Goal: Task Accomplishment & Management: Use online tool/utility

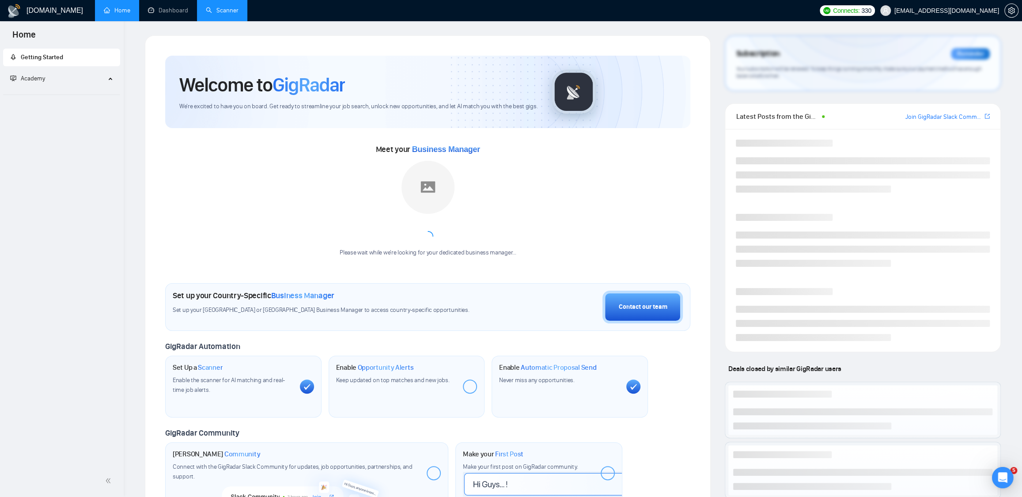
click at [219, 11] on link "Scanner" at bounding box center [222, 11] width 33 height 8
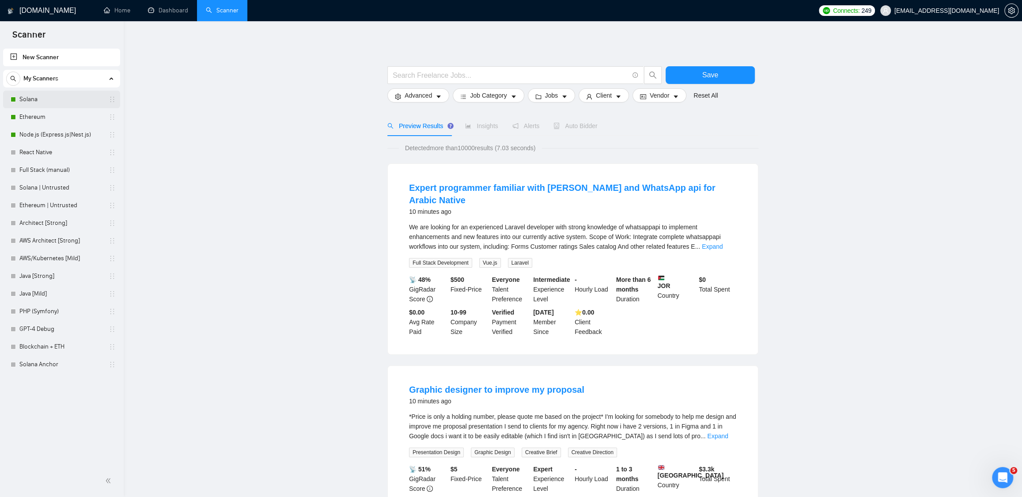
click at [53, 99] on link "Solana" at bounding box center [61, 99] width 84 height 18
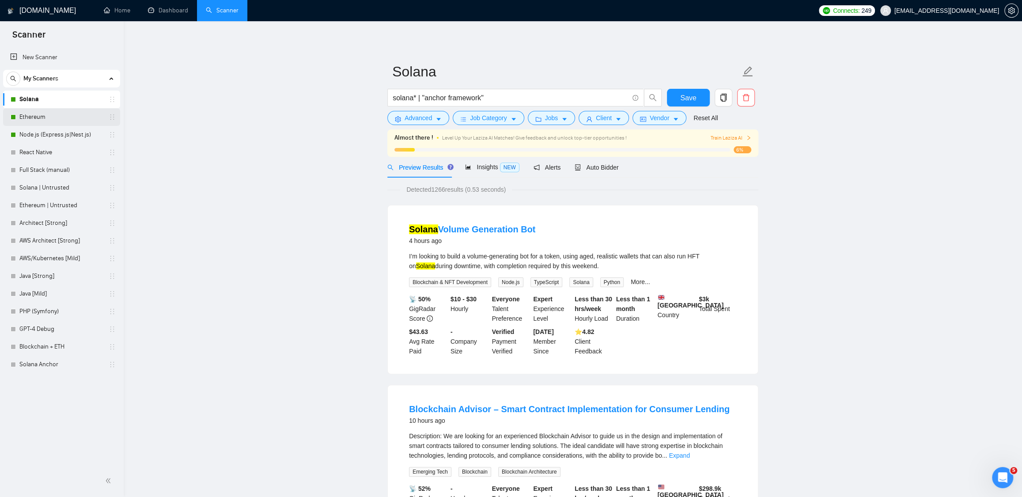
click at [40, 117] on link "Ethereum" at bounding box center [61, 117] width 84 height 18
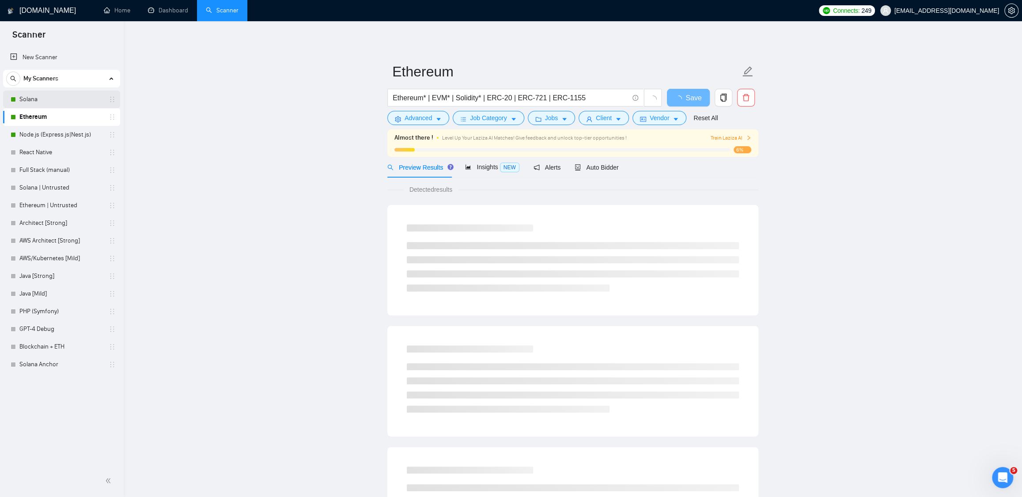
click at [41, 100] on link "Solana" at bounding box center [61, 99] width 84 height 18
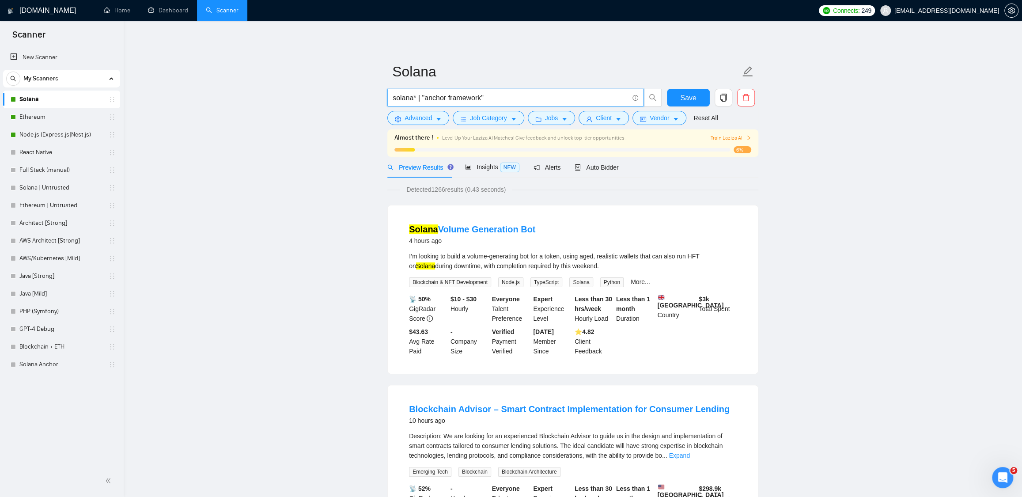
drag, startPoint x: 498, startPoint y: 96, endPoint x: 379, endPoint y: 96, distance: 118.8
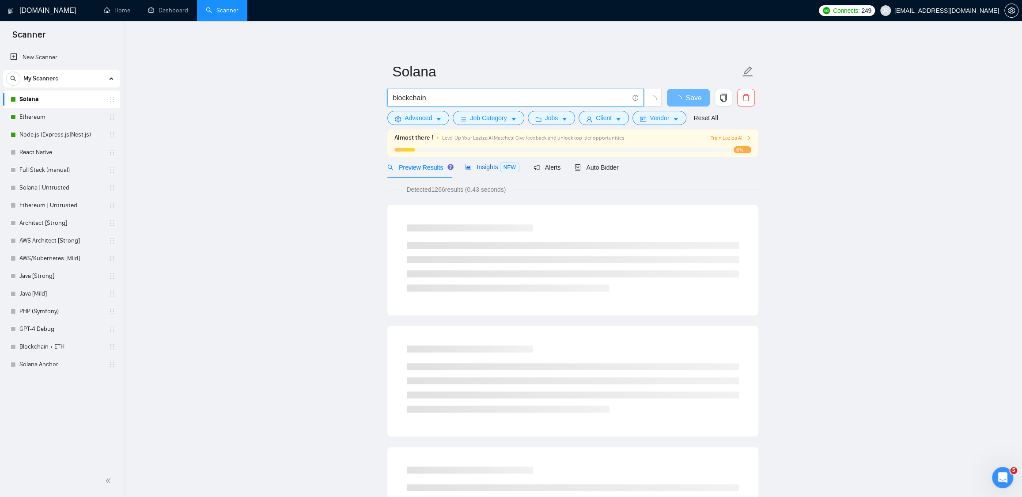
click at [483, 167] on span "Insights NEW" at bounding box center [492, 166] width 54 height 7
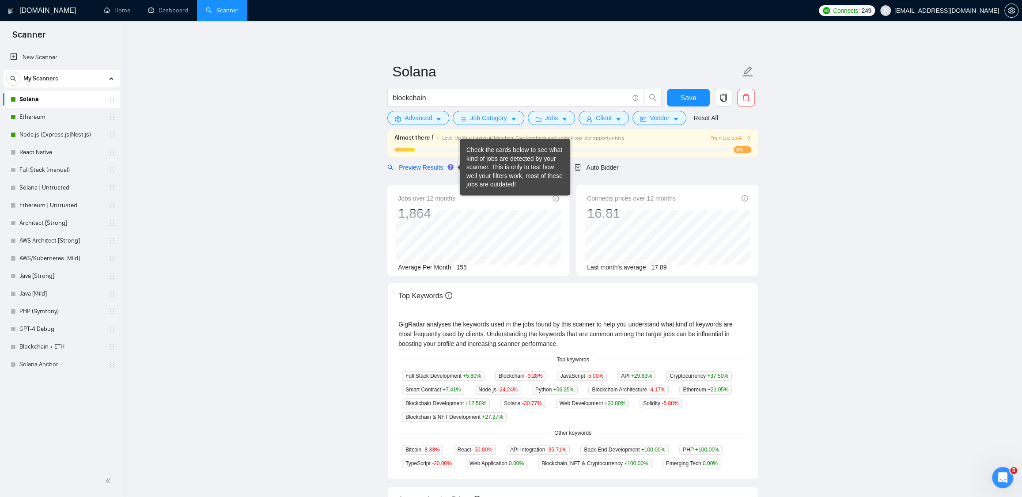
click at [425, 166] on span "Preview Results" at bounding box center [419, 167] width 64 height 7
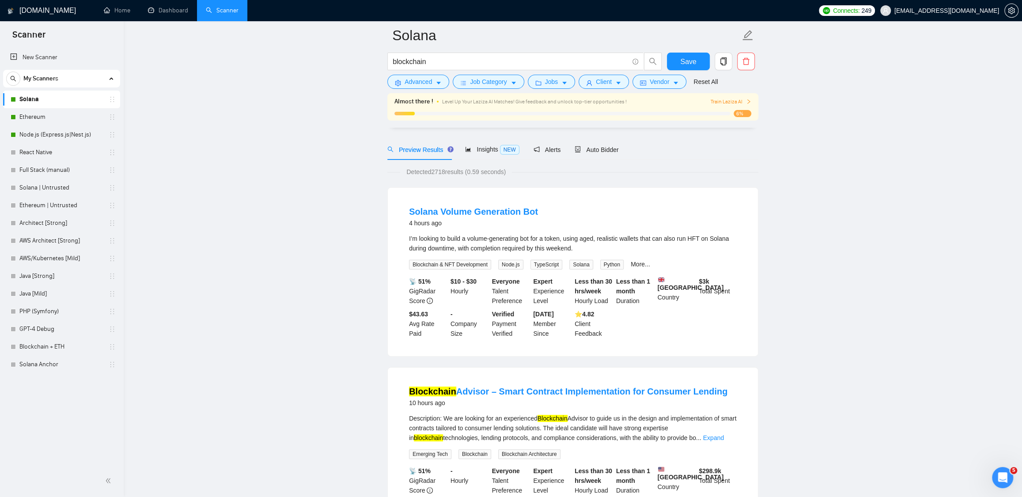
scroll to position [168, 0]
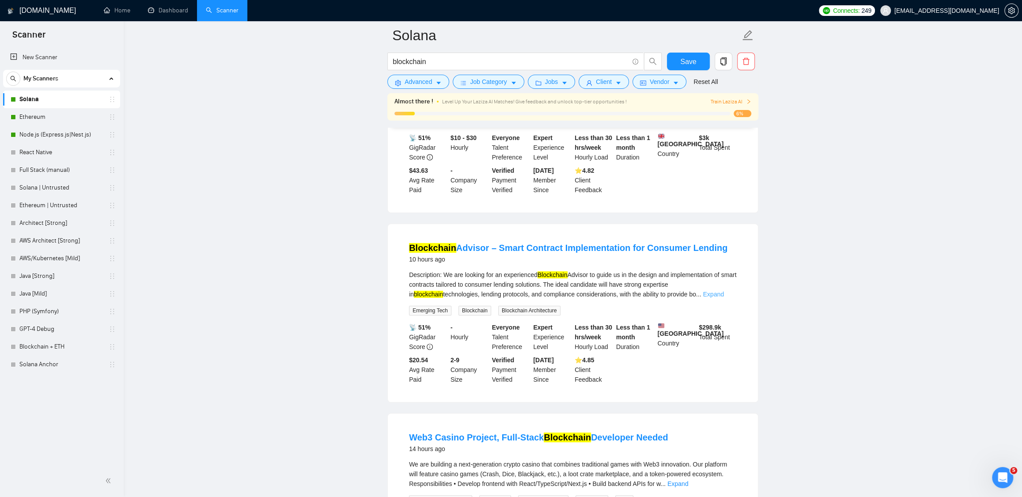
click at [724, 298] on link "Expand" at bounding box center [713, 293] width 21 height 7
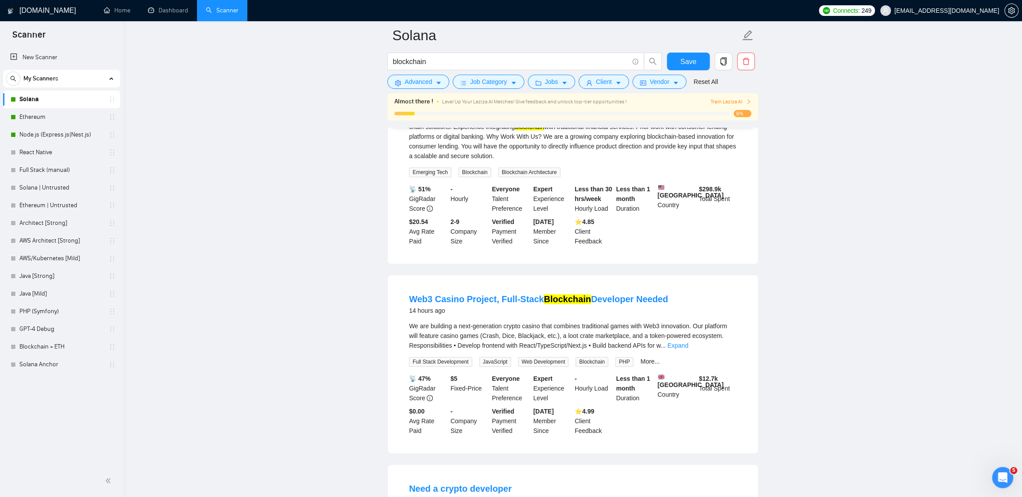
scroll to position [503, 0]
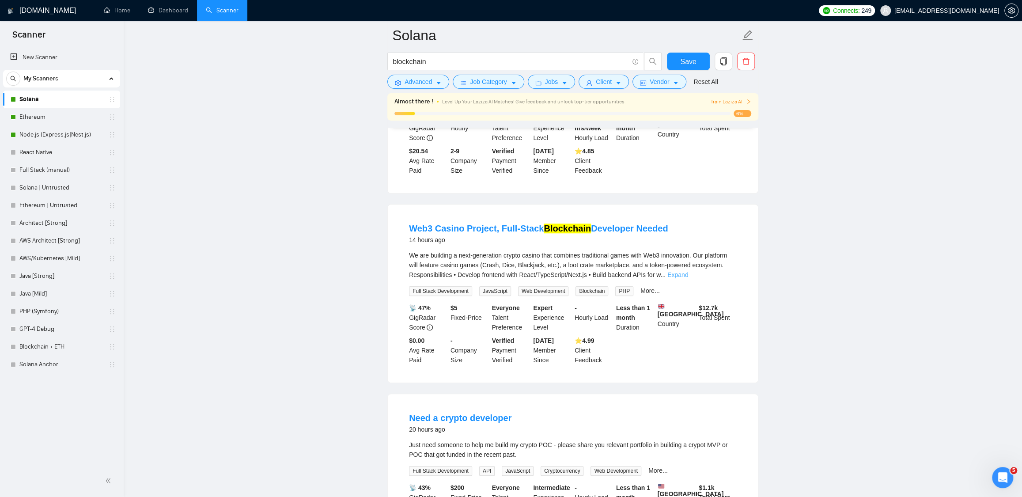
click at [688, 278] on link "Expand" at bounding box center [677, 274] width 21 height 7
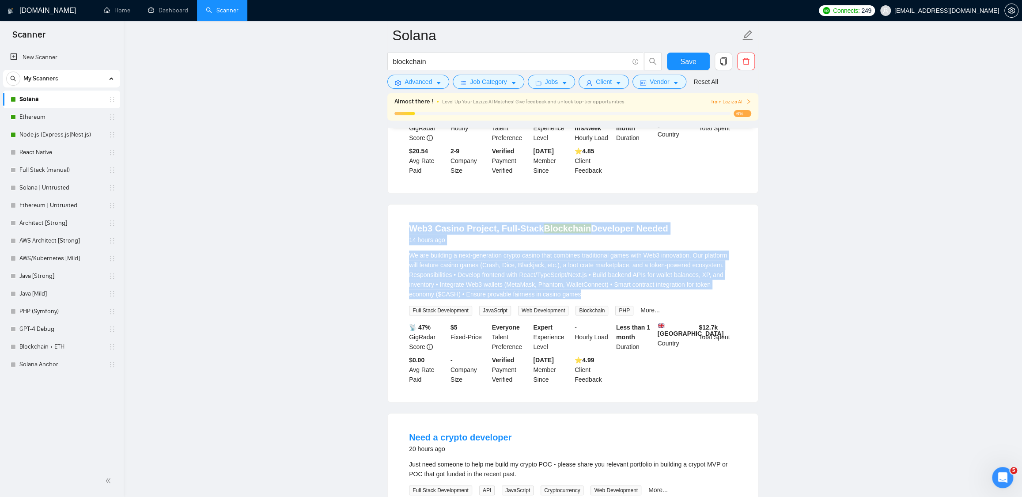
drag, startPoint x: 649, startPoint y: 316, endPoint x: 406, endPoint y: 249, distance: 252.2
click at [406, 249] on li "Web3 Casino Project, Full-Stack Blockchain Developer Needed 14 hours ago We are…" at bounding box center [572, 303] width 349 height 176
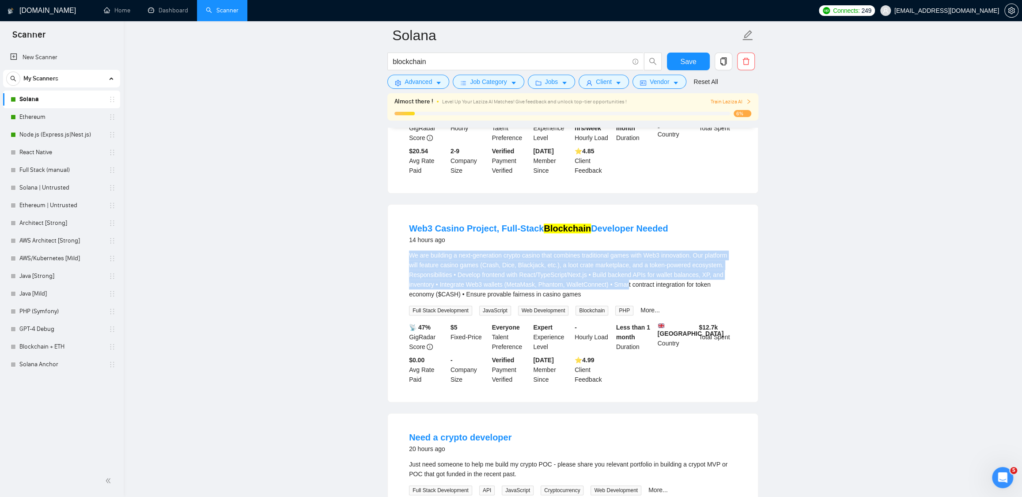
drag, startPoint x: 410, startPoint y: 274, endPoint x: 689, endPoint y: 309, distance: 281.3
click at [689, 299] on div "We are building a next-generation crypto casino that combines traditional games…" at bounding box center [573, 274] width 328 height 49
click at [623, 299] on div "We are building a next-generation crypto casino that combines traditional games…" at bounding box center [573, 274] width 328 height 49
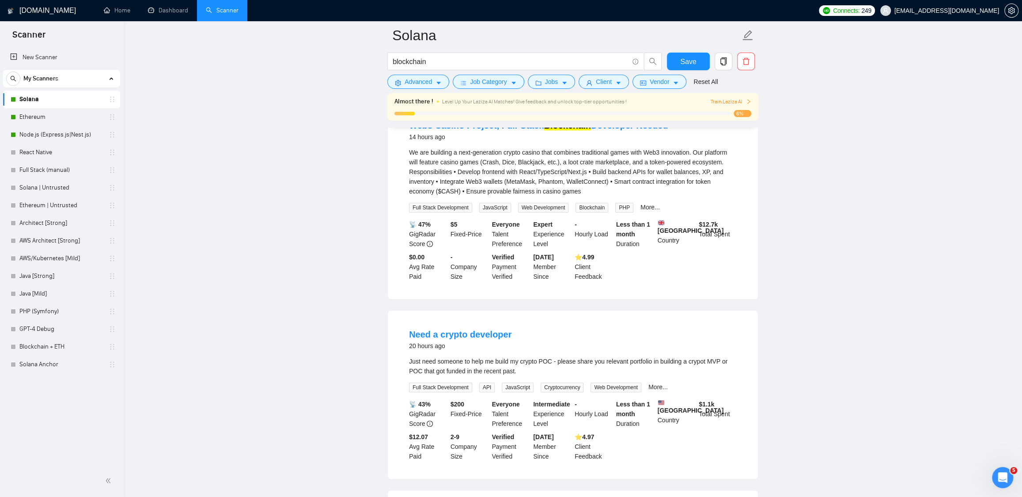
scroll to position [773, 0]
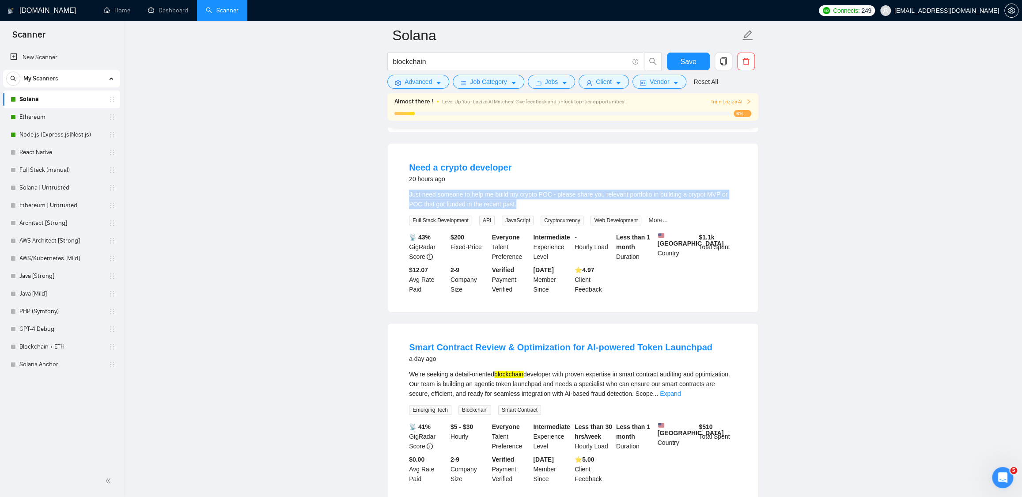
drag, startPoint x: 409, startPoint y: 222, endPoint x: 550, endPoint y: 234, distance: 141.3
click at [550, 209] on div "Just need someone to help me build my crypto POC - please share you relevant po…" at bounding box center [573, 198] width 328 height 19
click at [568, 209] on div "Just need someone to help me build my crypto POC - please share you relevant po…" at bounding box center [573, 198] width 328 height 19
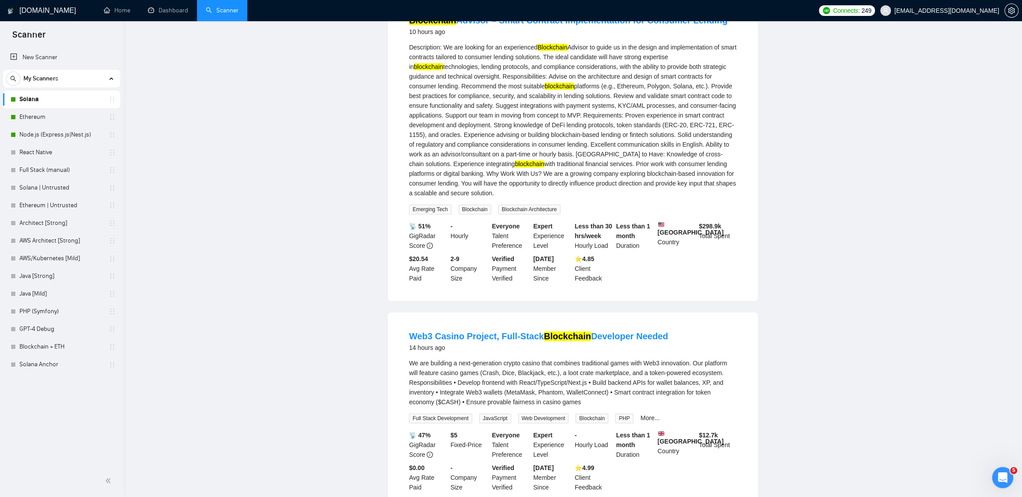
scroll to position [0, 0]
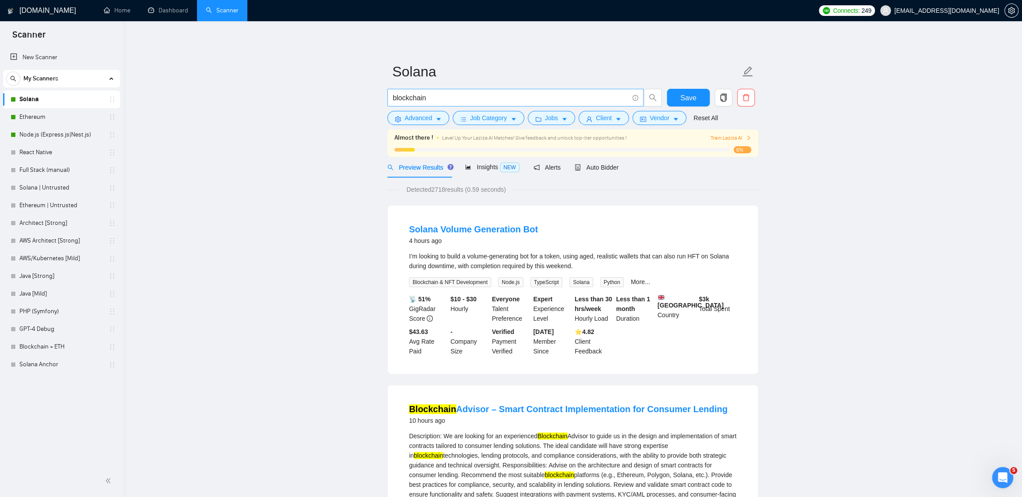
click at [444, 98] on input "blockchain" at bounding box center [510, 97] width 236 height 11
type input "blockchain | crypto"
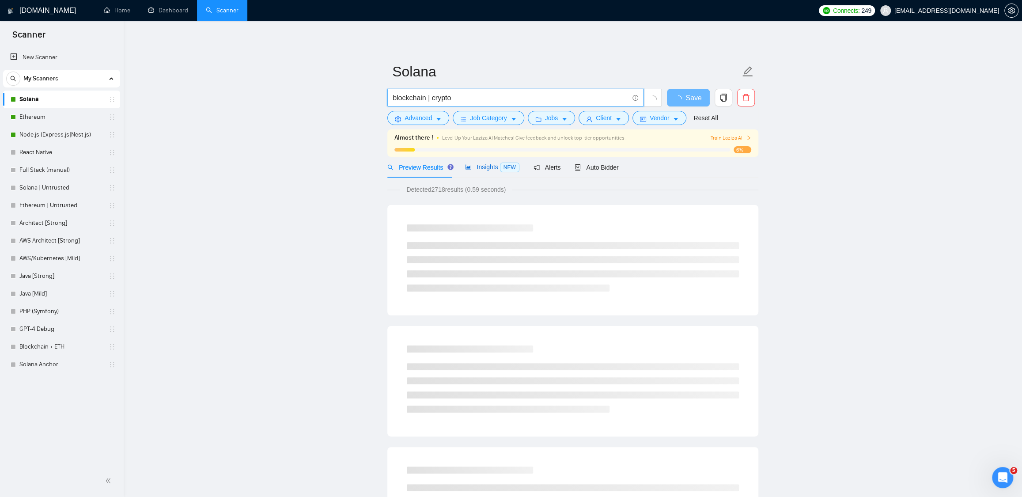
click at [481, 167] on span "Insights NEW" at bounding box center [492, 166] width 54 height 7
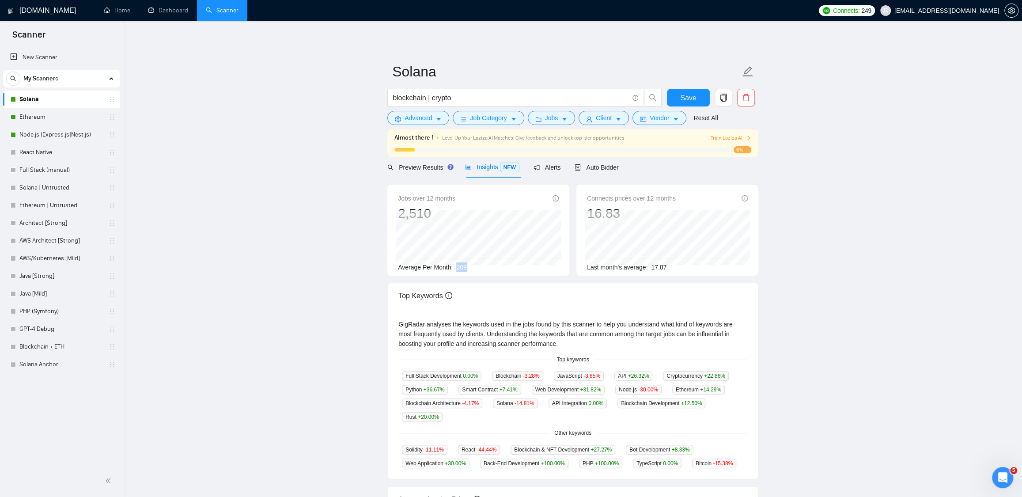
drag, startPoint x: 459, startPoint y: 267, endPoint x: 483, endPoint y: 265, distance: 24.8
click at [483, 265] on div "Average Per Month: 209" at bounding box center [478, 267] width 161 height 10
click at [480, 269] on div "Average Per Month: 209" at bounding box center [478, 267] width 161 height 10
drag, startPoint x: 456, startPoint y: 268, endPoint x: 482, endPoint y: 266, distance: 26.5
click at [483, 264] on div "Average Per Month: 209" at bounding box center [478, 267] width 161 height 10
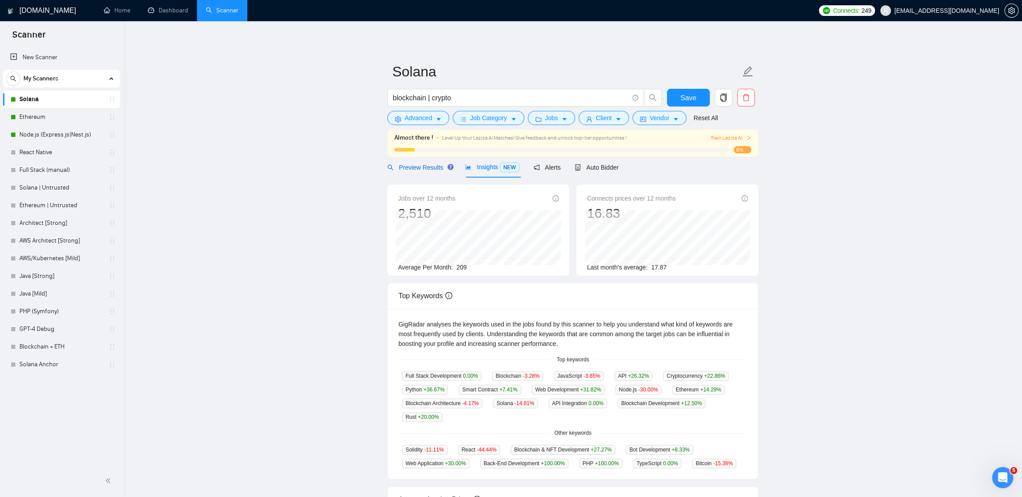
click at [416, 166] on span "Preview Results" at bounding box center [419, 167] width 64 height 7
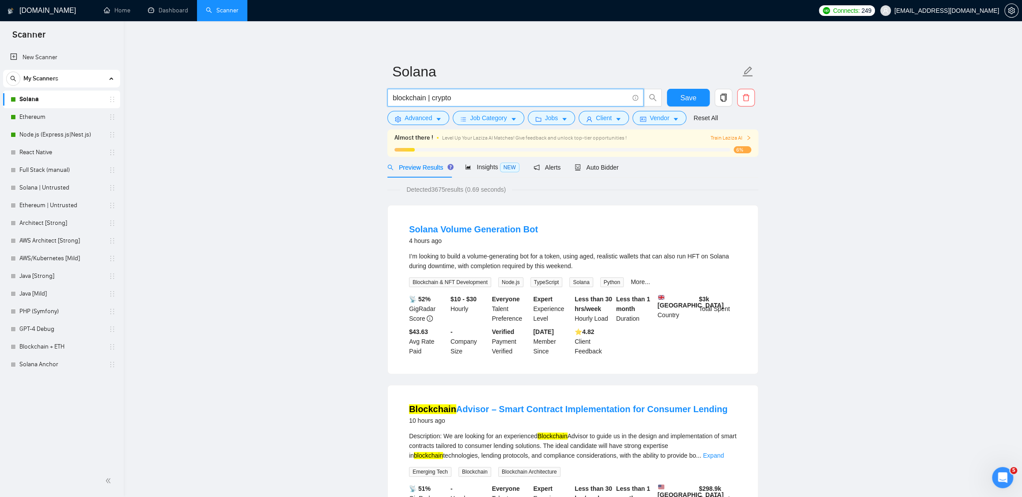
click at [471, 99] on input "blockchain | crypto" at bounding box center [510, 97] width 236 height 11
click at [484, 170] on span "Insights NEW" at bounding box center [492, 166] width 54 height 7
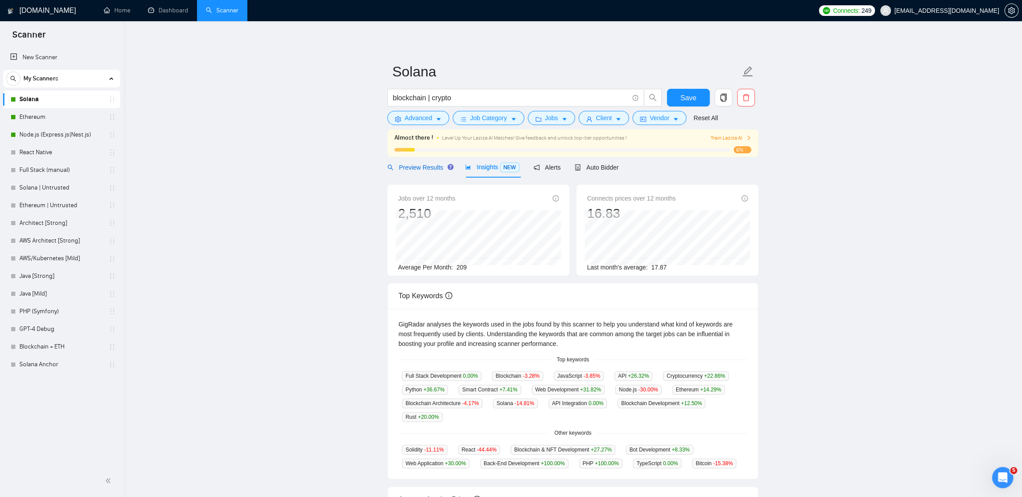
click at [426, 167] on span "Preview Results" at bounding box center [419, 167] width 64 height 7
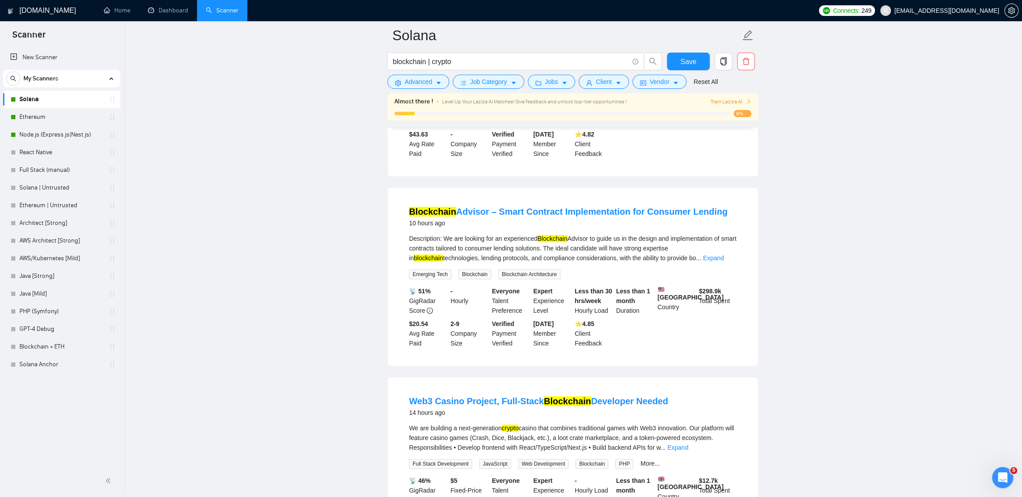
scroll to position [285, 0]
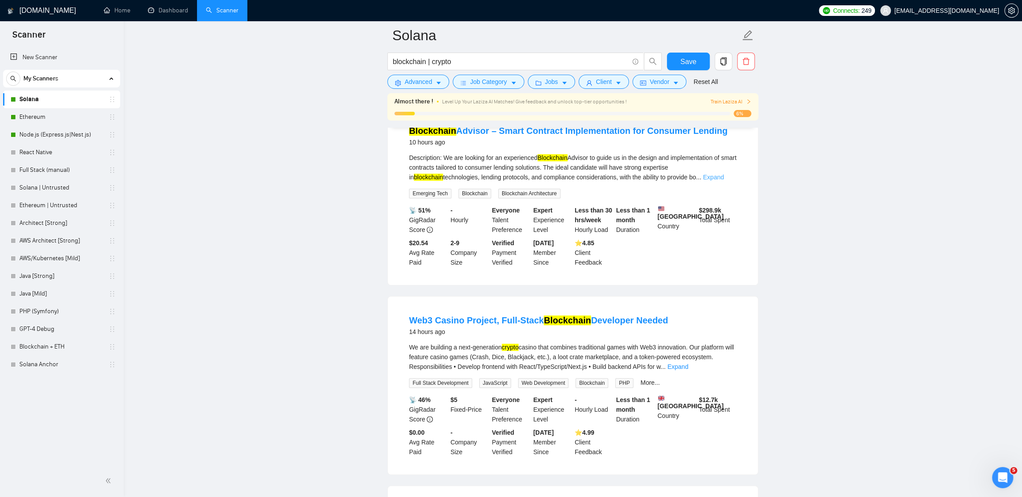
click at [724, 181] on link "Expand" at bounding box center [713, 176] width 21 height 7
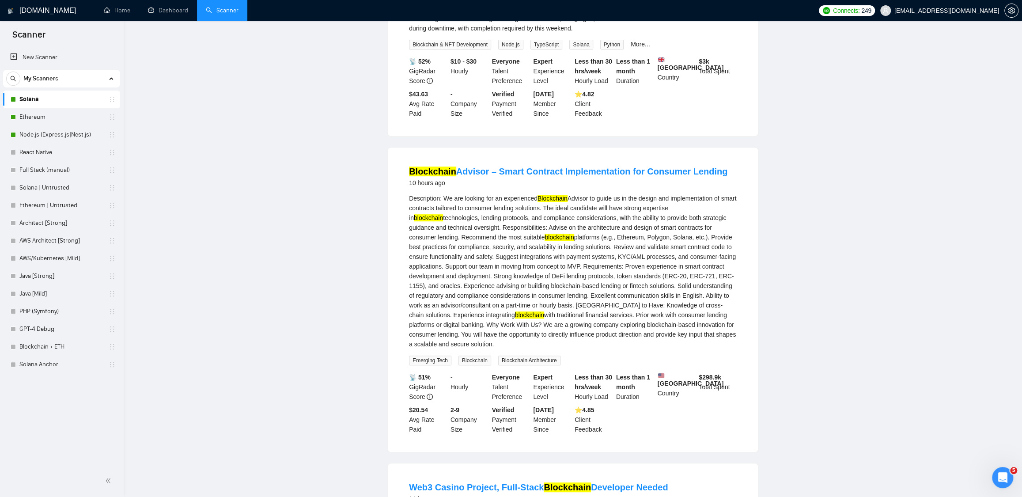
scroll to position [0, 0]
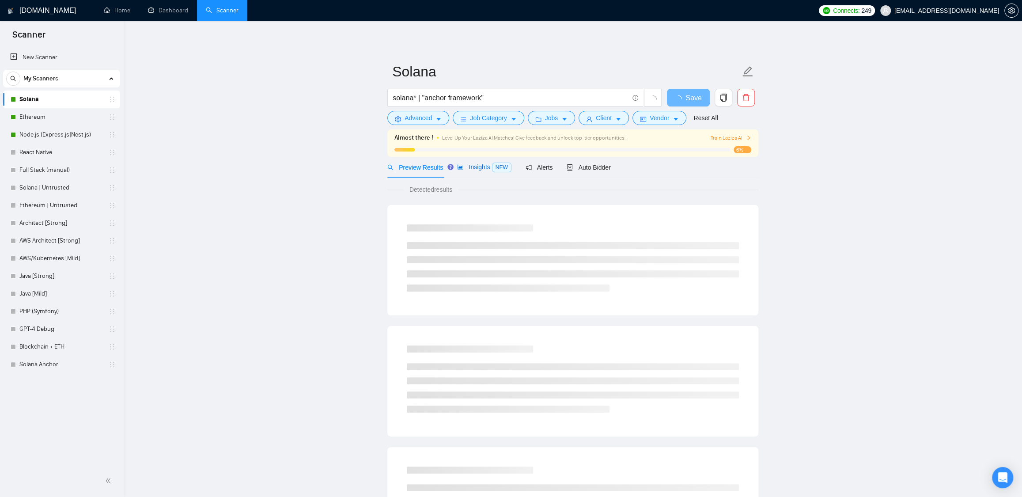
click at [498, 164] on span "NEW" at bounding box center [501, 167] width 19 height 10
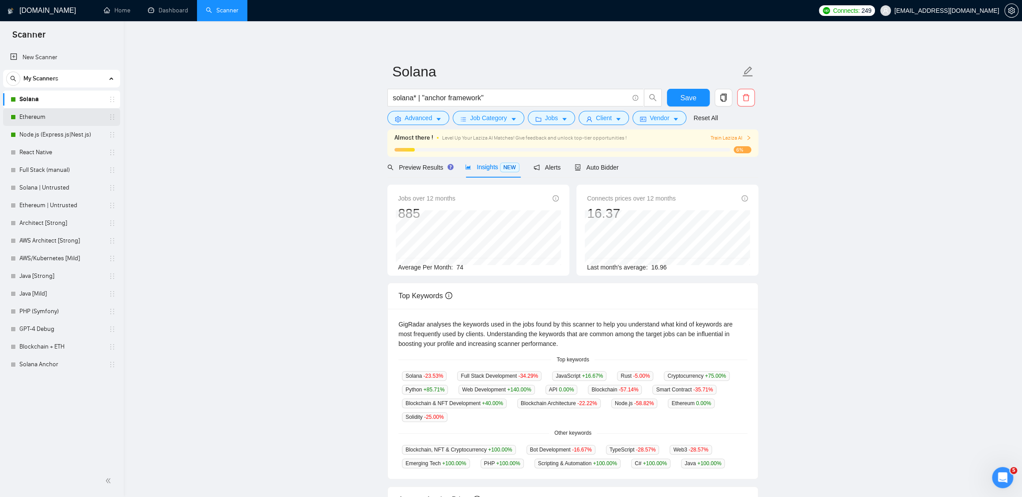
click at [74, 116] on link "Ethereum" at bounding box center [61, 117] width 84 height 18
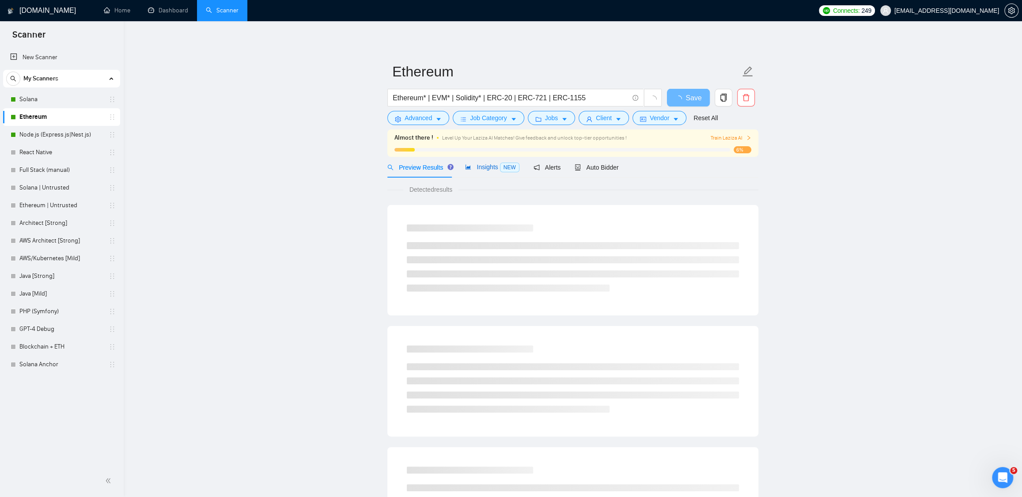
click at [494, 171] on div "Insights NEW" at bounding box center [492, 167] width 54 height 10
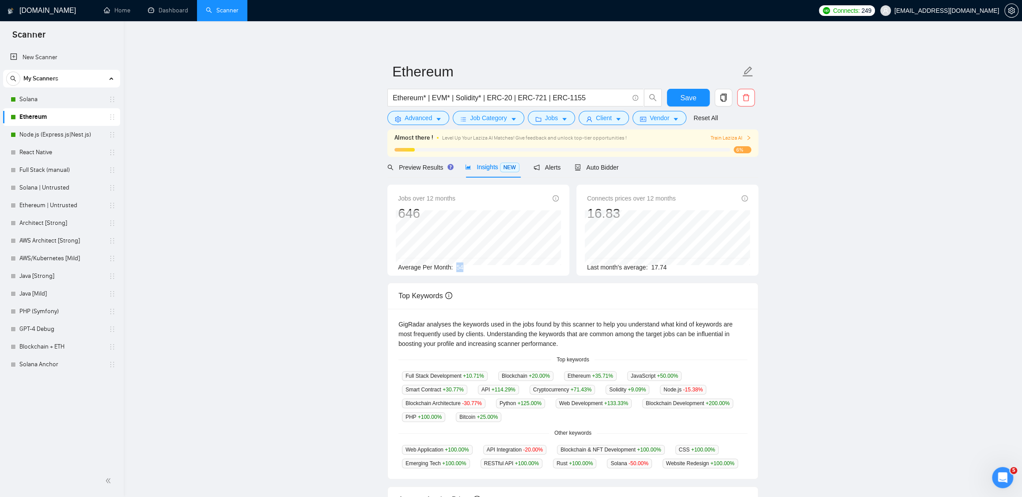
click at [470, 266] on div "Average Per Month: 54" at bounding box center [478, 267] width 161 height 10
click at [39, 131] on link "Node.js (Express.js|Nest.js)" at bounding box center [61, 135] width 84 height 18
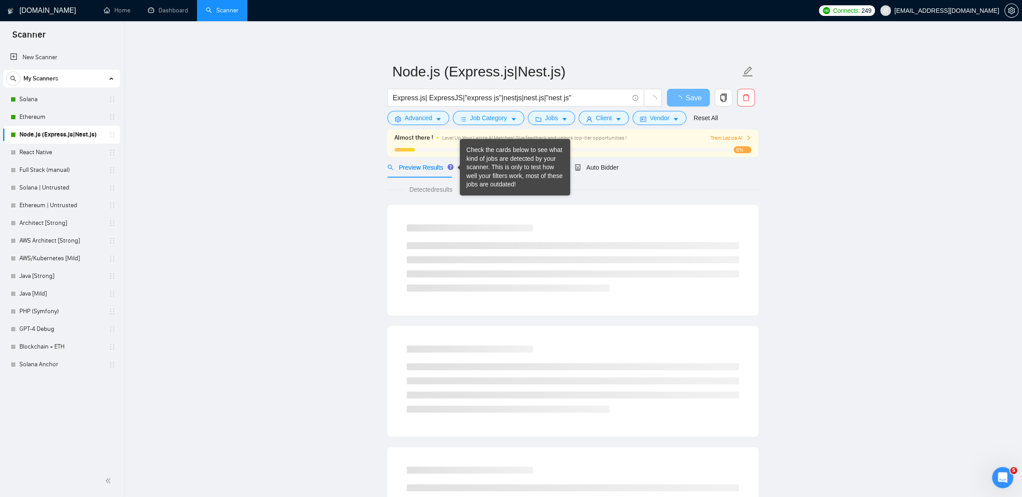
click at [480, 167] on div "Check the cards below to see what kind of jobs are detected by your scanner. Th…" at bounding box center [514, 167] width 97 height 43
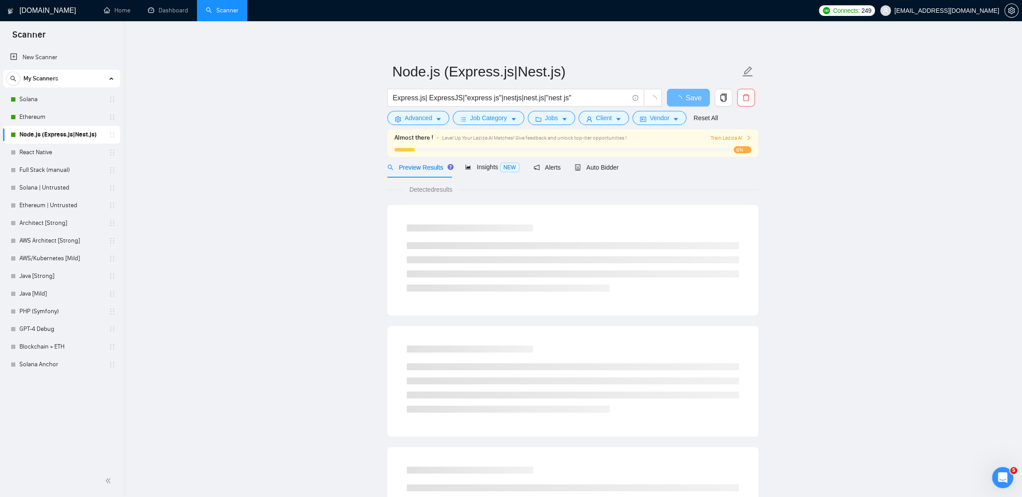
drag, startPoint x: 323, startPoint y: 178, endPoint x: 335, endPoint y: 177, distance: 12.4
click at [326, 178] on main "Node.js (Express.js|Nest.js) Express.js| ExpressJS|"express js"|nestjs|nest.js|…" at bounding box center [573, 417] width 870 height 764
click at [492, 166] on span "Insights NEW" at bounding box center [492, 166] width 54 height 7
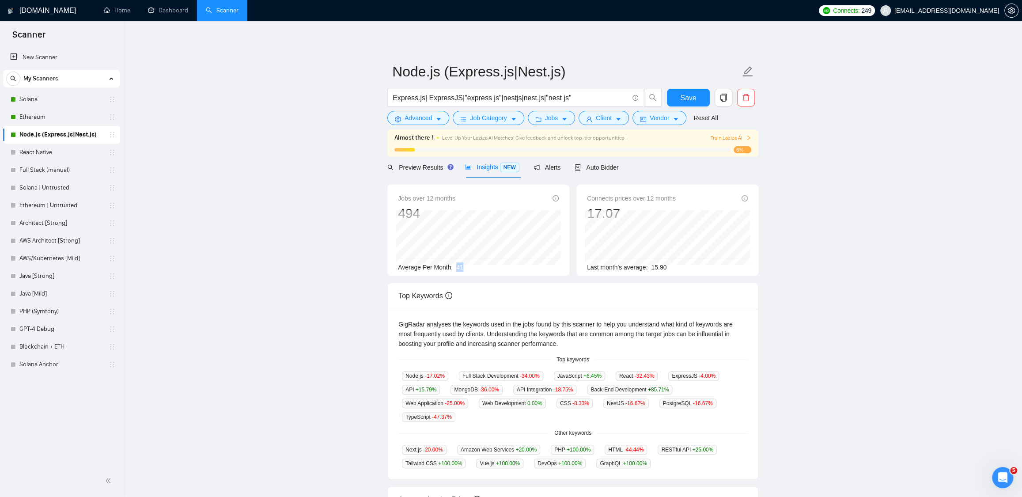
drag, startPoint x: 467, startPoint y: 266, endPoint x: 473, endPoint y: 266, distance: 6.2
click at [473, 266] on div "Average Per Month: 41" at bounding box center [478, 267] width 161 height 10
click at [490, 274] on div "Jobs over 12 months 494 Average Per Month: 41" at bounding box center [478, 230] width 182 height 91
click at [43, 100] on link "Solana" at bounding box center [61, 99] width 84 height 18
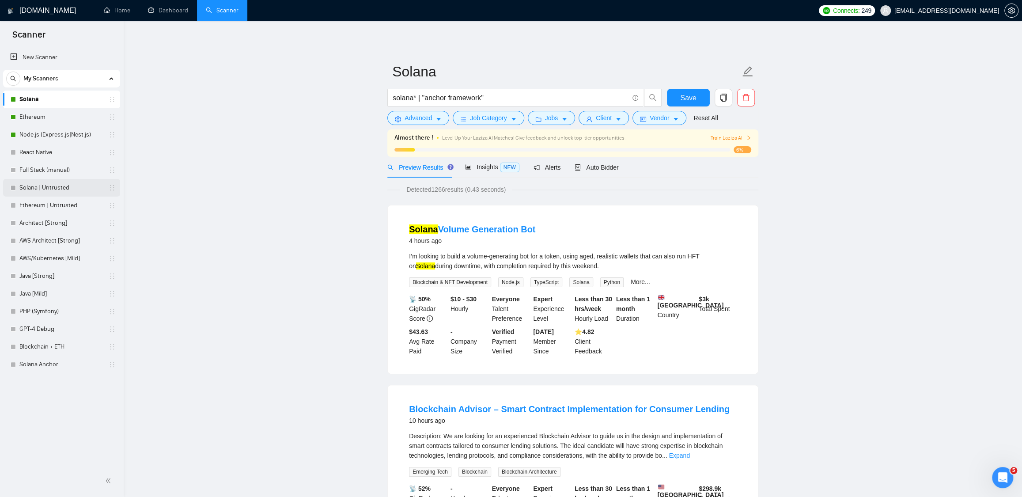
click at [31, 187] on link "Solana | Untrusted" at bounding box center [61, 188] width 84 height 18
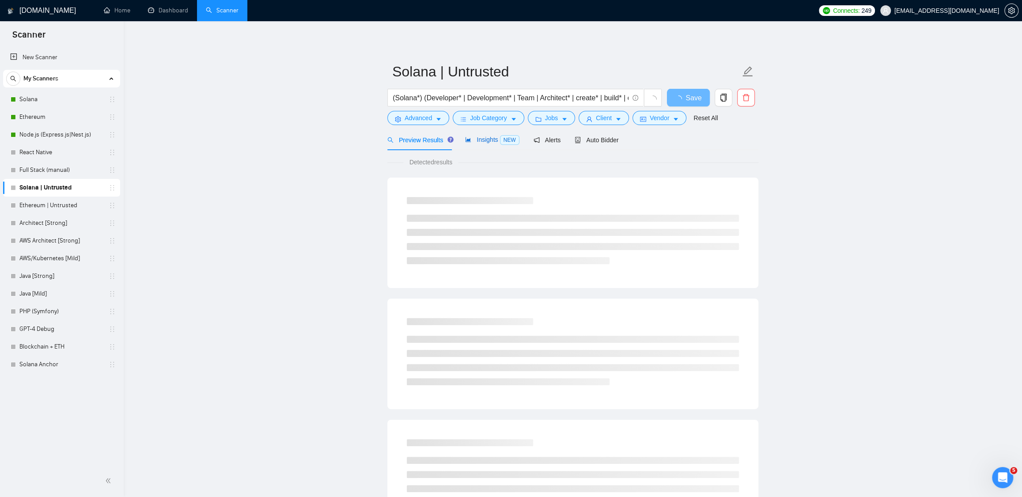
click at [490, 139] on span "Insights NEW" at bounding box center [492, 139] width 54 height 7
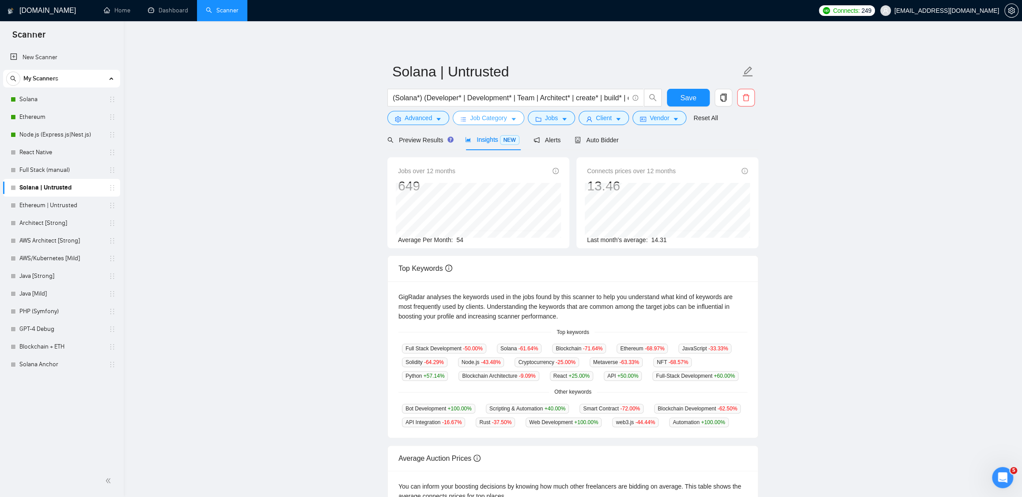
click at [506, 117] on span "Job Category" at bounding box center [488, 118] width 37 height 10
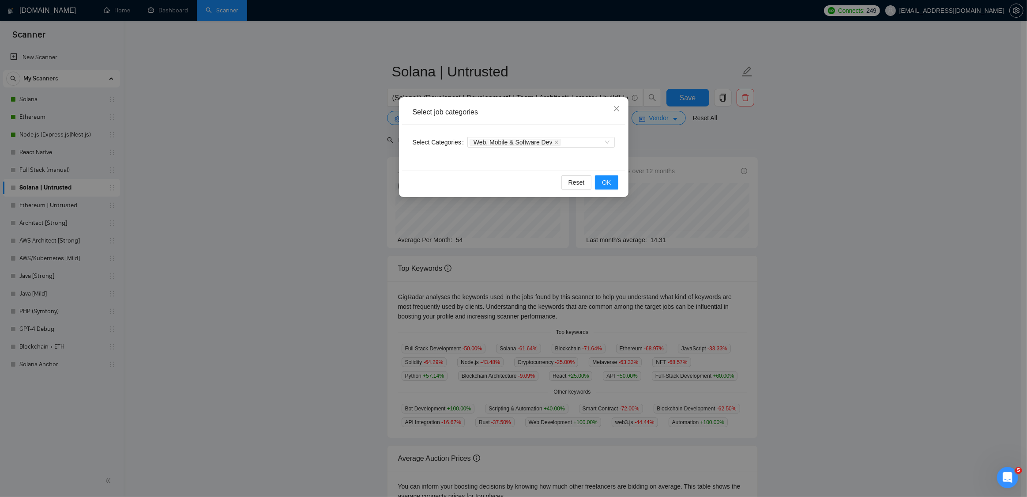
click at [687, 142] on div "Select job categories Select Categories Web, Mobile & Software Dev Reset OK" at bounding box center [513, 248] width 1027 height 497
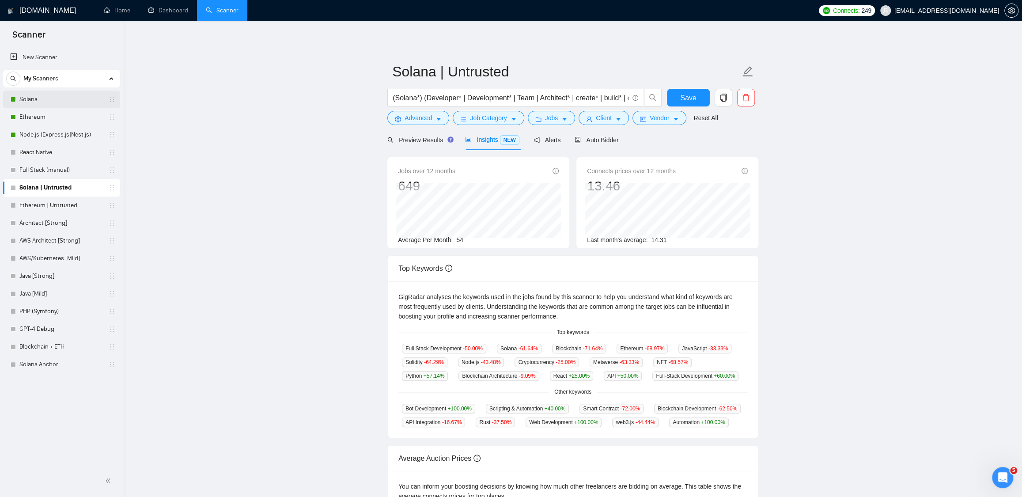
click at [45, 99] on link "Solana" at bounding box center [61, 99] width 84 height 18
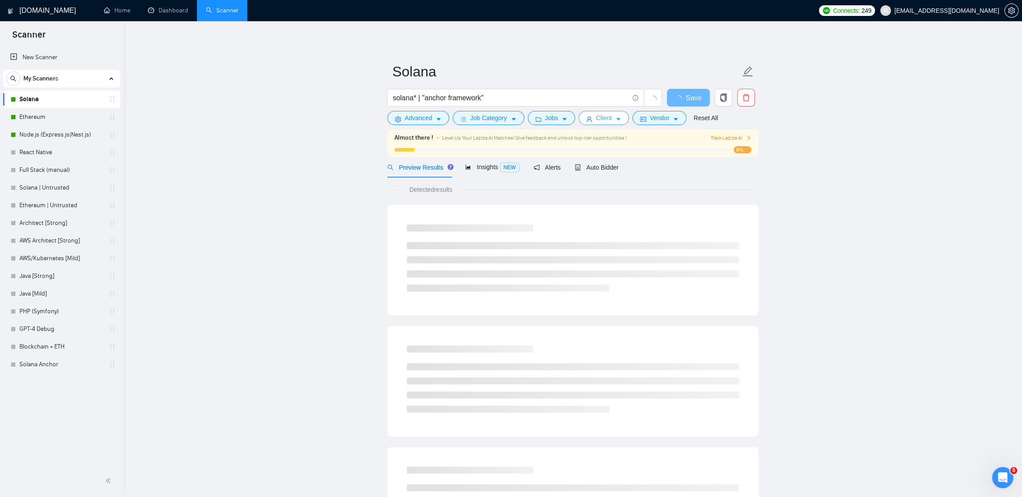
click at [608, 118] on span "Client" at bounding box center [604, 118] width 16 height 10
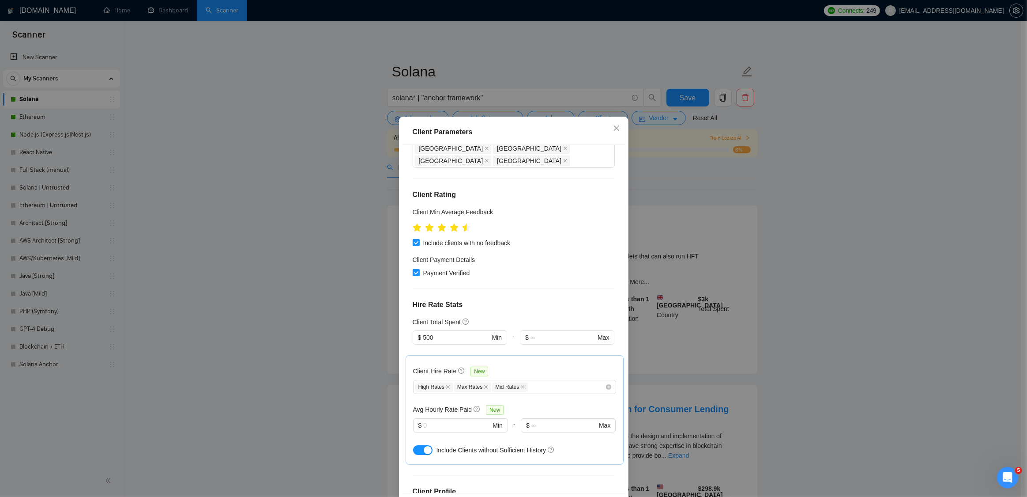
scroll to position [176, 0]
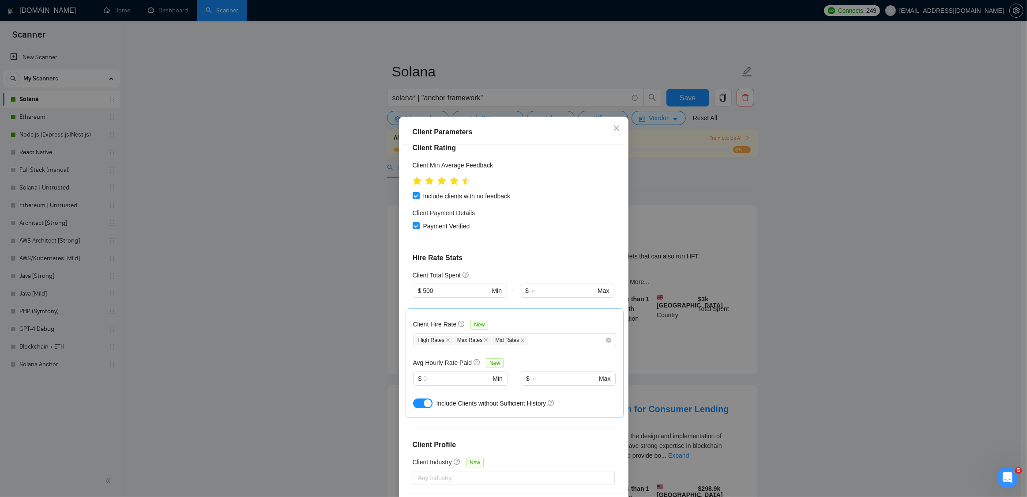
click at [223, 158] on div "Client Parameters Client Location Include Client Countries Americas Europe Ocea…" at bounding box center [513, 248] width 1027 height 497
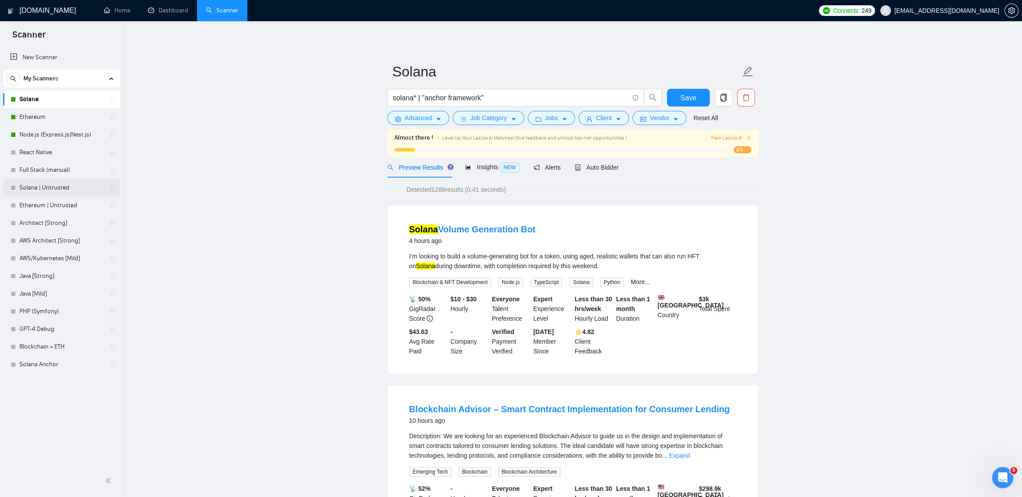
click at [53, 187] on link "Solana | Untrusted" at bounding box center [61, 188] width 84 height 18
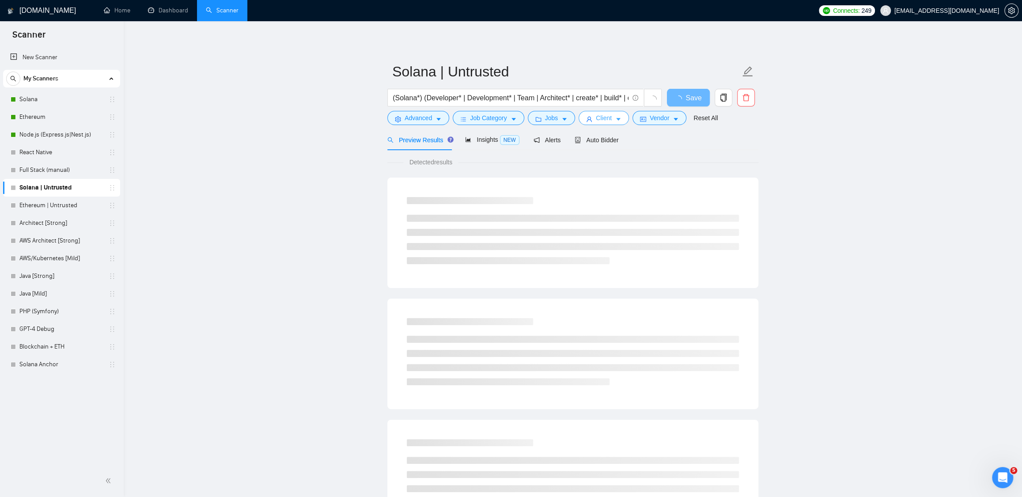
click at [615, 114] on button "Client" at bounding box center [603, 118] width 50 height 14
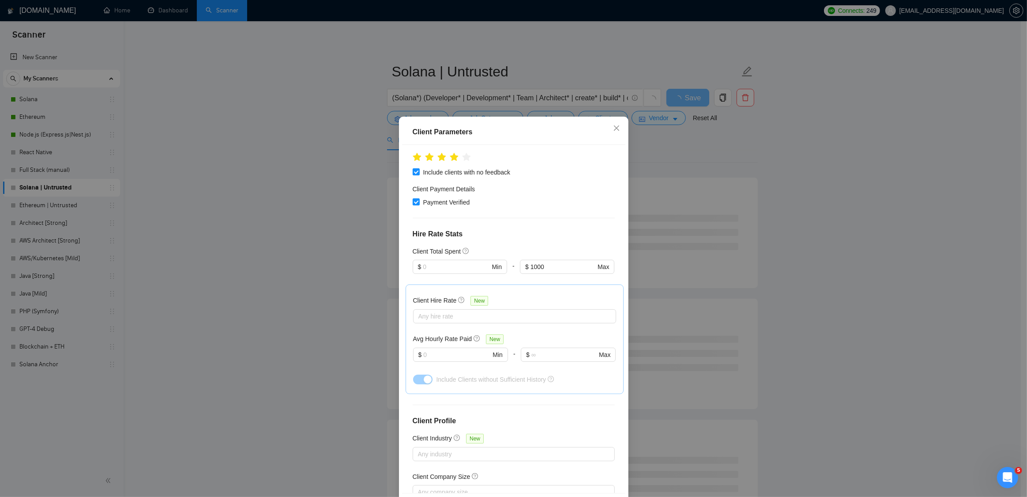
scroll to position [203, 0]
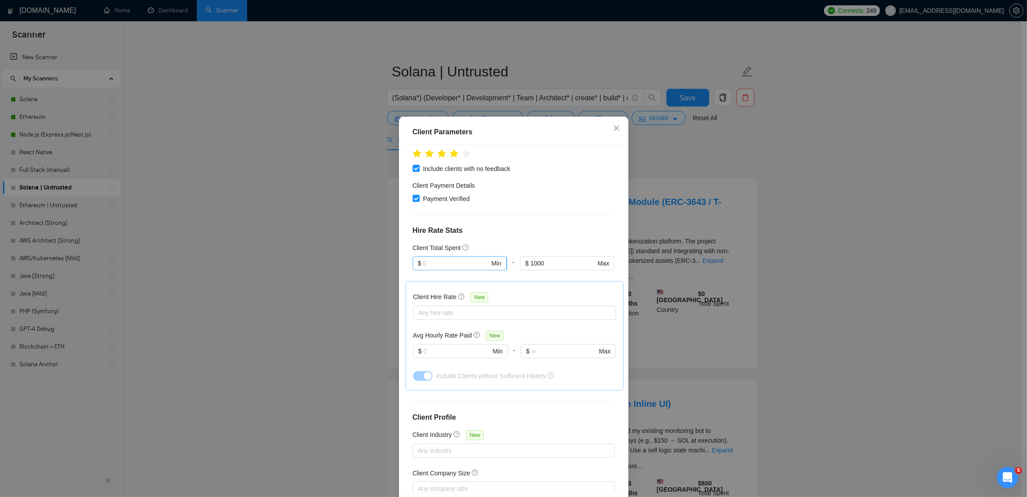
click at [431, 258] on input "text" at bounding box center [456, 263] width 67 height 10
click at [428, 264] on div "$1" at bounding box center [456, 269] width 82 height 10
type input "1"
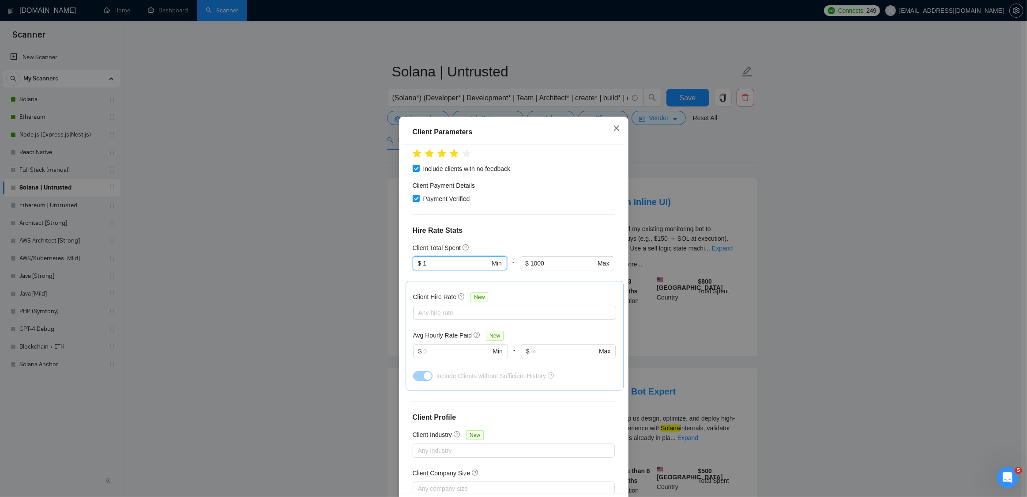
click at [616, 130] on icon "close" at bounding box center [616, 127] width 7 height 7
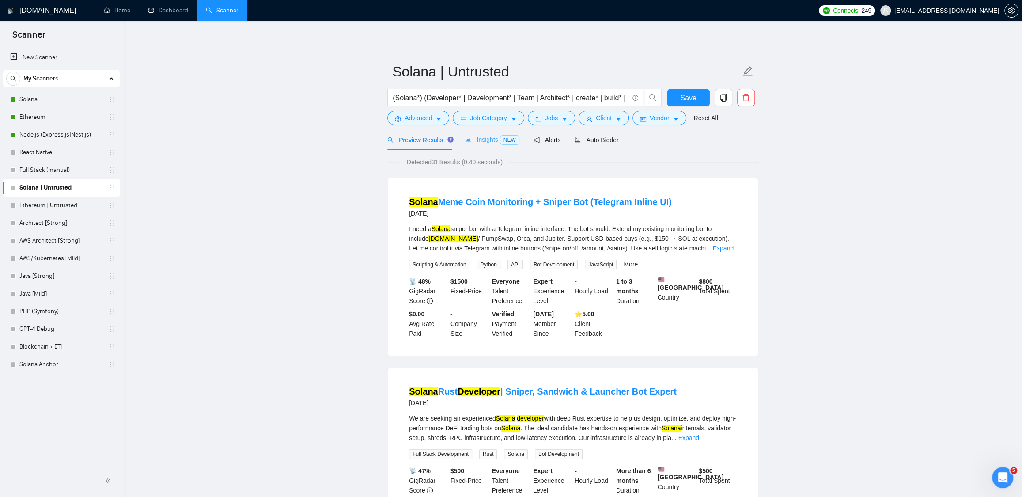
click at [484, 146] on div "Insights NEW" at bounding box center [492, 139] width 54 height 21
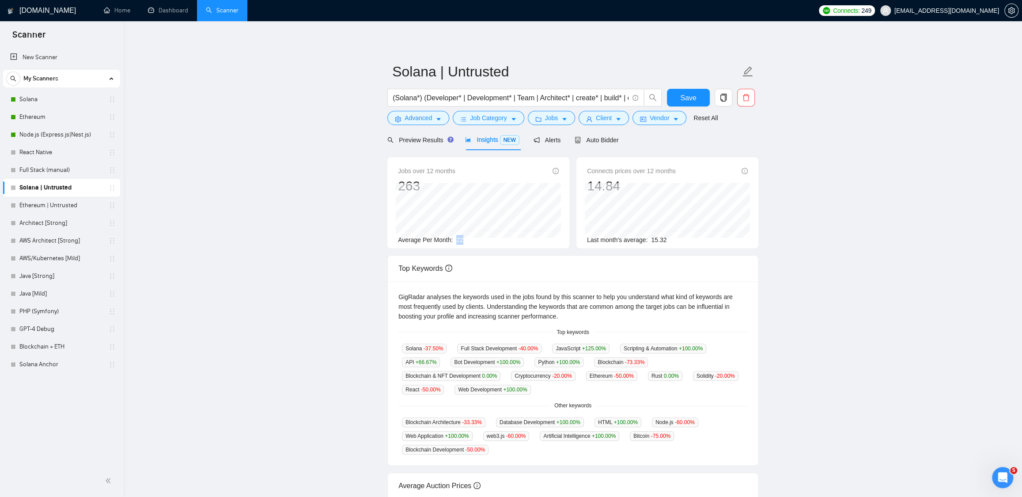
drag, startPoint x: 458, startPoint y: 240, endPoint x: 472, endPoint y: 238, distance: 14.3
click at [472, 238] on div "Average Per Month: 22" at bounding box center [478, 240] width 161 height 10
click at [475, 240] on div "Average Per Month: 22" at bounding box center [478, 240] width 161 height 10
click at [617, 112] on button "Client" at bounding box center [603, 118] width 50 height 14
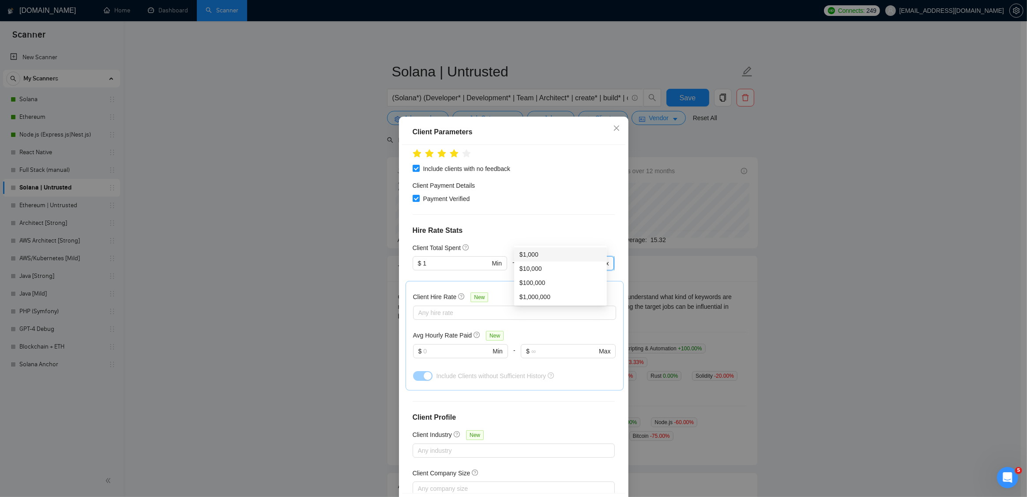
drag, startPoint x: 527, startPoint y: 235, endPoint x: 556, endPoint y: 236, distance: 28.7
click at [556, 258] on input "1000" at bounding box center [563, 263] width 65 height 10
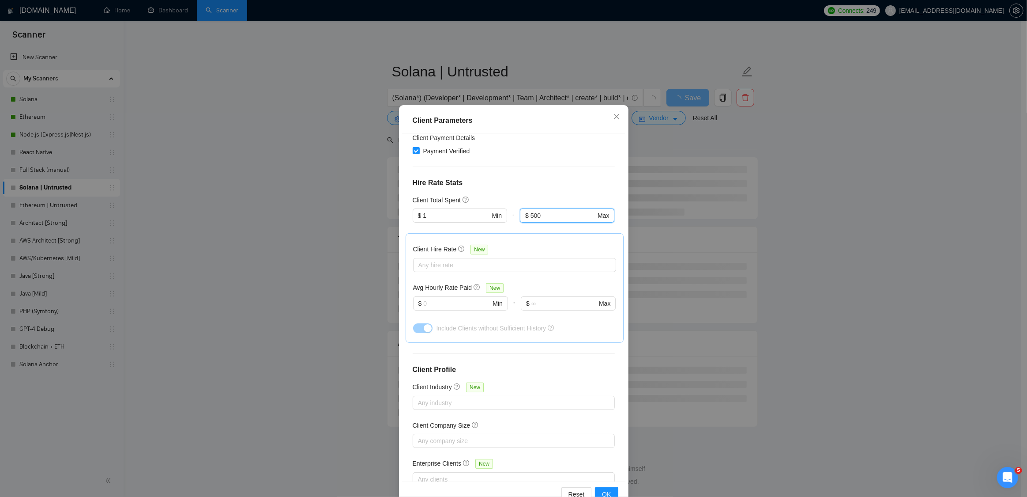
scroll to position [34, 0]
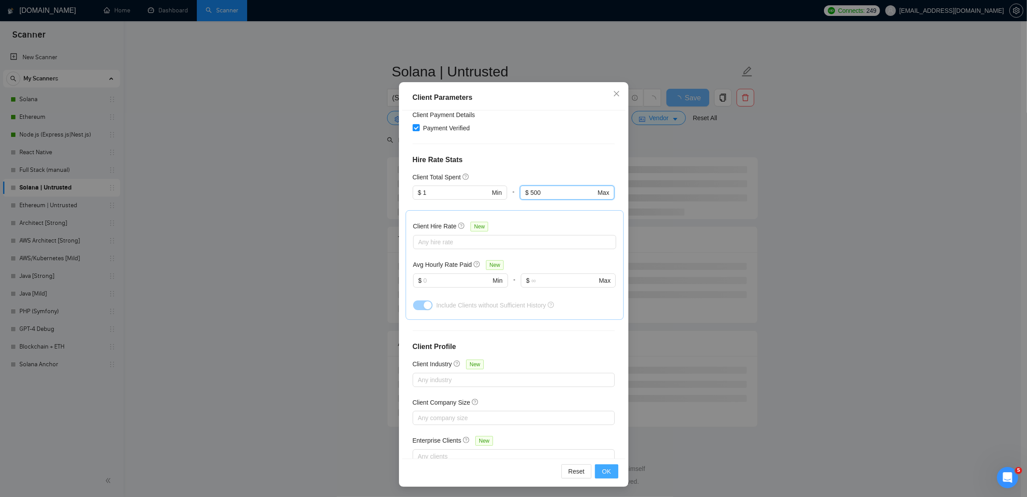
click at [609, 475] on button "OK" at bounding box center [606, 471] width 23 height 14
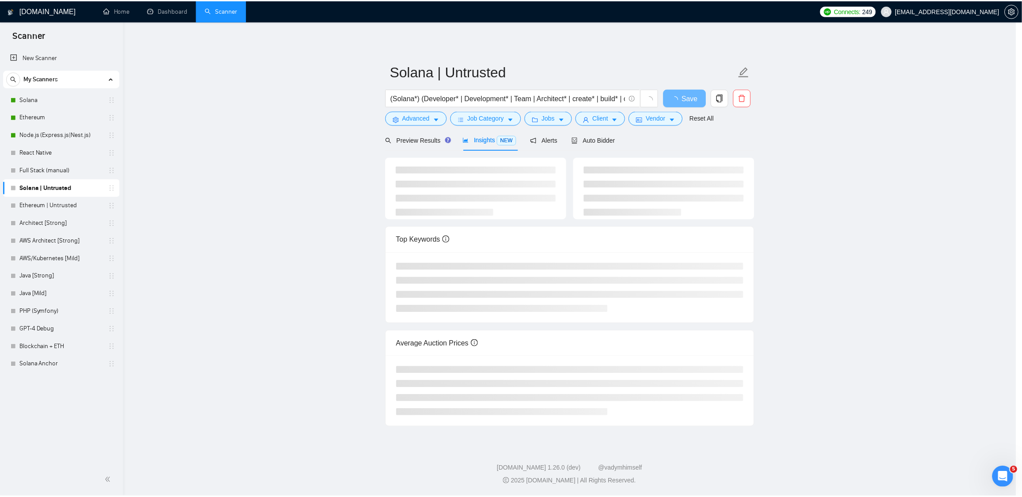
scroll to position [0, 0]
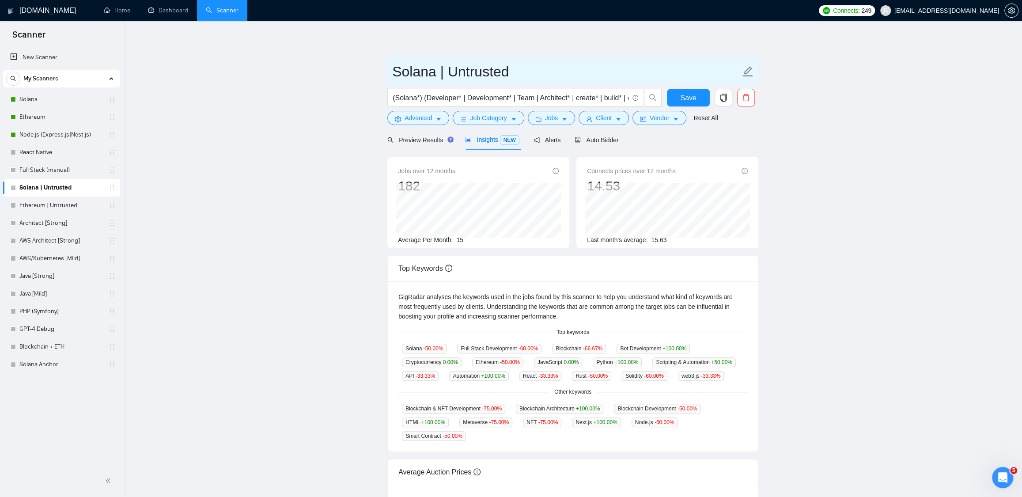
drag, startPoint x: 447, startPoint y: 76, endPoint x: 518, endPoint y: 73, distance: 71.6
click at [520, 71] on input "Solana | Untrusted" at bounding box center [566, 71] width 348 height 22
click at [479, 251] on div "Jobs over 12 months 182 Jul 2025 20 Average Per Month: 15 Connects prices over …" at bounding box center [573, 206] width 378 height 98
drag, startPoint x: 457, startPoint y: 240, endPoint x: 476, endPoint y: 241, distance: 19.4
click at [476, 241] on div "Average Per Month: 15" at bounding box center [478, 240] width 161 height 10
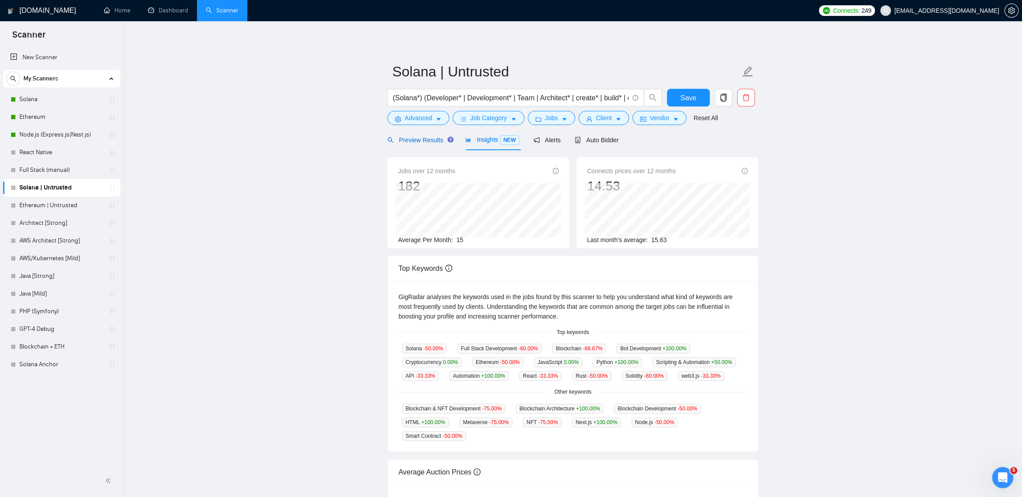
click at [427, 142] on span "Preview Results" at bounding box center [419, 139] width 64 height 7
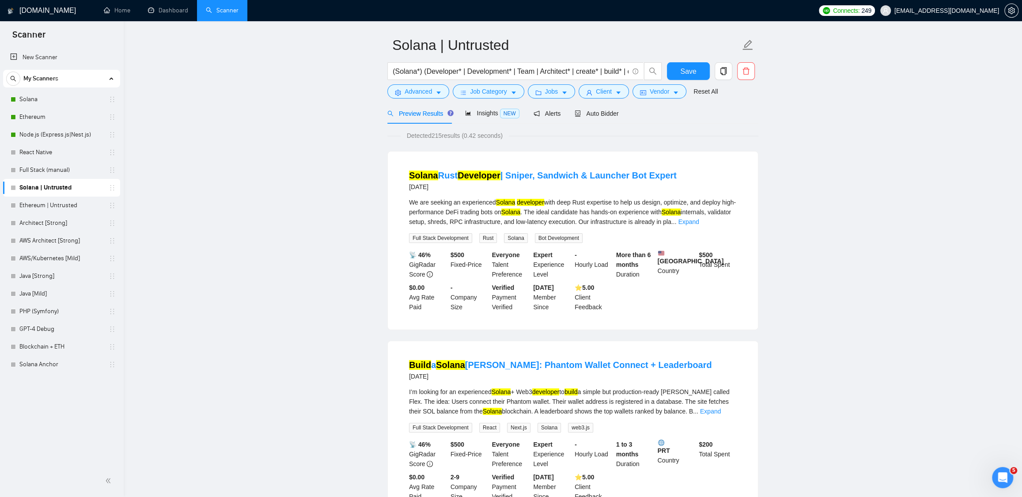
scroll to position [49, 0]
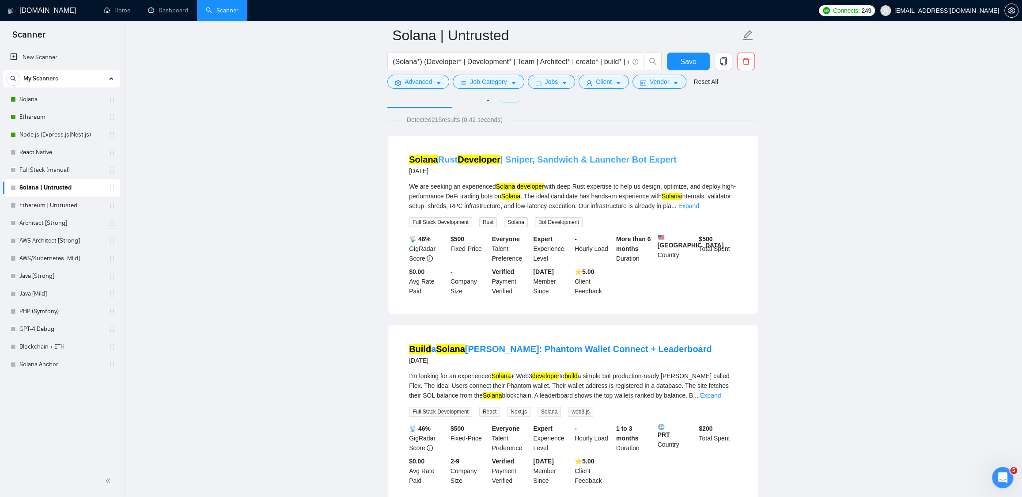
click at [533, 158] on link "Solana Rust Developer | Sniper, Sandwich & Launcher Bot Expert" at bounding box center [543, 160] width 268 height 10
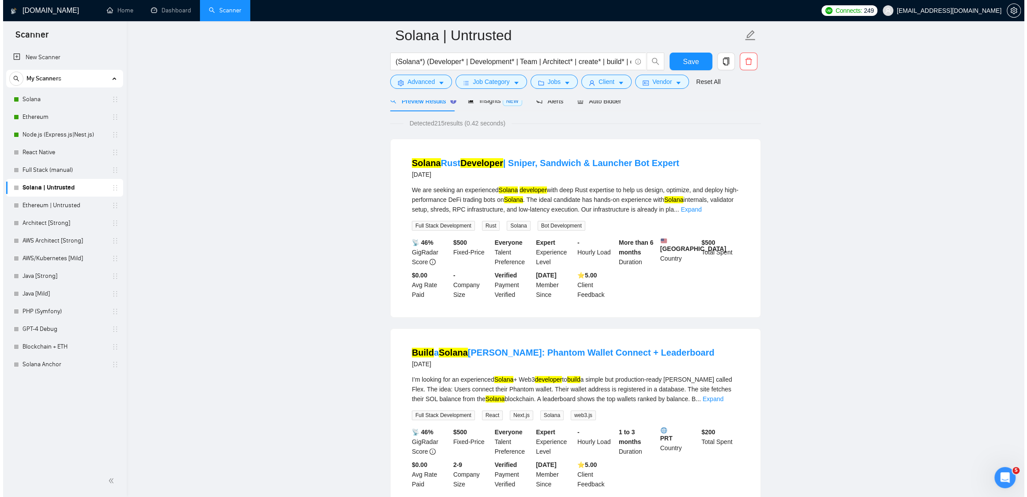
scroll to position [43, 0]
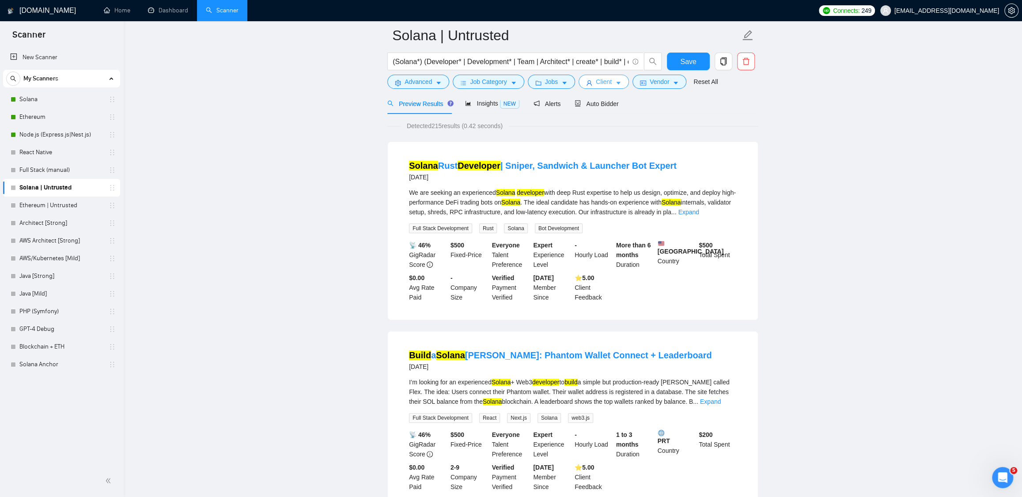
click at [609, 81] on span "Client" at bounding box center [604, 82] width 16 height 10
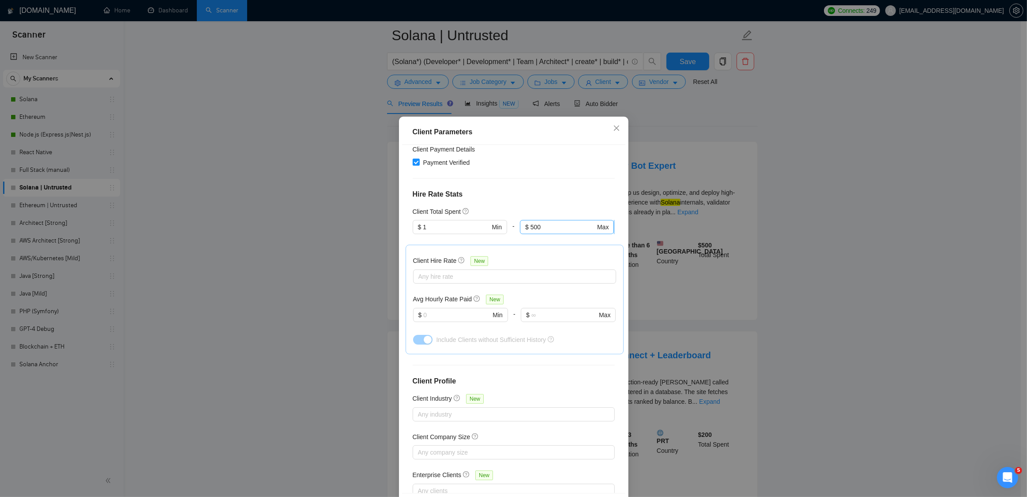
click at [535, 222] on input "500" at bounding box center [563, 227] width 65 height 10
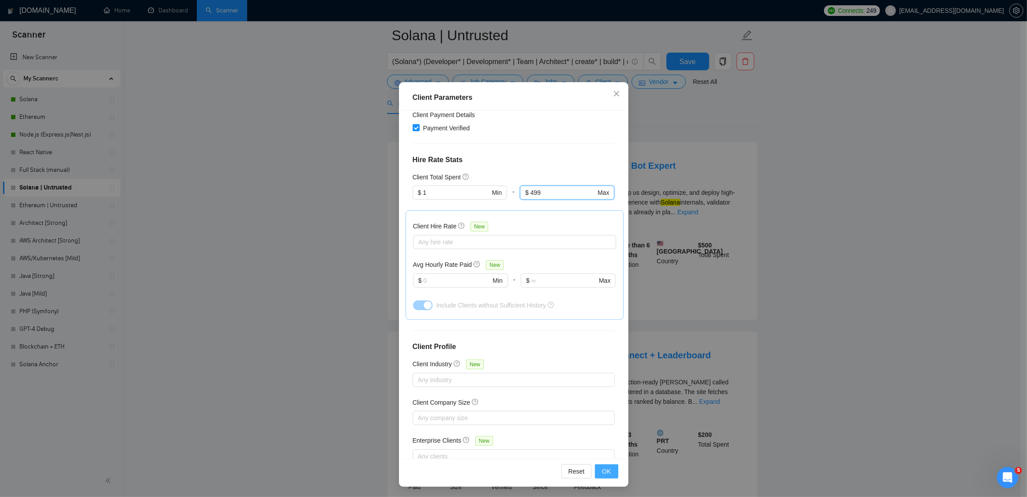
type input "499"
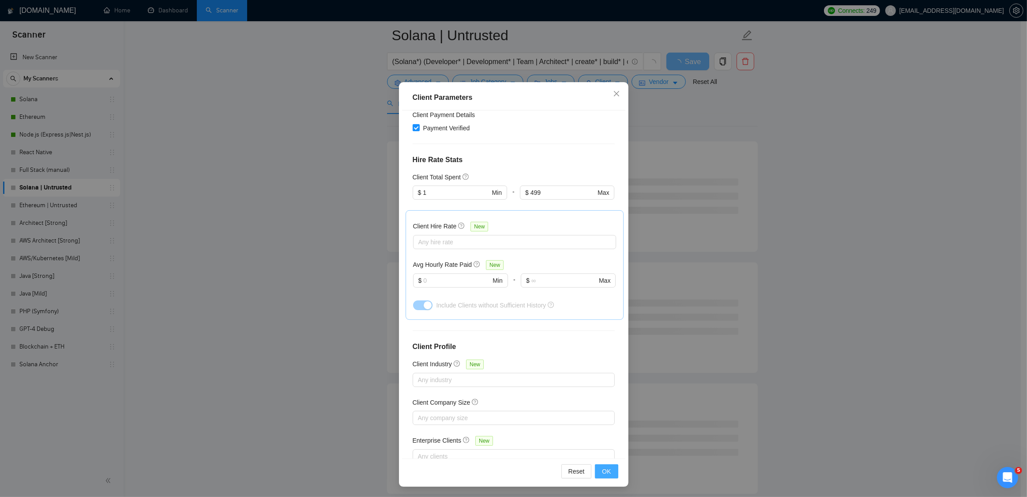
click at [607, 471] on span "OK" at bounding box center [606, 471] width 9 height 10
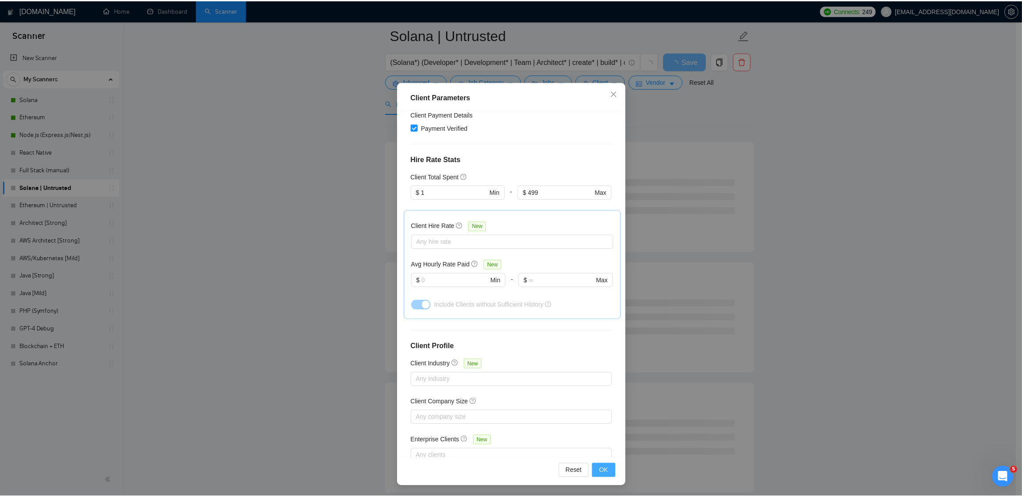
scroll to position [0, 0]
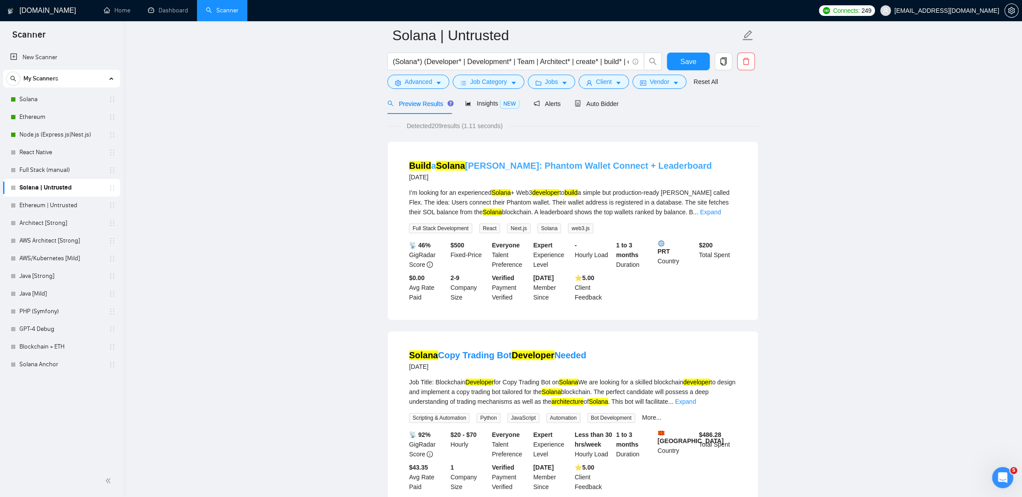
click at [502, 167] on link "Build a Solana dApp: Phantom Wallet Connect + Leaderboard" at bounding box center [560, 166] width 302 height 10
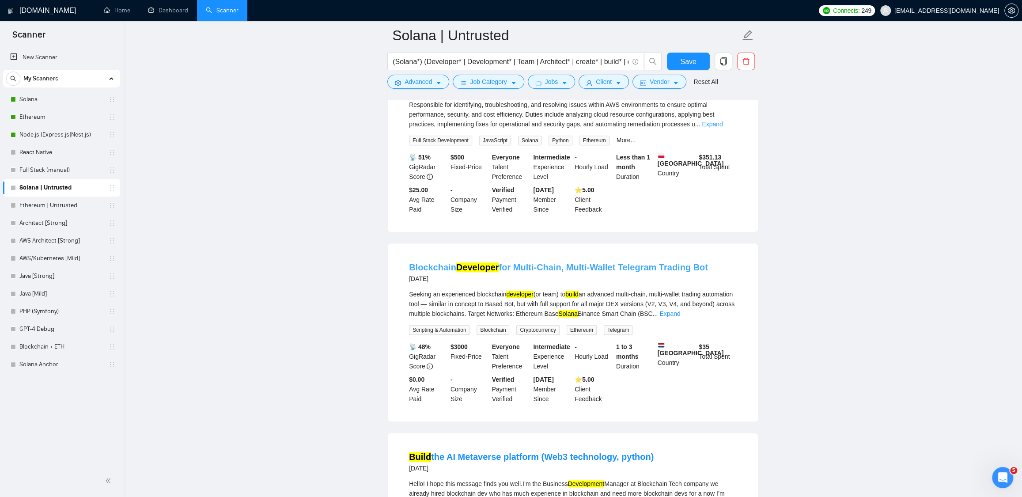
scroll to position [748, 0]
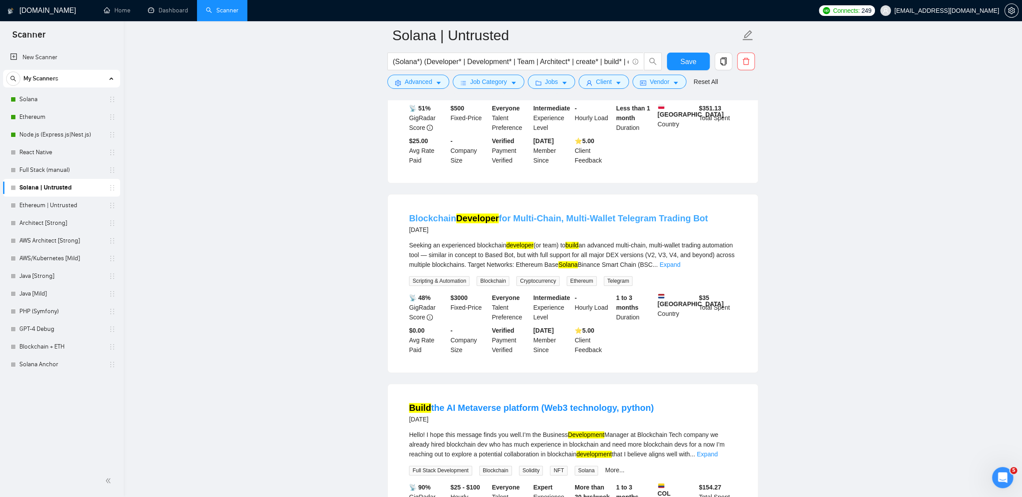
click at [528, 219] on link "Blockchain Developer for Multi-Chain, Multi-Wallet Telegram Trading Bot" at bounding box center [558, 218] width 299 height 10
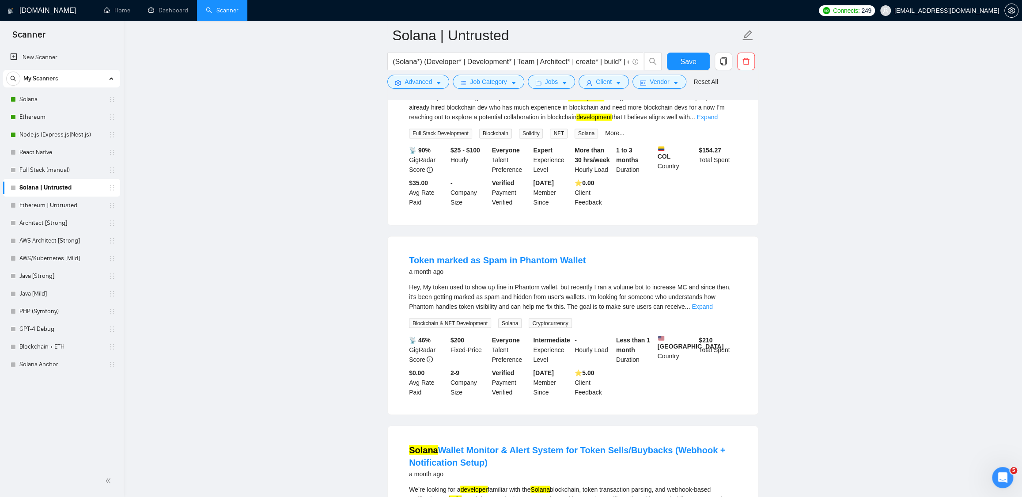
scroll to position [1086, 0]
click at [477, 259] on link "Token marked as Spam in Phantom Wallet" at bounding box center [497, 259] width 177 height 10
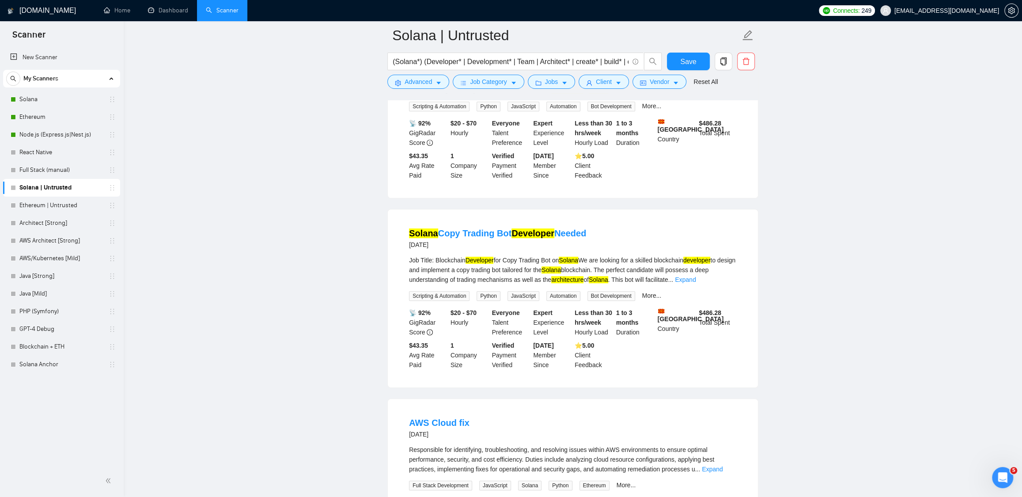
scroll to position [344, 0]
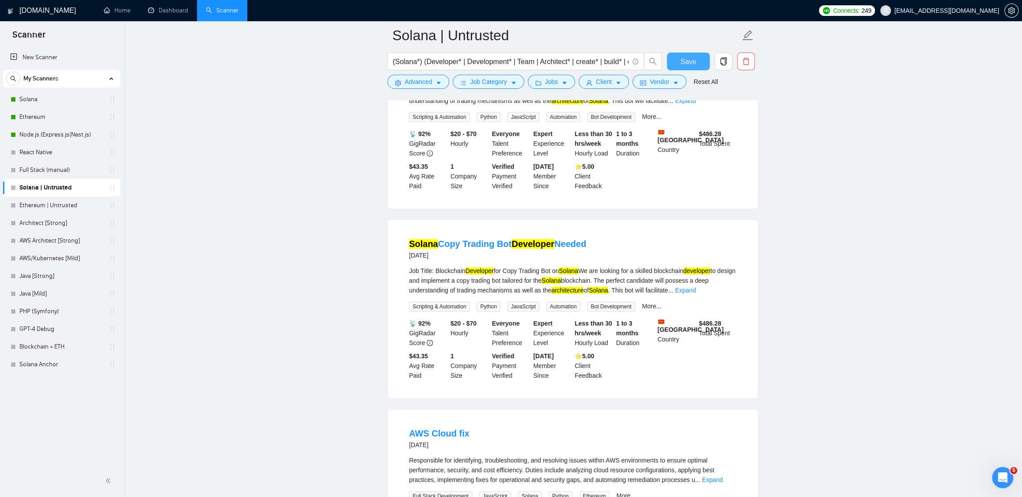
click at [685, 68] on button "Save" at bounding box center [688, 62] width 43 height 18
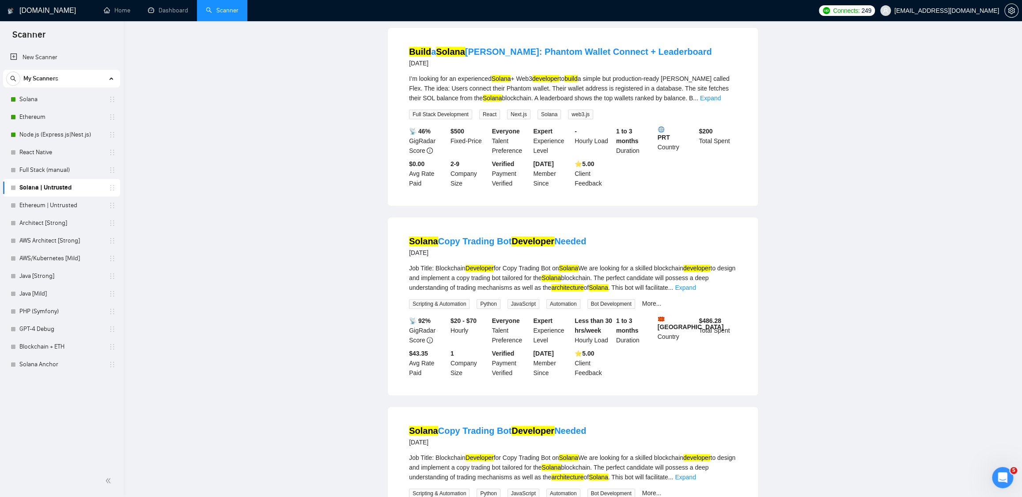
scroll to position [0, 0]
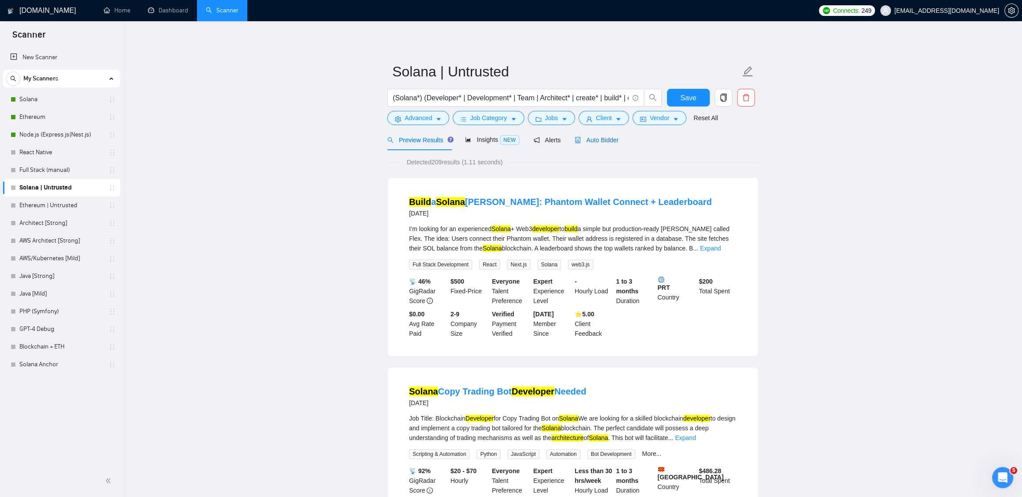
click at [605, 139] on span "Auto Bidder" at bounding box center [596, 139] width 44 height 7
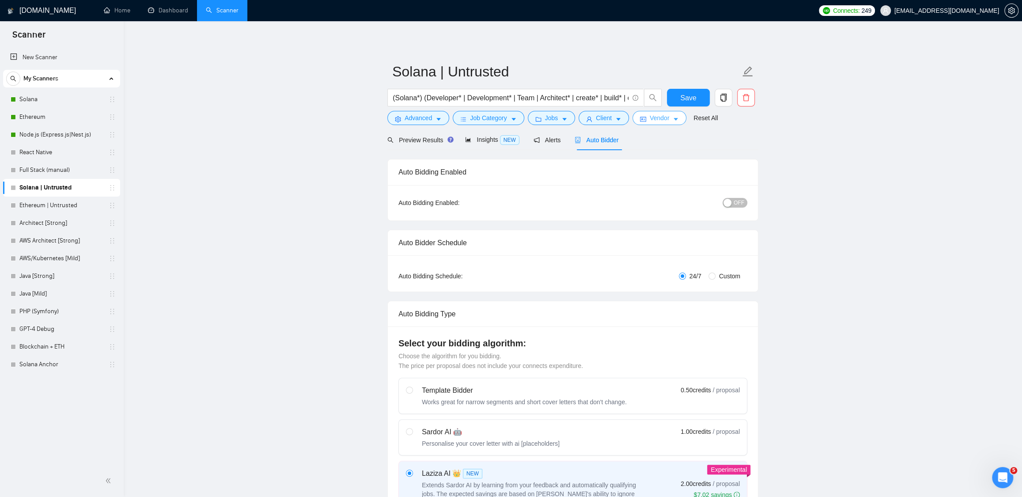
click at [675, 120] on button "Vendor" at bounding box center [659, 118] width 54 height 14
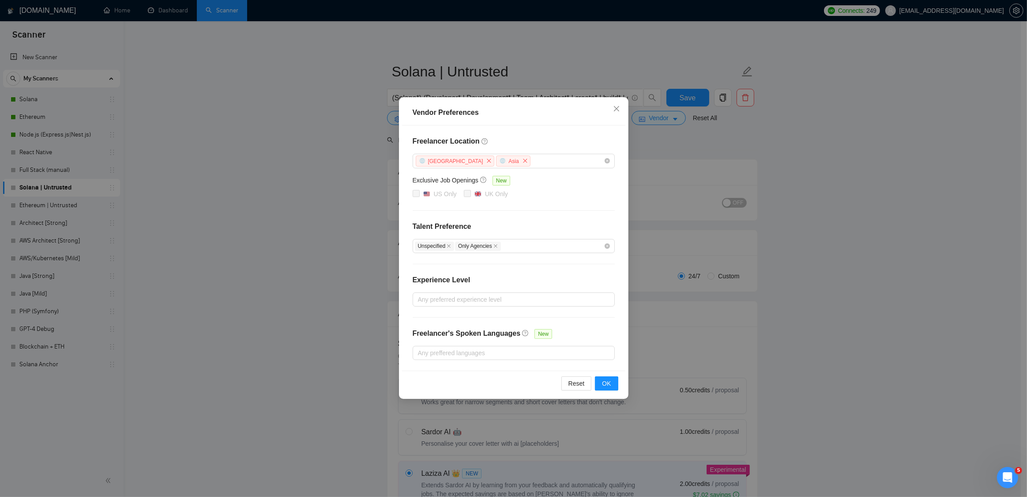
drag, startPoint x: 761, startPoint y: 151, endPoint x: 662, endPoint y: 138, distance: 99.4
click at [760, 151] on div "Vendor Preferences Freelancer Location Africa Asia Exclusive Job Openings New U…" at bounding box center [513, 248] width 1027 height 497
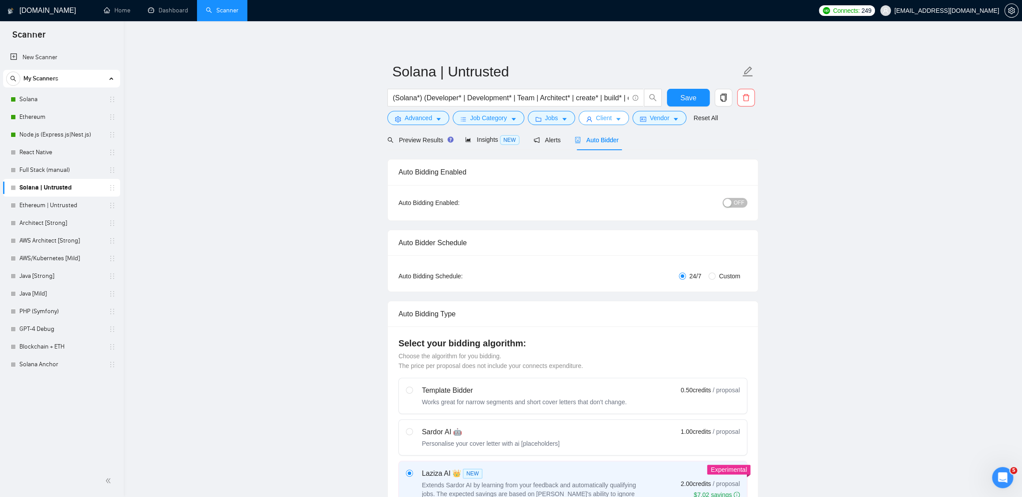
click at [611, 118] on span "Client" at bounding box center [604, 118] width 16 height 10
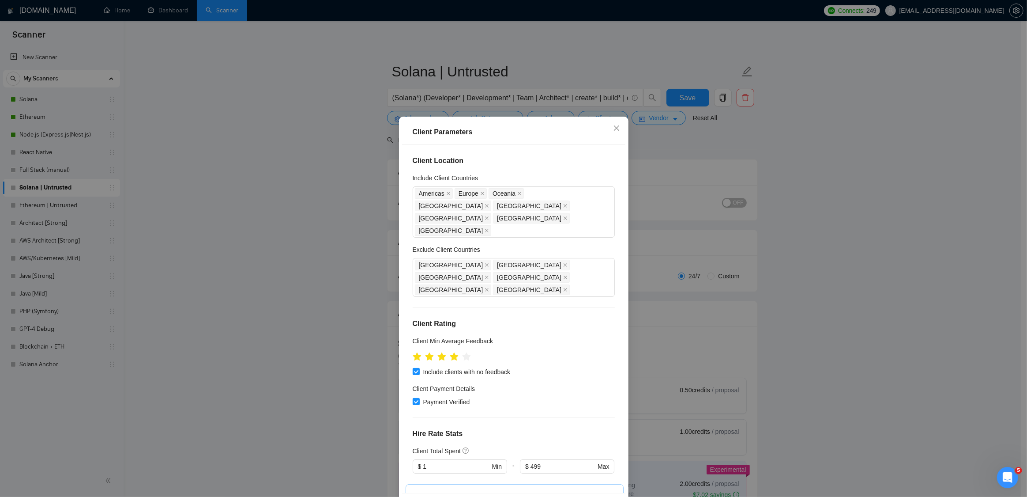
click at [843, 226] on div "Client Parameters Client Location Include Client Countries Americas Europe Ocea…" at bounding box center [513, 248] width 1027 height 497
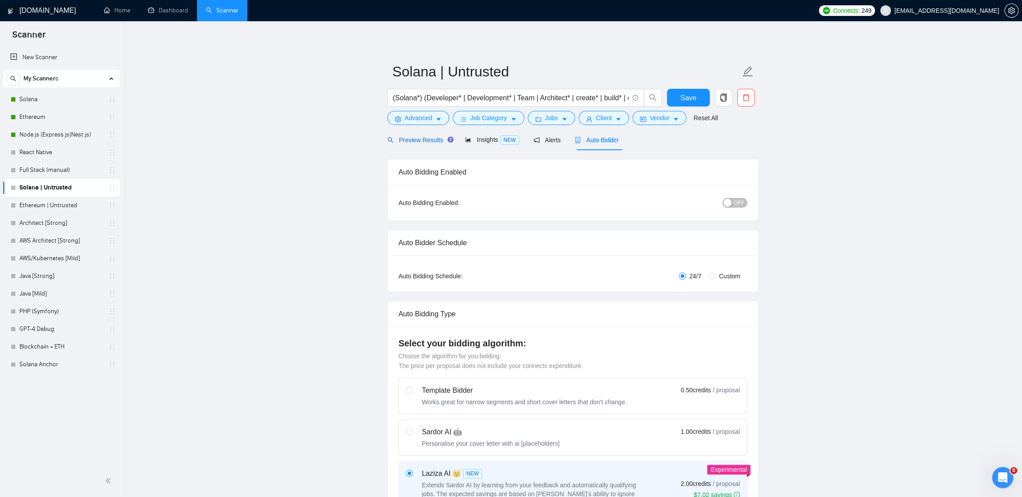
click at [412, 137] on span "Preview Results" at bounding box center [419, 139] width 64 height 7
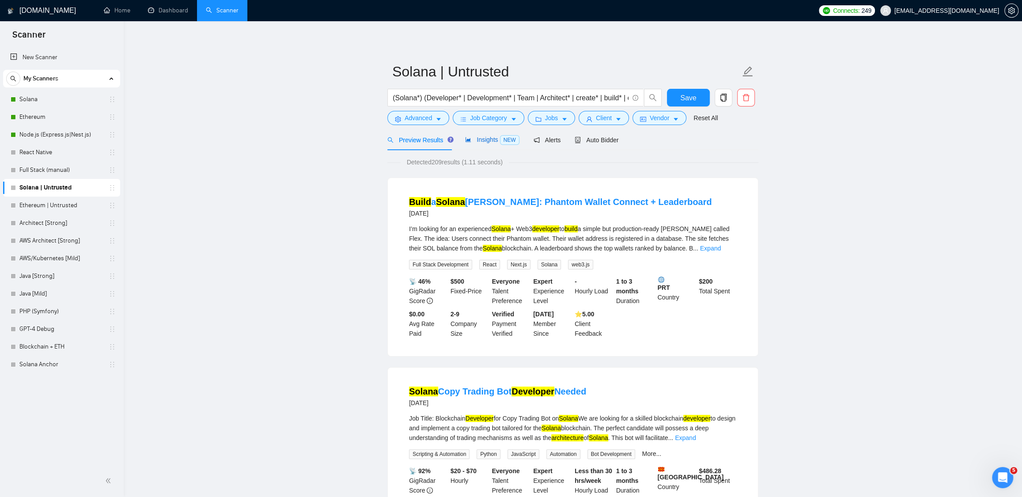
click at [482, 136] on span "Insights NEW" at bounding box center [492, 139] width 54 height 7
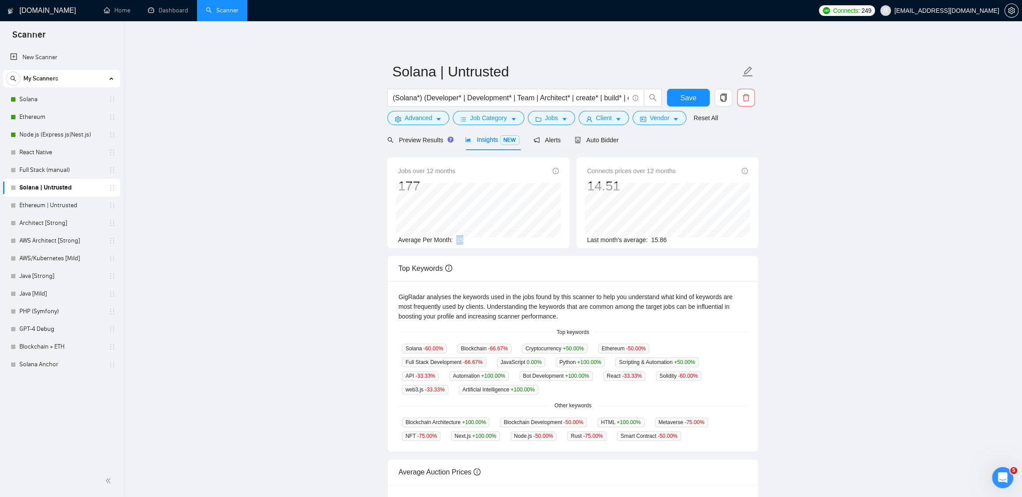
drag, startPoint x: 458, startPoint y: 238, endPoint x: 488, endPoint y: 238, distance: 30.0
click at [488, 238] on div "Average Per Month: 15" at bounding box center [478, 240] width 161 height 10
click at [54, 207] on link "Ethereum | Untrusted" at bounding box center [61, 205] width 84 height 18
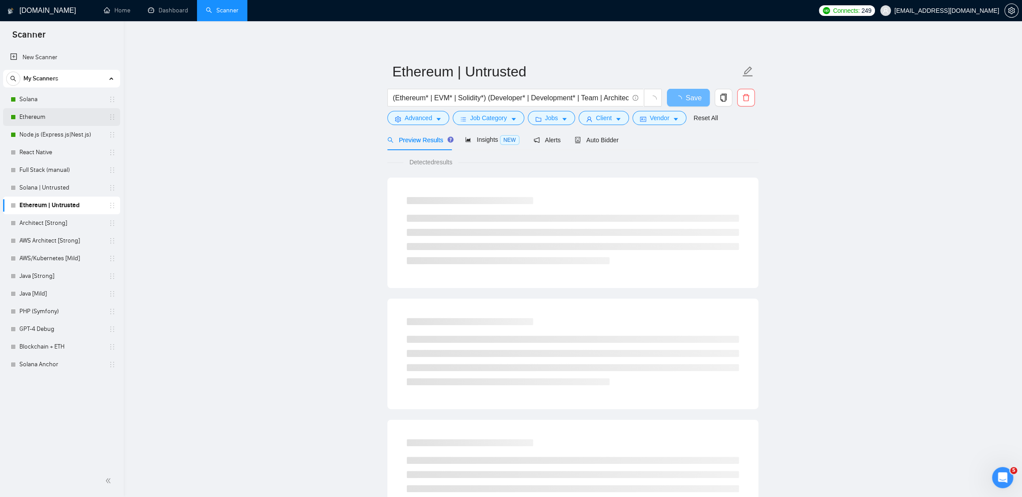
click at [49, 120] on link "Ethereum" at bounding box center [61, 117] width 84 height 18
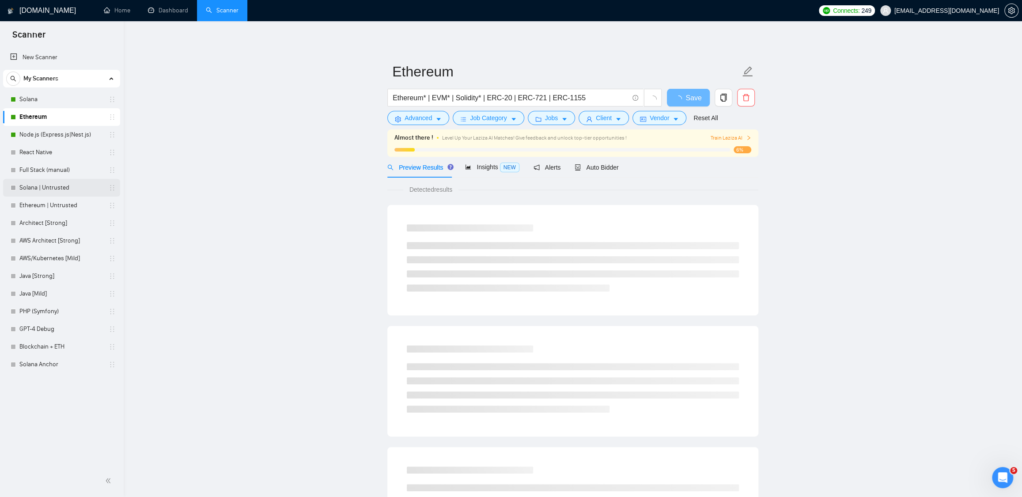
click at [43, 186] on link "Solana | Untrusted" at bounding box center [61, 188] width 84 height 18
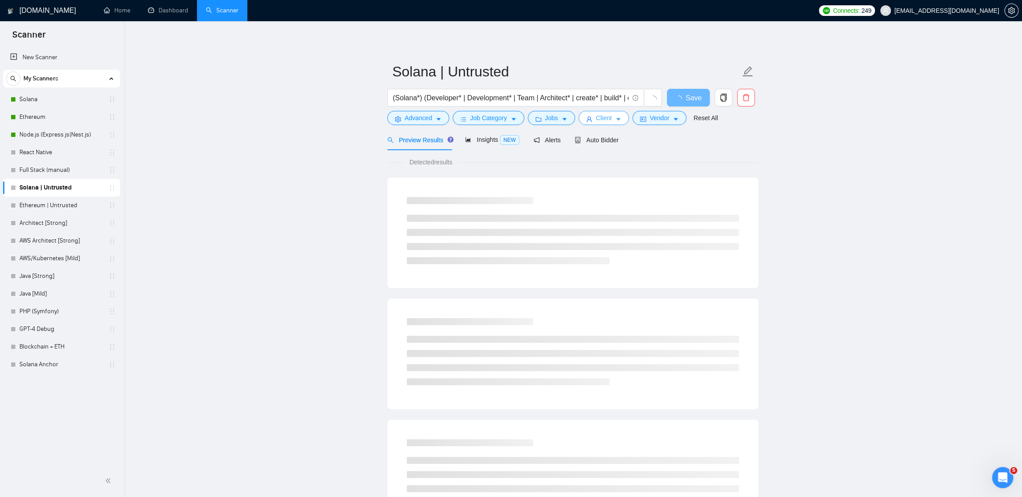
click at [615, 117] on button "Client" at bounding box center [603, 118] width 50 height 14
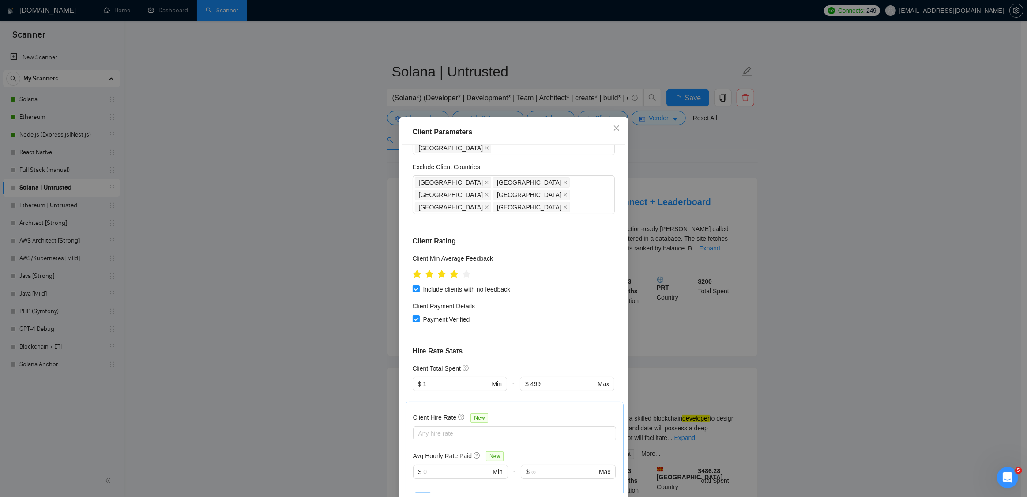
scroll to position [239, 0]
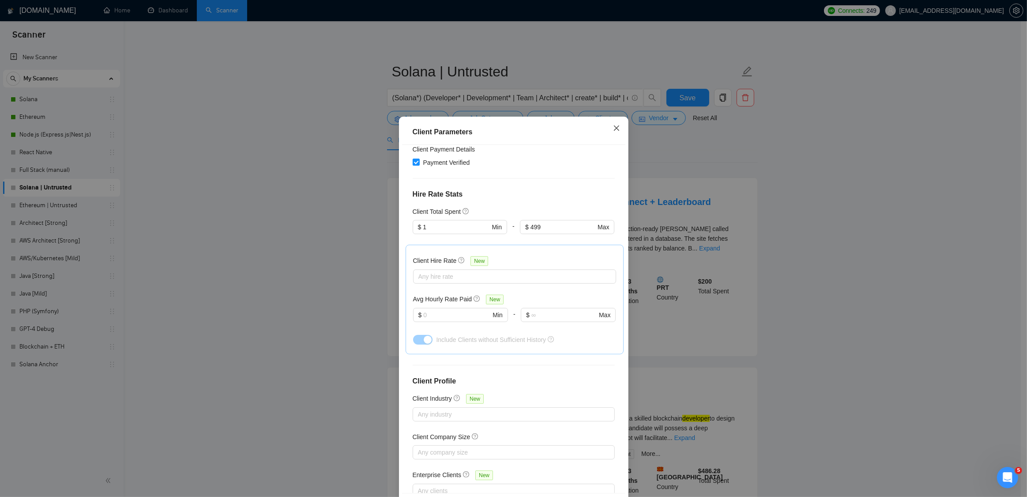
click at [614, 127] on icon "close" at bounding box center [616, 127] width 7 height 7
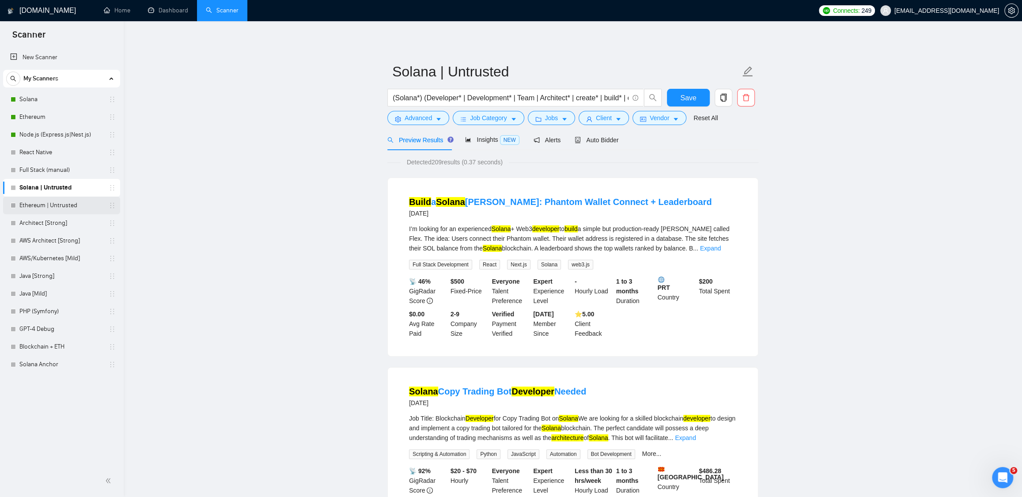
click at [70, 204] on link "Ethereum | Untrusted" at bounding box center [61, 205] width 84 height 18
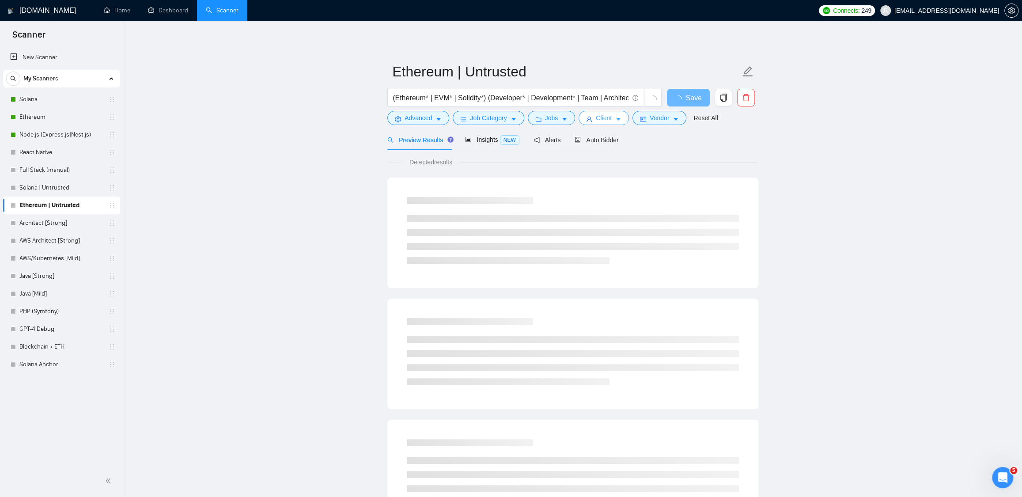
click at [619, 117] on icon "caret-down" at bounding box center [618, 119] width 6 height 6
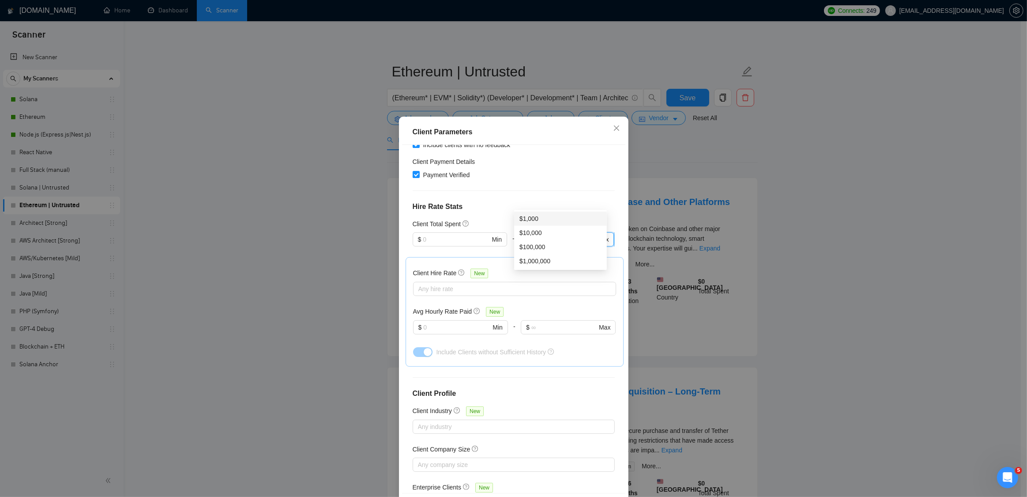
click at [554, 234] on input "1000" at bounding box center [563, 239] width 65 height 10
click at [419, 219] on div "Client Total Spent $ Min - $ 1000 Max" at bounding box center [514, 238] width 202 height 38
click at [432, 234] on input "text" at bounding box center [456, 239] width 67 height 10
click at [428, 231] on div "$1" at bounding box center [456, 233] width 82 height 10
type input "1"
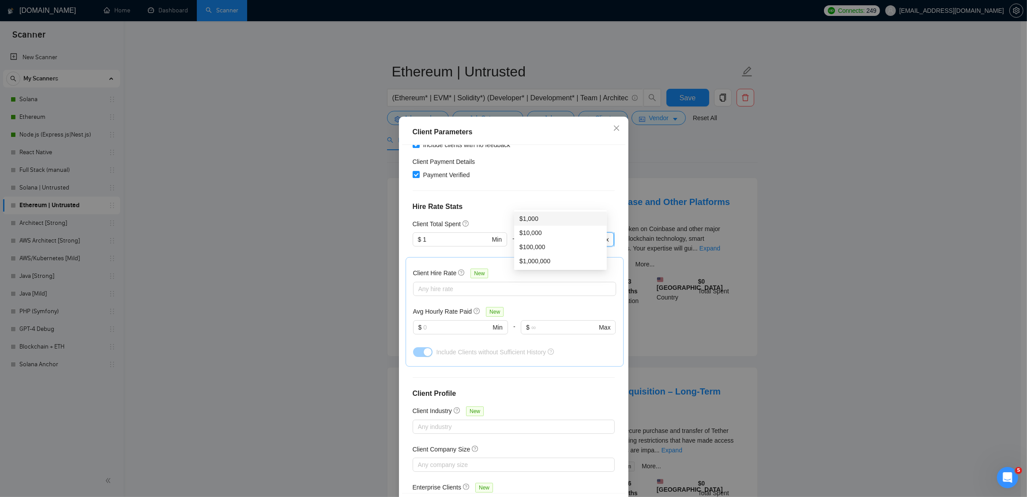
drag, startPoint x: 537, startPoint y: 200, endPoint x: 526, endPoint y: 200, distance: 11.0
click at [531, 234] on input "1000" at bounding box center [563, 239] width 65 height 10
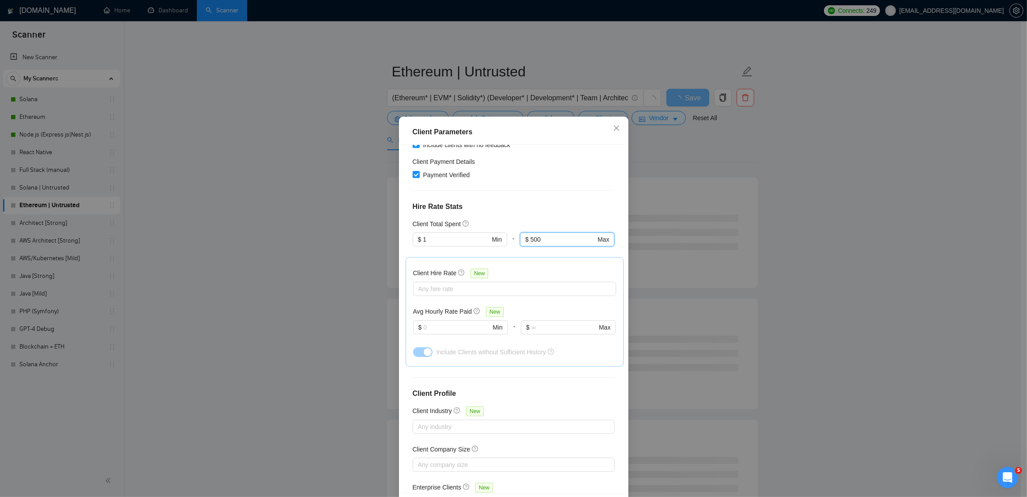
click at [611, 182] on div "Client Location Include Client Countries Americas Europe Oceania Qatar United A…" at bounding box center [513, 319] width 223 height 348
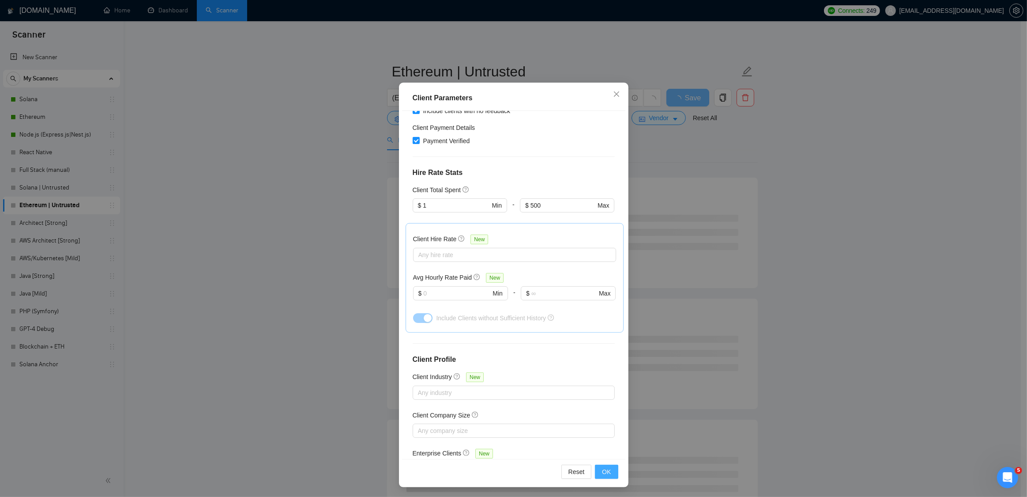
scroll to position [34, 0]
click at [602, 472] on span "OK" at bounding box center [606, 471] width 9 height 10
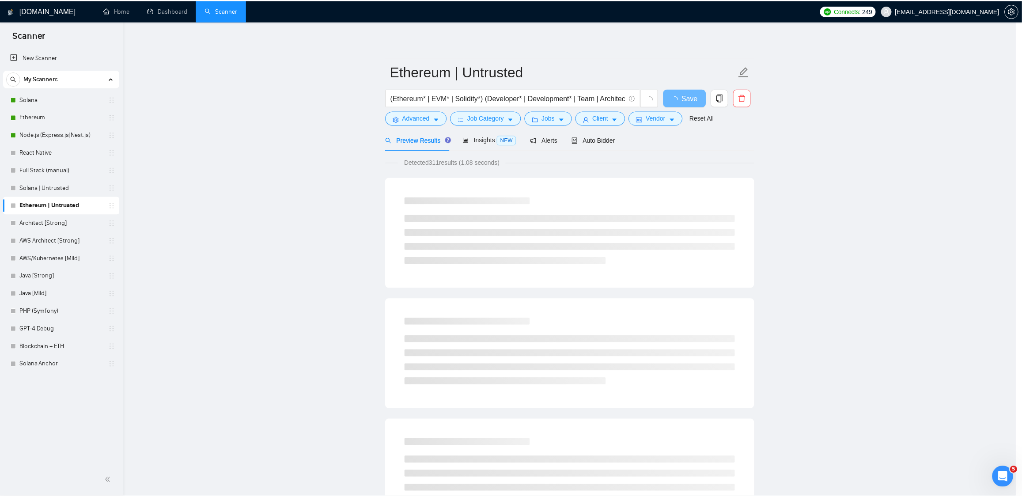
scroll to position [0, 0]
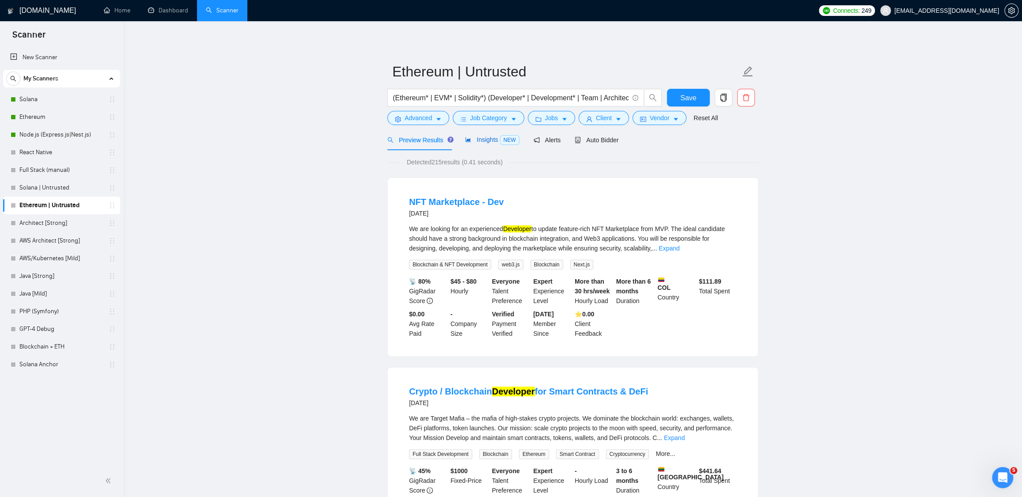
click at [488, 141] on span "Insights NEW" at bounding box center [492, 139] width 54 height 7
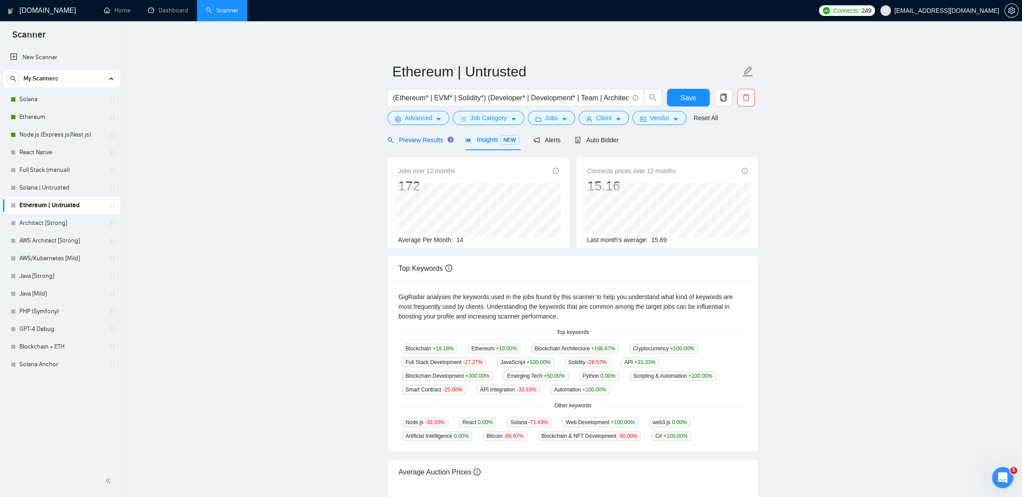
click at [418, 140] on span "Preview Results" at bounding box center [419, 139] width 64 height 7
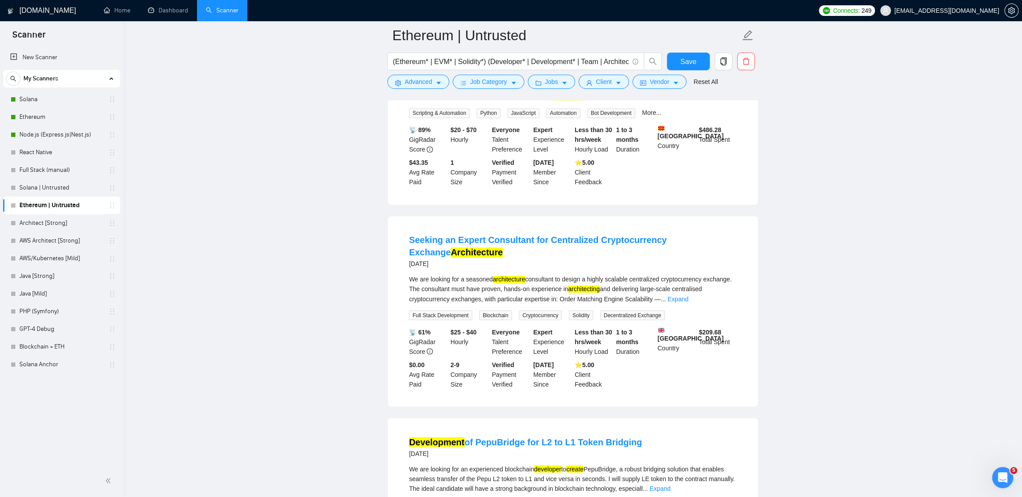
scroll to position [1135, 0]
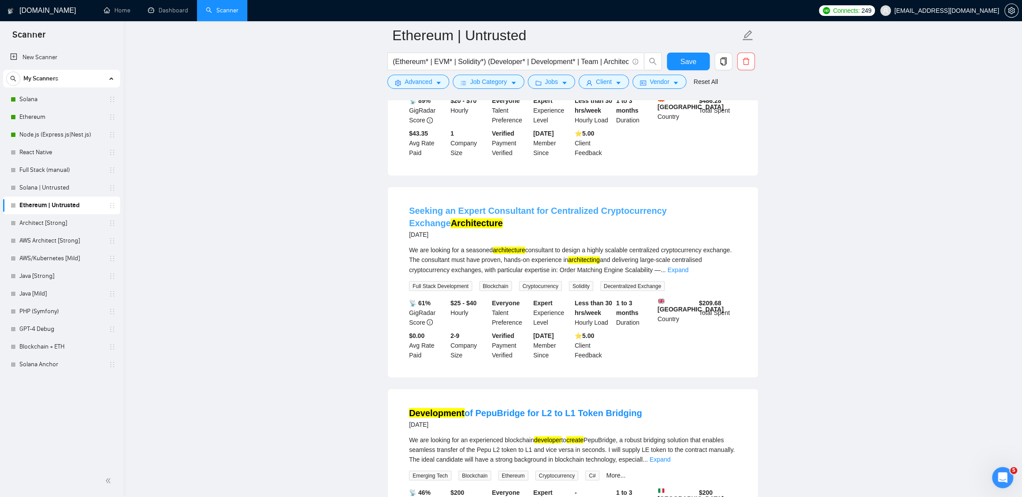
click at [620, 206] on link "Seeking an Expert Consultant for Centralized Cryptocurrency Exchange Architectu…" at bounding box center [537, 217] width 257 height 22
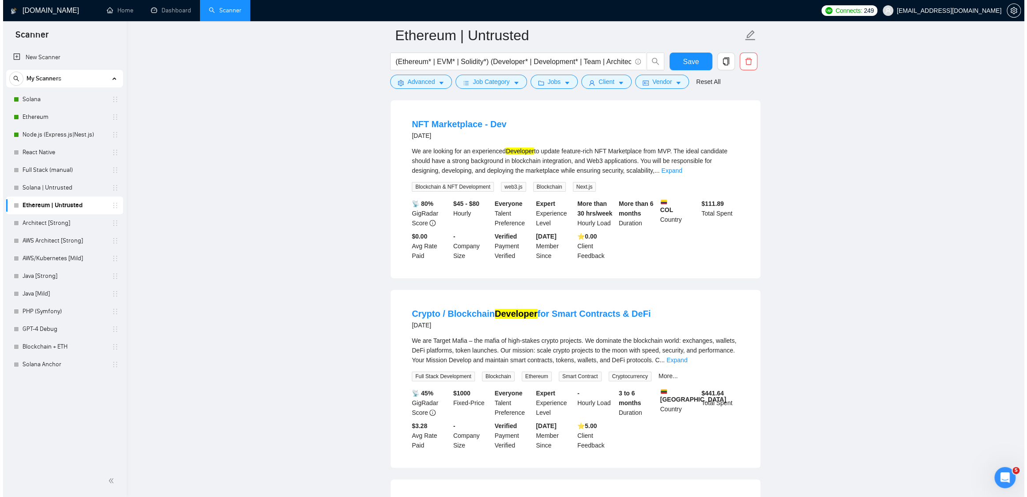
scroll to position [0, 0]
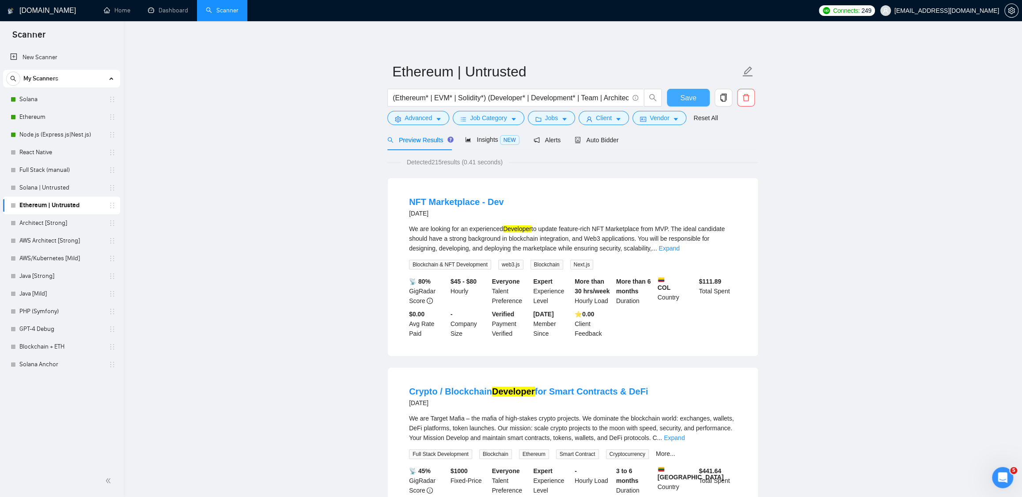
click at [688, 97] on span "Save" at bounding box center [688, 97] width 16 height 11
click at [619, 119] on icon "caret-down" at bounding box center [618, 119] width 6 height 6
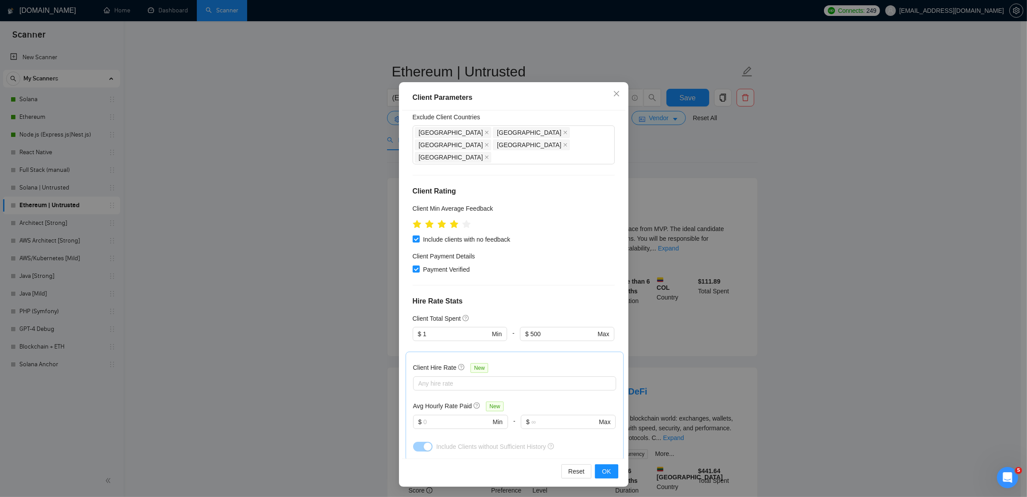
scroll to position [83, 0]
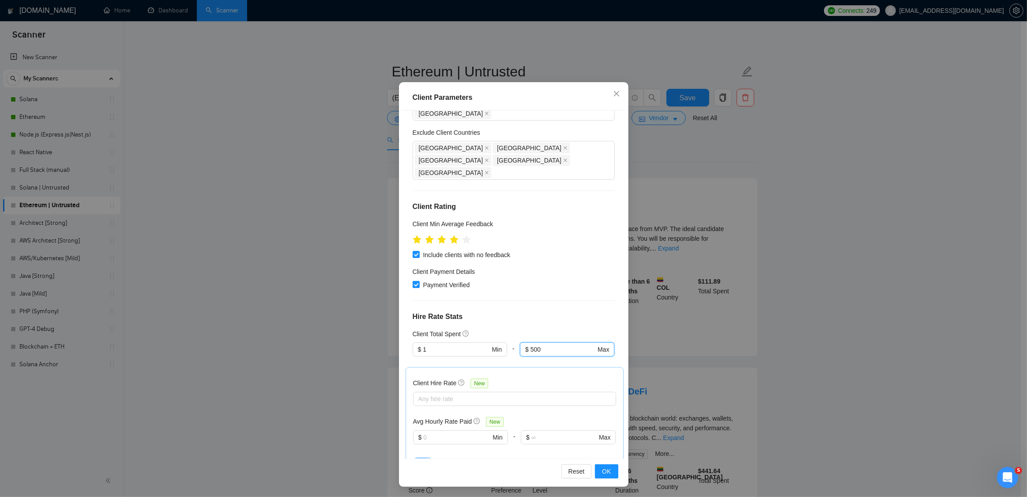
drag, startPoint x: 547, startPoint y: 314, endPoint x: 514, endPoint y: 310, distance: 33.8
click at [514, 342] on div "$ 1 Min - 500 $ 500 Max" at bounding box center [514, 354] width 202 height 25
type input "499"
click at [607, 470] on span "OK" at bounding box center [606, 471] width 9 height 10
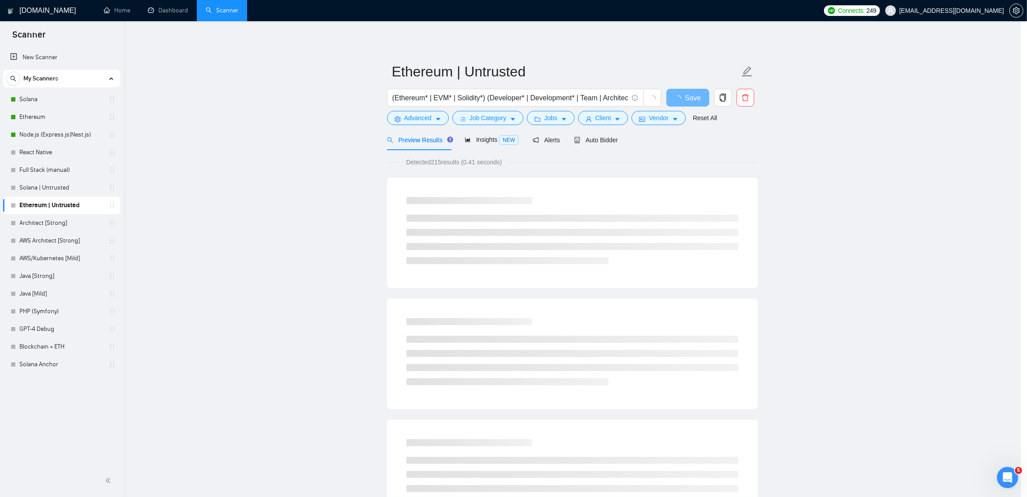
scroll to position [0, 0]
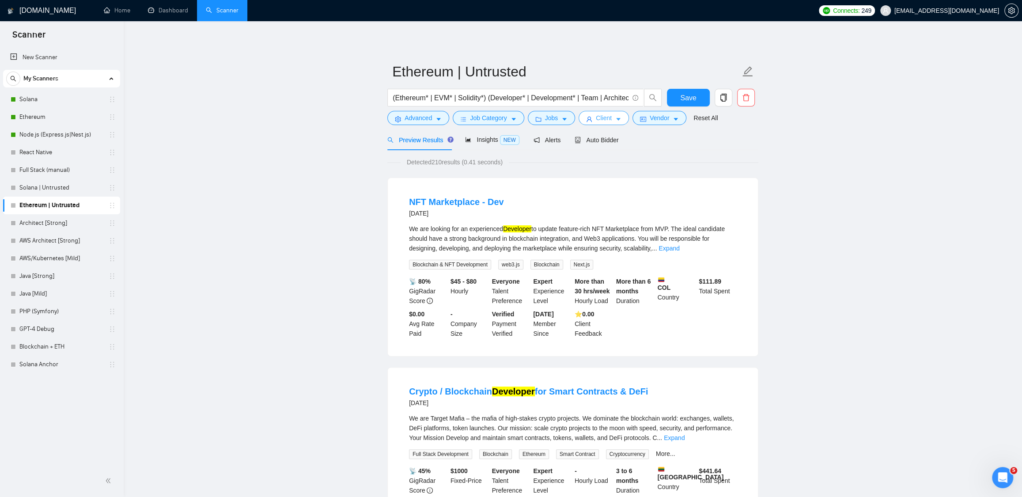
click at [611, 119] on span "Client" at bounding box center [604, 118] width 16 height 10
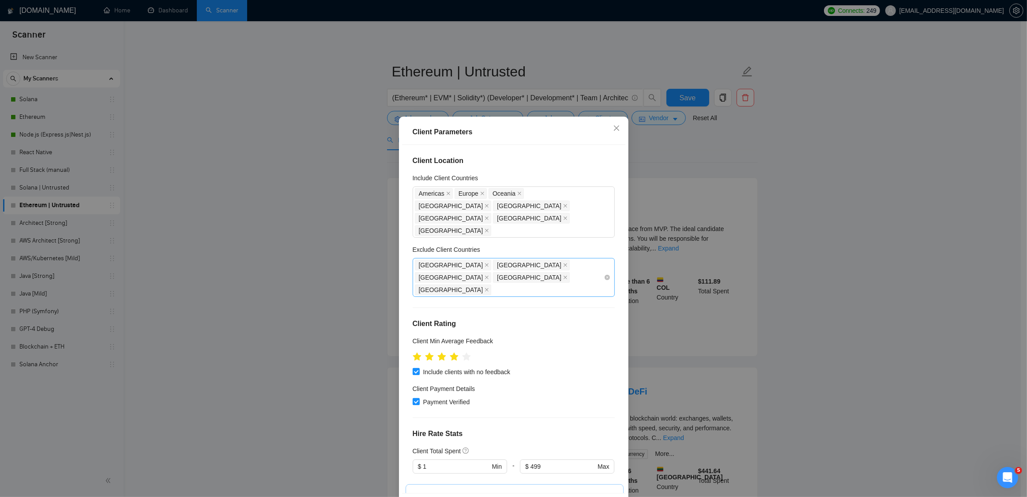
click at [584, 259] on div "Russia Ukraine Egypt Estonia Brazil" at bounding box center [509, 277] width 189 height 37
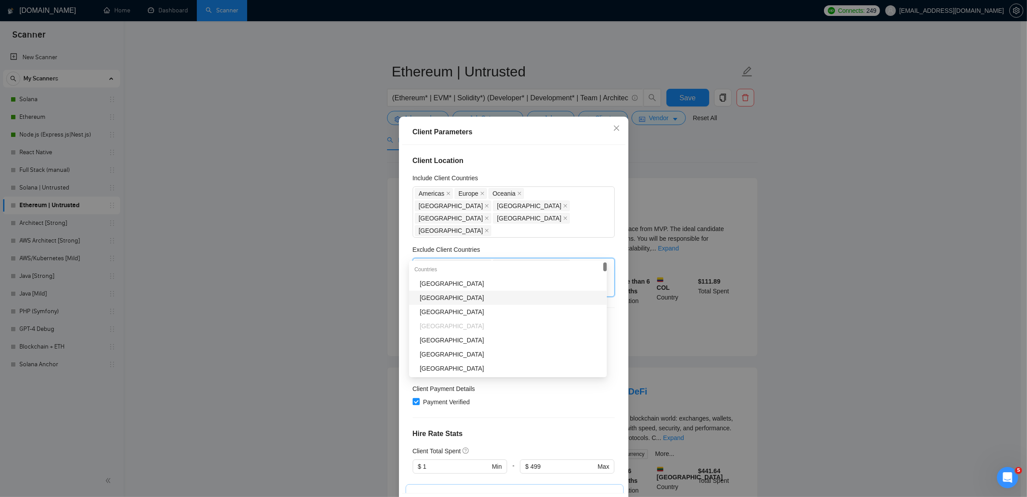
type input "col"
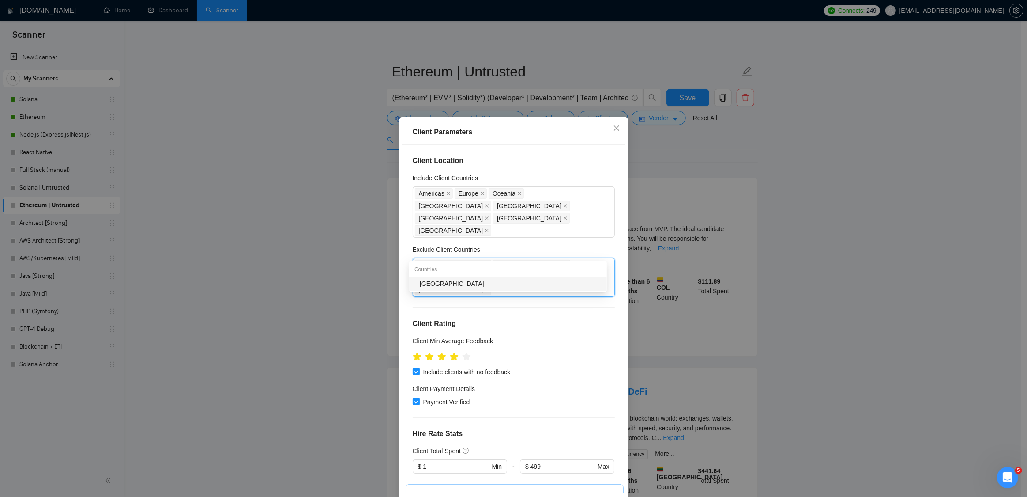
click at [435, 284] on div "Colombia" at bounding box center [511, 284] width 182 height 10
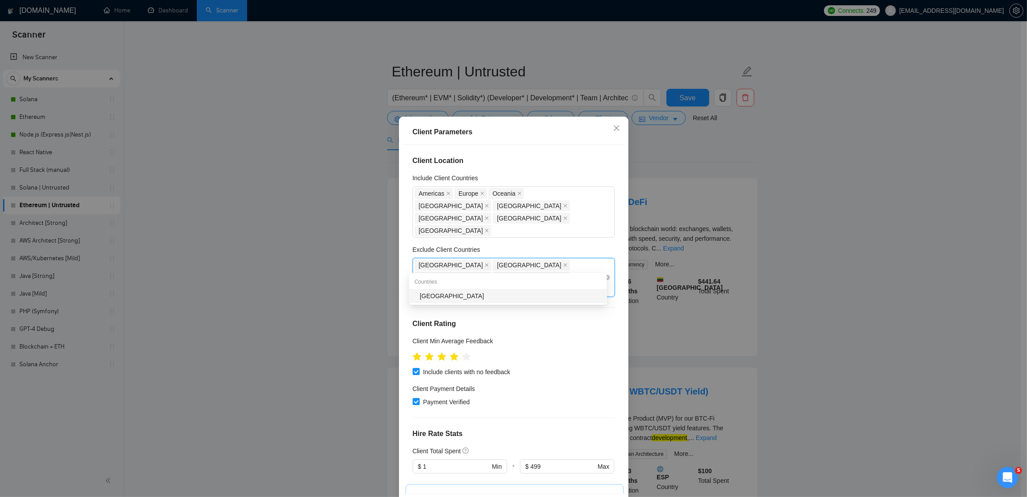
type input "maced"
click at [477, 296] on div "Macedonia" at bounding box center [511, 296] width 182 height 10
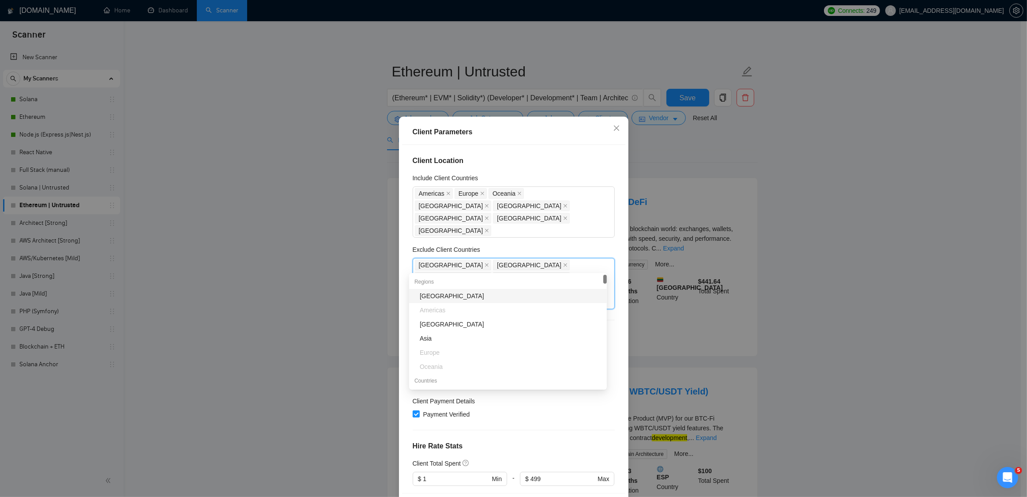
click at [616, 226] on div "Client Location Include Client Countries Americas Europe Oceania Qatar United A…" at bounding box center [513, 319] width 223 height 348
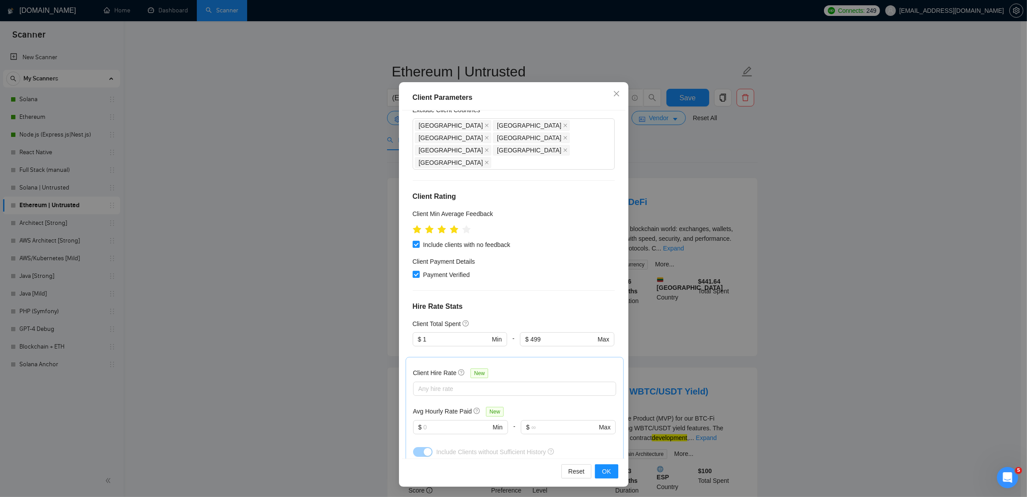
scroll to position [239, 0]
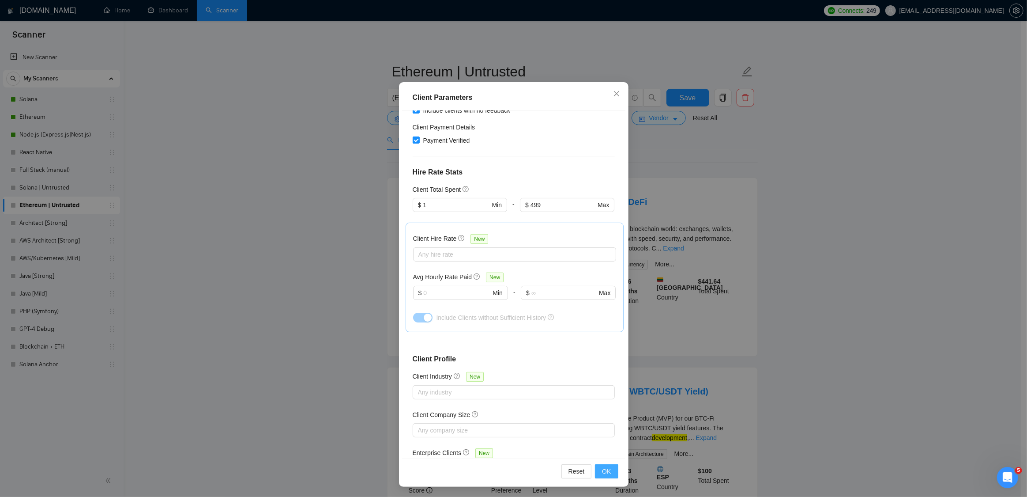
click at [605, 472] on span "OK" at bounding box center [606, 471] width 9 height 10
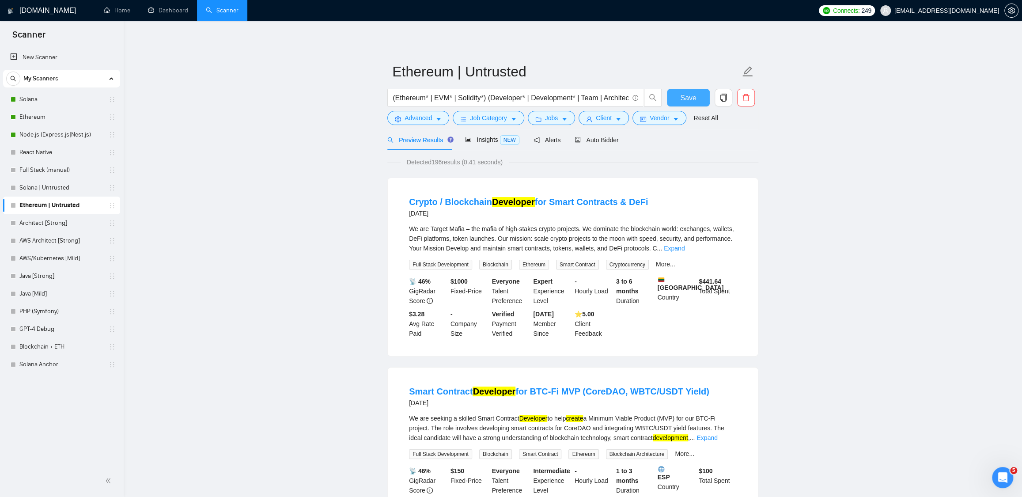
click at [694, 98] on span "Save" at bounding box center [688, 97] width 16 height 11
click at [53, 187] on link "Solana | Untrusted" at bounding box center [61, 188] width 84 height 18
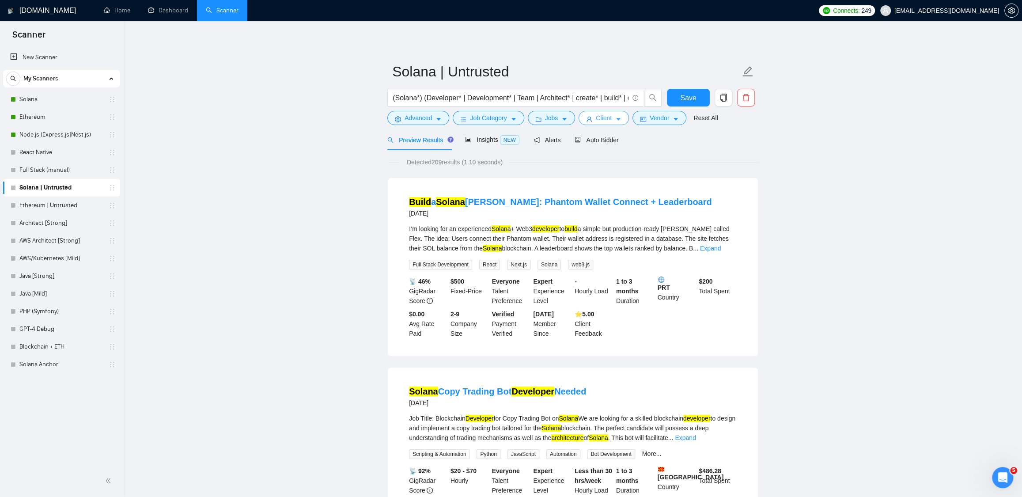
click at [606, 118] on span "Client" at bounding box center [604, 118] width 16 height 10
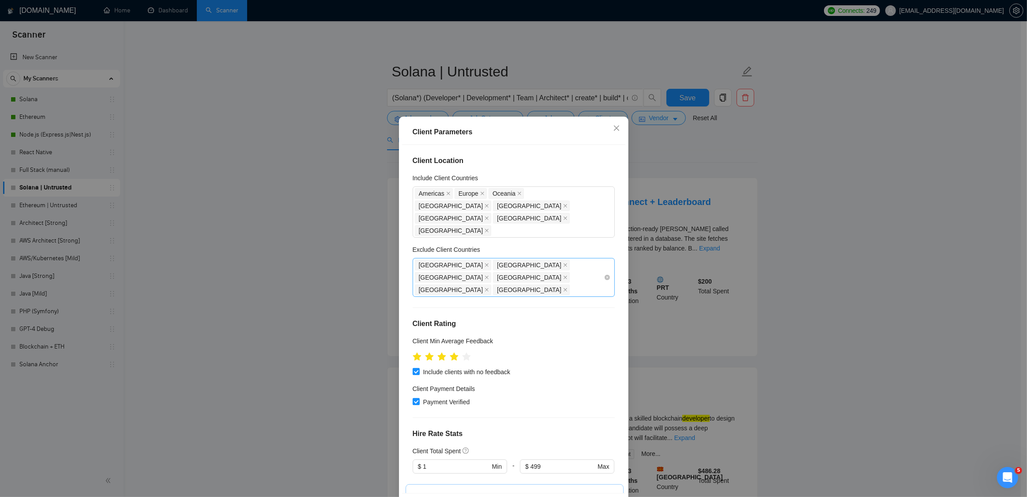
click at [512, 268] on div "Russia Ukraine Egypt Estonia Brazil Costa Rica" at bounding box center [509, 277] width 189 height 37
type input "colo"
click at [467, 299] on div "Colombia" at bounding box center [511, 296] width 182 height 10
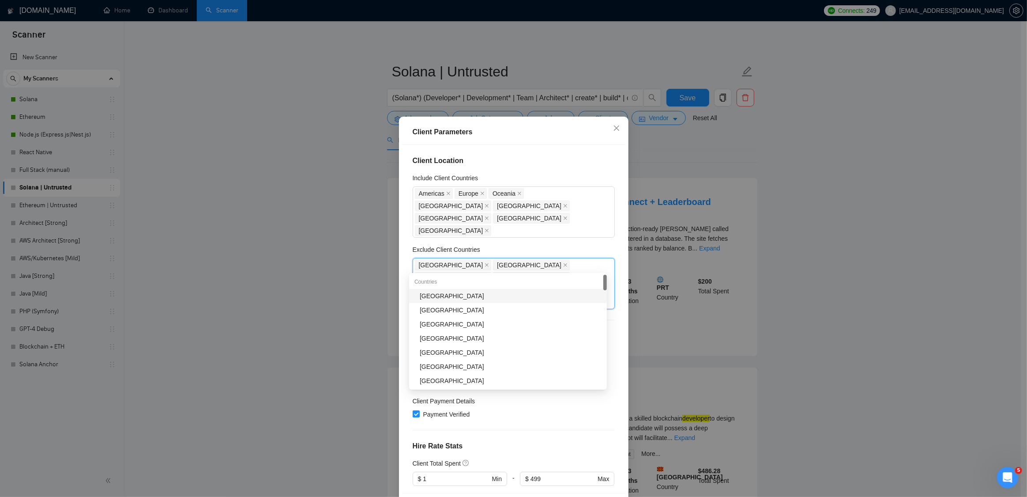
type input "mace"
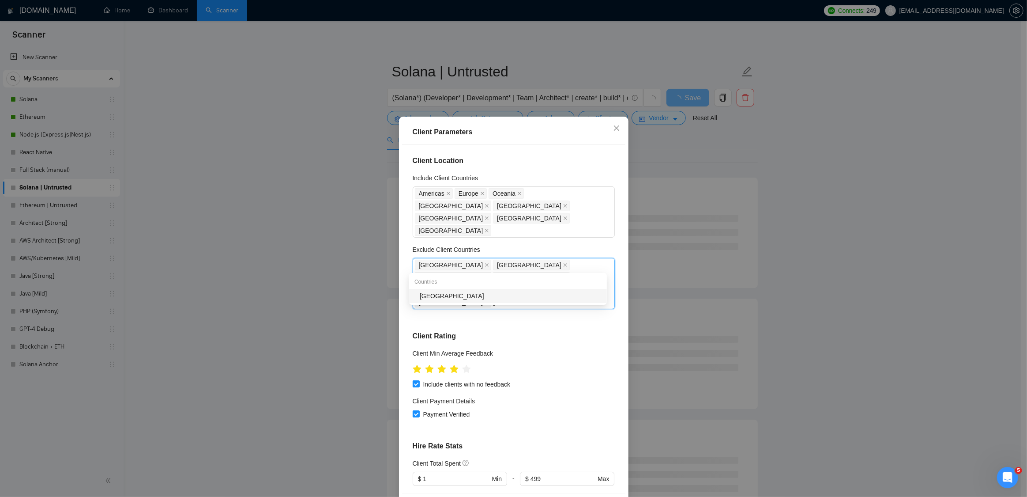
click at [471, 294] on div "Macedonia" at bounding box center [511, 296] width 182 height 10
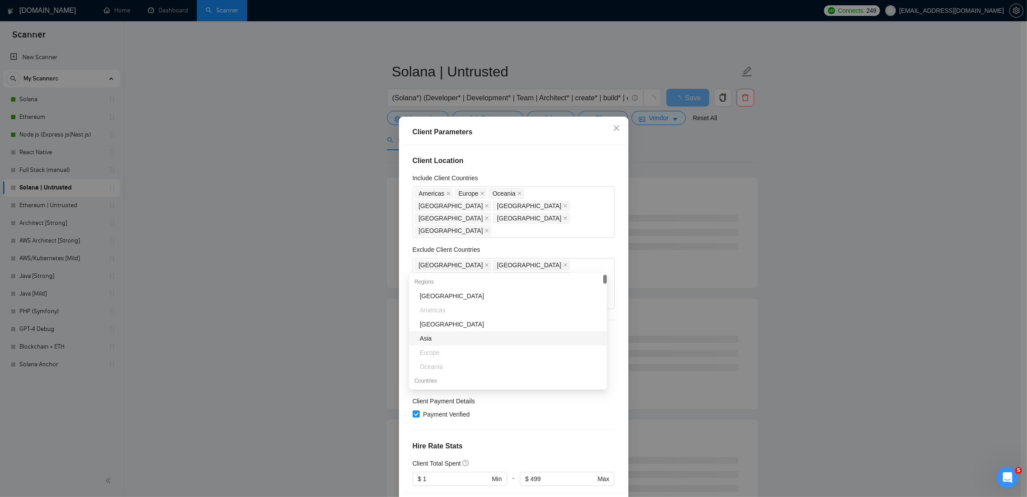
click at [613, 233] on div "Client Location Include Client Countries Americas Europe Oceania Qatar United A…" at bounding box center [513, 319] width 223 height 348
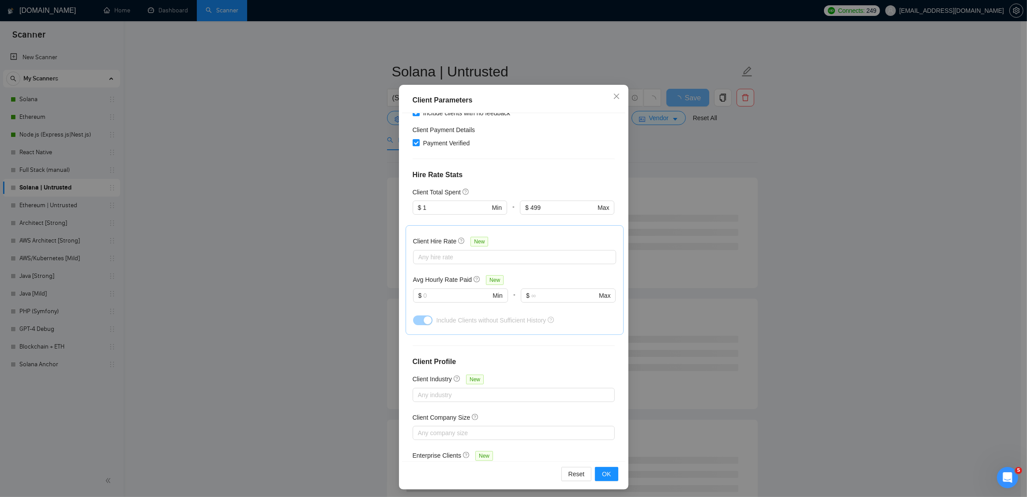
scroll to position [34, 0]
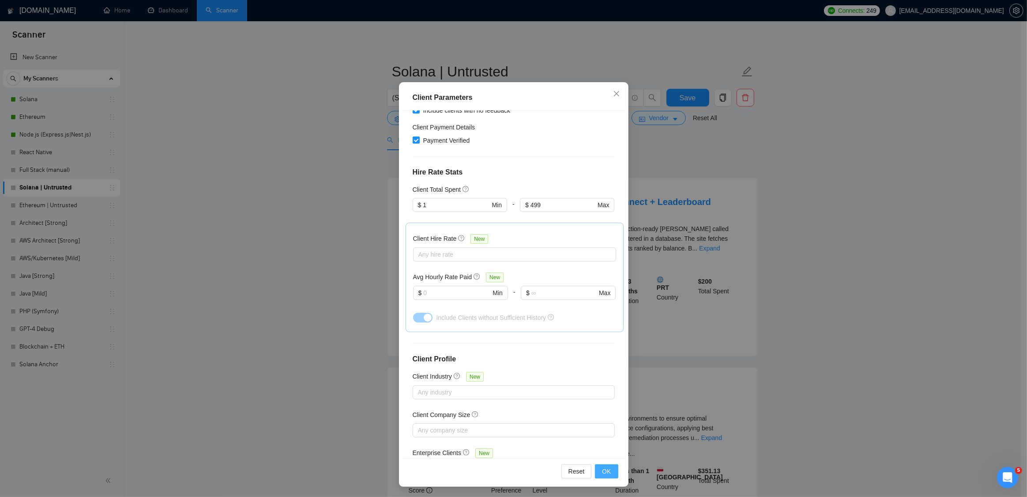
click at [602, 469] on span "OK" at bounding box center [606, 471] width 9 height 10
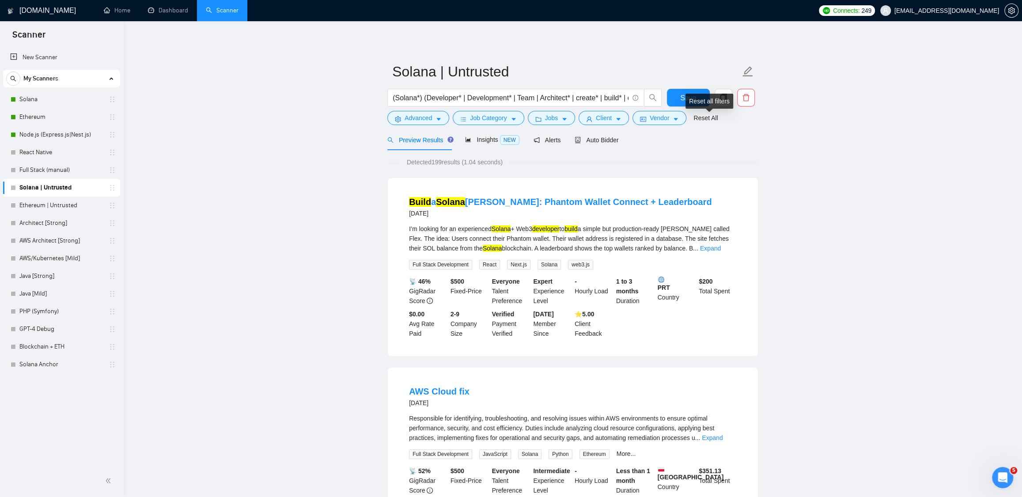
click at [689, 98] on div "Reset all filters" at bounding box center [709, 101] width 48 height 15
click at [684, 100] on span "Save" at bounding box center [688, 97] width 16 height 11
click at [32, 115] on link "Ethereum" at bounding box center [61, 117] width 84 height 18
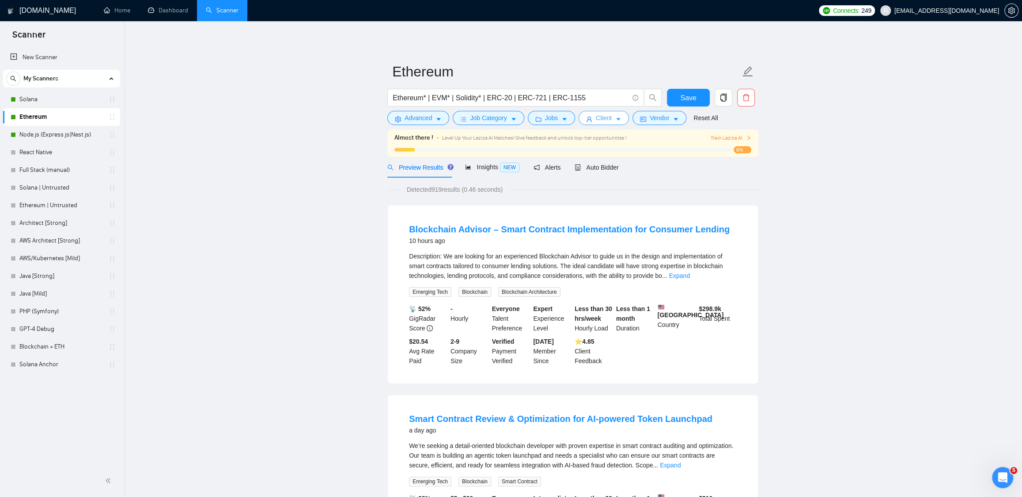
click at [611, 121] on span "Client" at bounding box center [604, 118] width 16 height 10
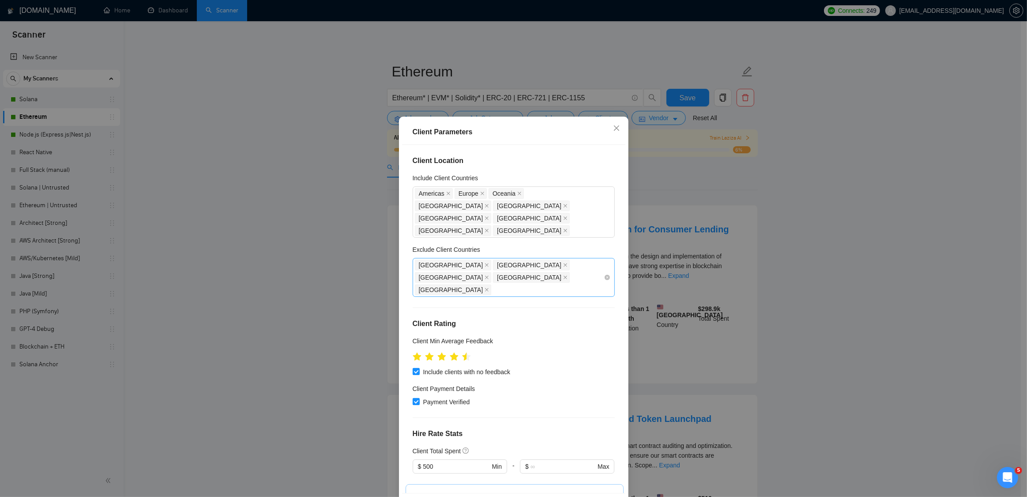
click at [581, 259] on div "Russia Ukraine Egypt Estonia Brazil" at bounding box center [509, 277] width 189 height 37
type input "colo"
click at [514, 282] on div "Colombia" at bounding box center [511, 284] width 182 height 10
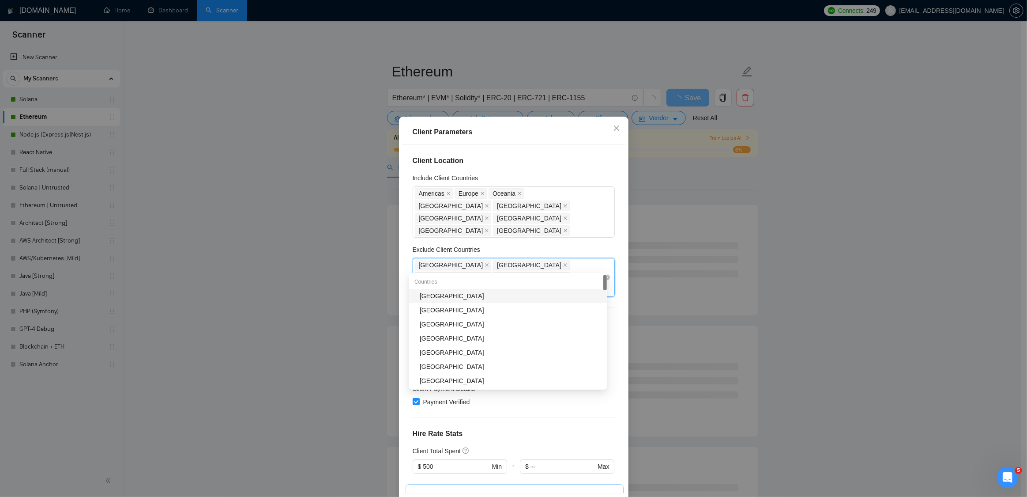
type input "mac"
click at [460, 297] on div "Macedonia" at bounding box center [511, 296] width 182 height 10
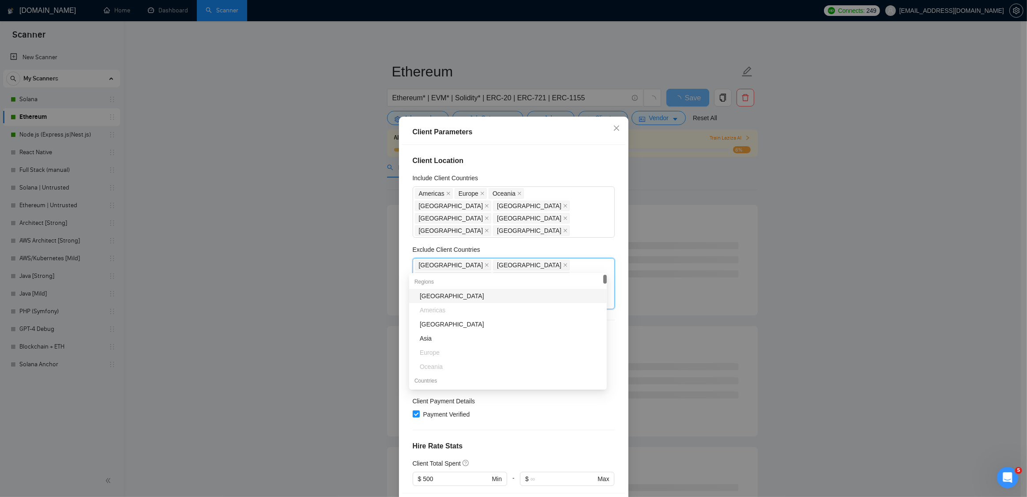
click at [613, 231] on div "Client Location Include Client Countries Americas Europe Oceania Qatar United A…" at bounding box center [513, 319] width 223 height 348
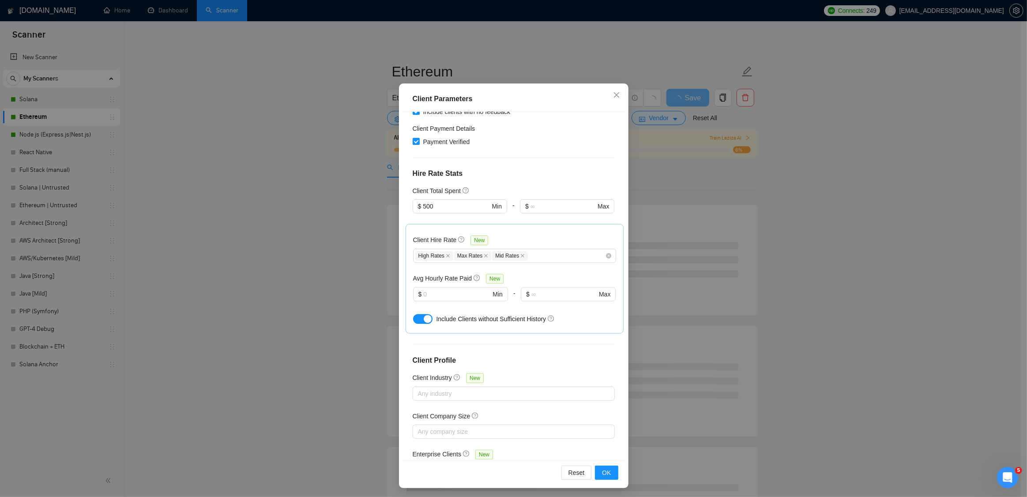
scroll to position [34, 0]
click at [605, 471] on span "OK" at bounding box center [606, 471] width 9 height 10
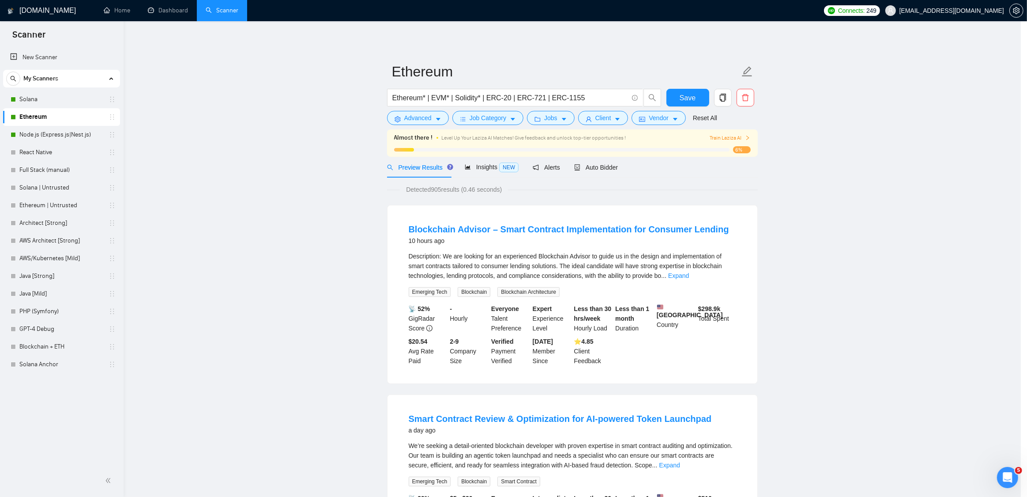
scroll to position [0, 0]
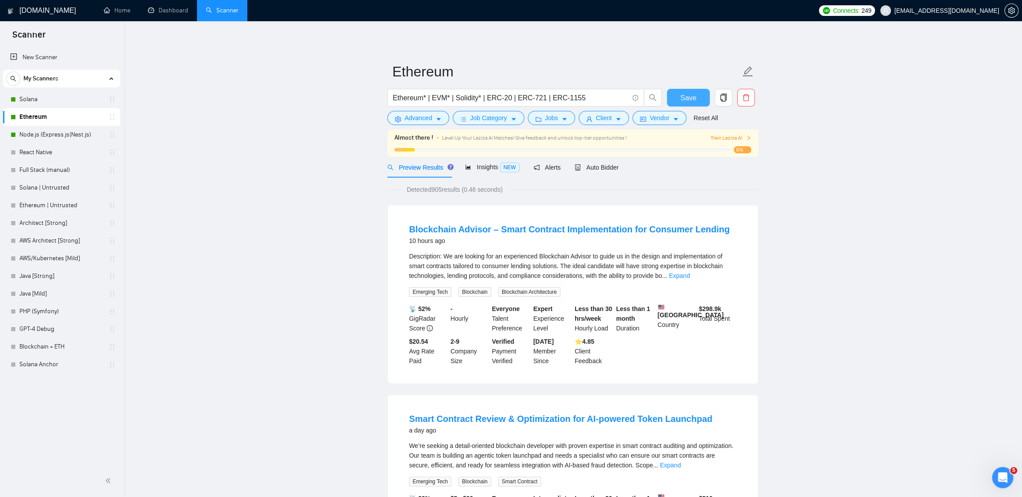
click at [682, 96] on span "Save" at bounding box center [688, 97] width 16 height 11
click at [53, 99] on link "Solana" at bounding box center [61, 99] width 84 height 18
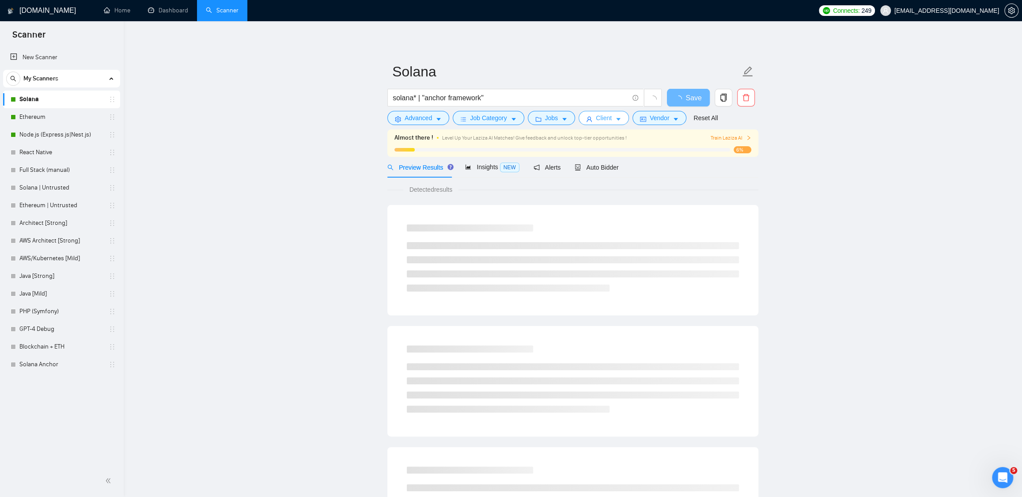
click at [610, 120] on span "Client" at bounding box center [604, 118] width 16 height 10
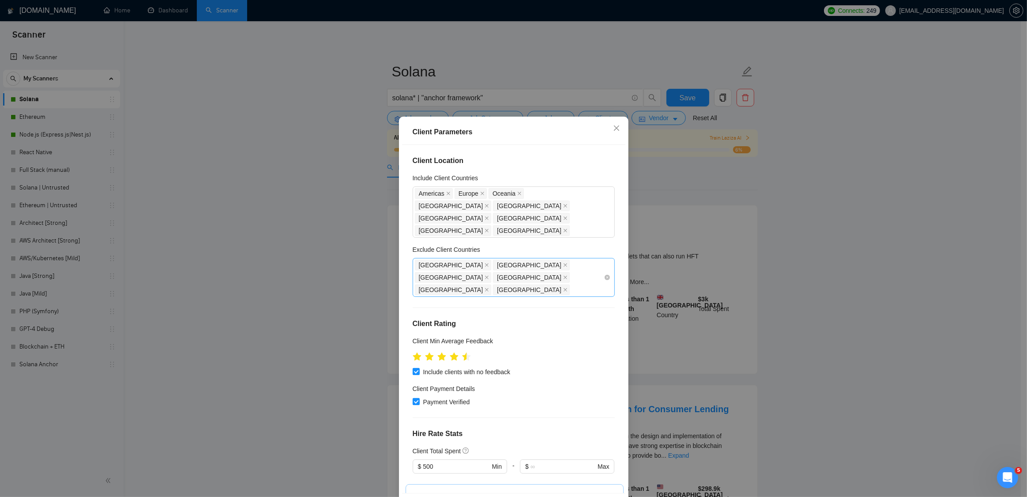
click at [524, 268] on div "Russia Ukraine Egypt Estonia Brazil Albania" at bounding box center [509, 277] width 189 height 37
type input "colo"
click at [491, 294] on div "Colombia" at bounding box center [511, 296] width 182 height 10
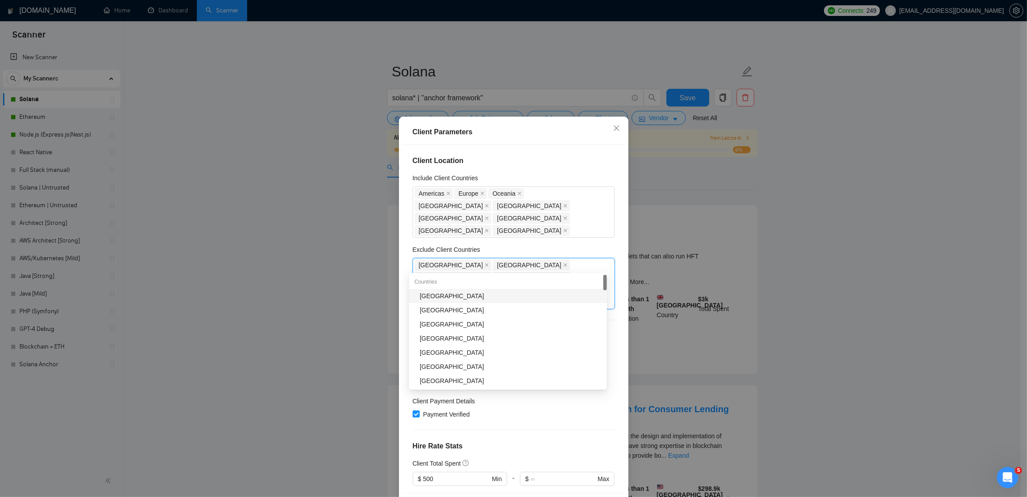
type input "mac"
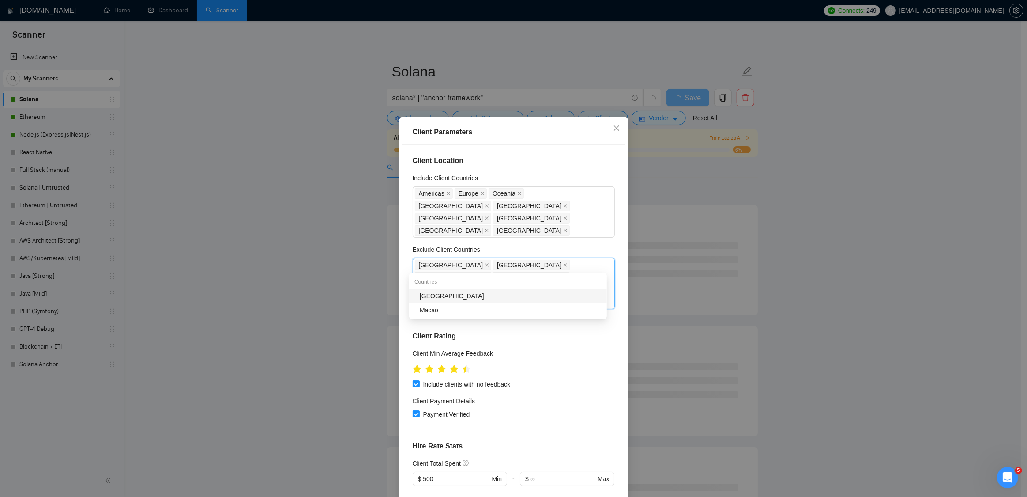
click at [478, 295] on div "Macedonia" at bounding box center [511, 296] width 182 height 10
click at [614, 234] on div "Client Location Include Client Countries Americas Europe Oceania Qatar United A…" at bounding box center [513, 319] width 223 height 348
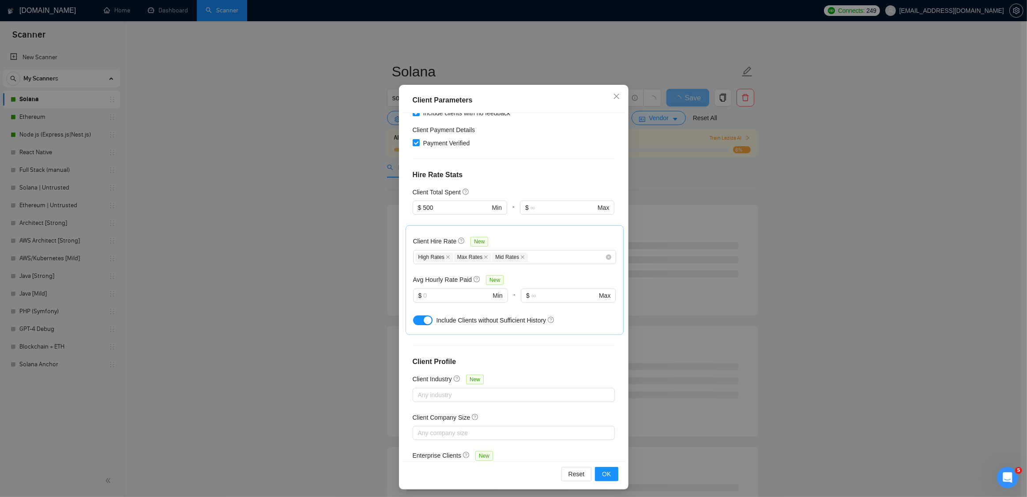
scroll to position [34, 0]
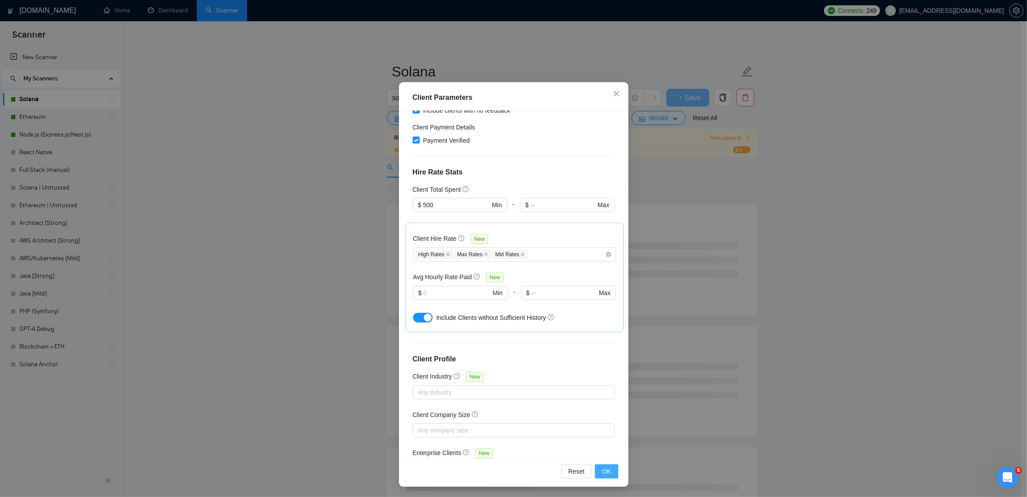
click at [607, 471] on span "OK" at bounding box center [606, 471] width 9 height 10
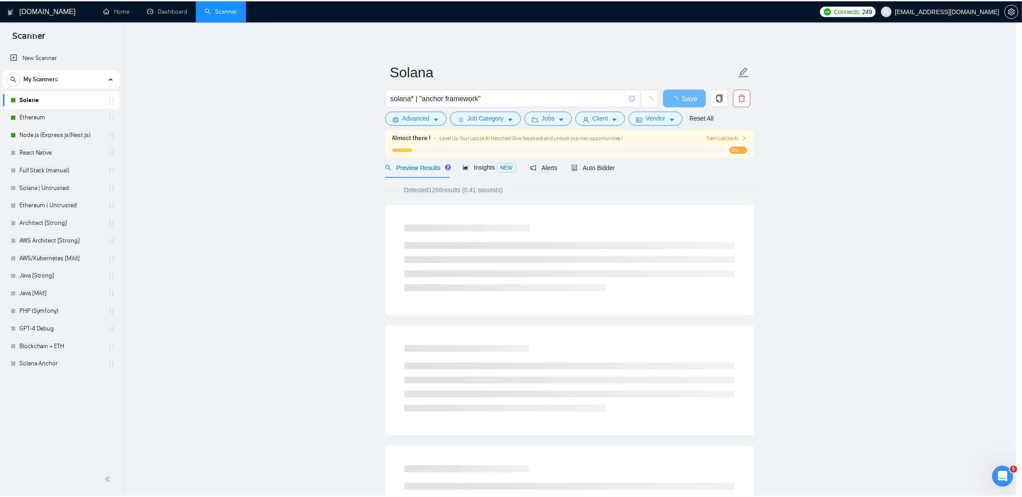
scroll to position [0, 0]
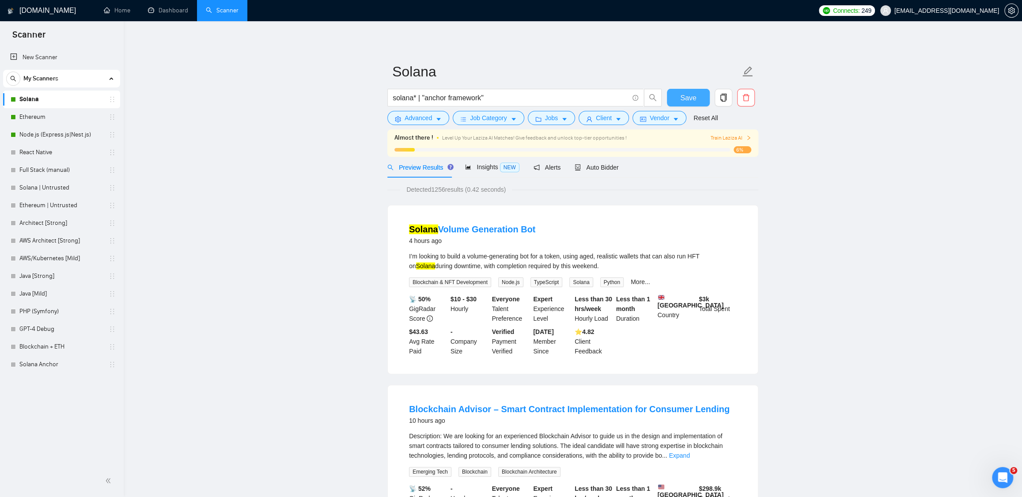
click at [683, 96] on span "Save" at bounding box center [688, 97] width 16 height 11
click at [479, 166] on span "Insights NEW" at bounding box center [492, 166] width 54 height 7
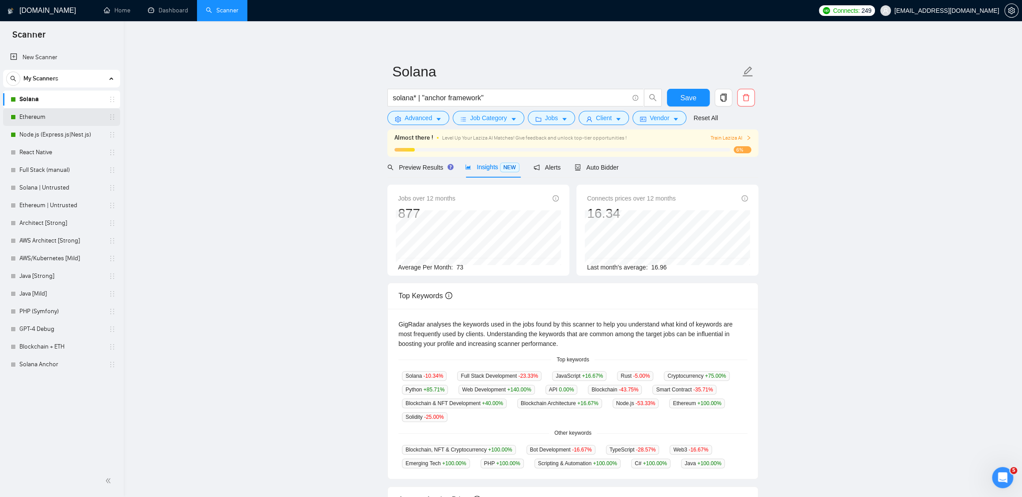
click at [45, 117] on link "Ethereum" at bounding box center [61, 117] width 84 height 18
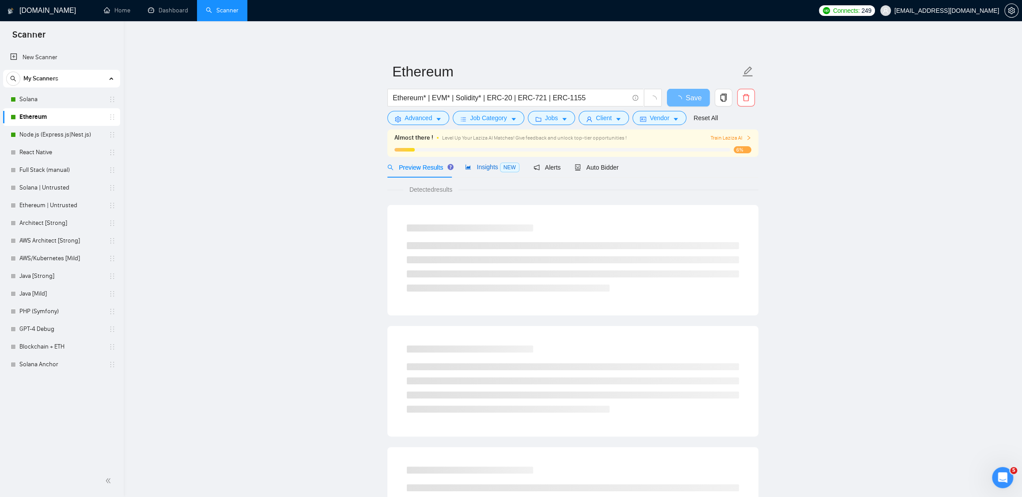
click at [492, 167] on span "Insights NEW" at bounding box center [492, 166] width 54 height 7
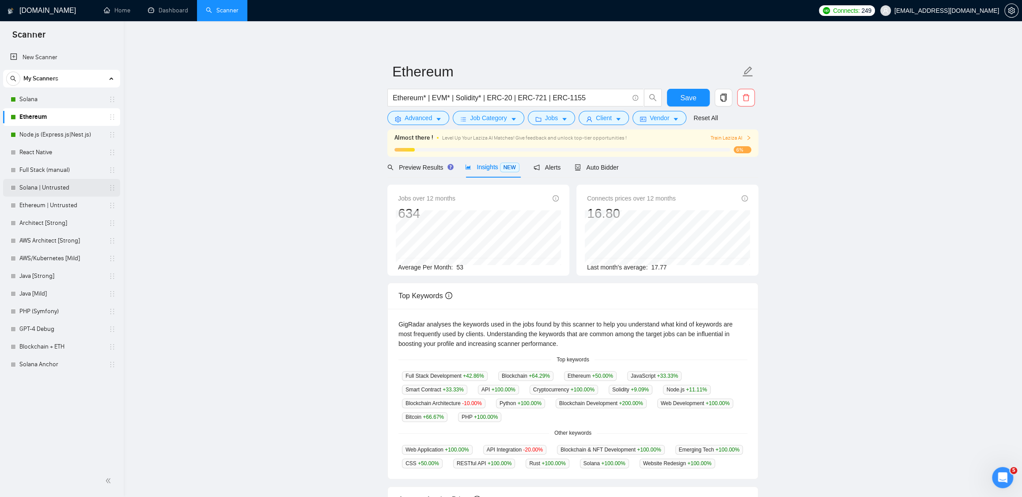
click at [42, 189] on link "Solana | Untrusted" at bounding box center [61, 188] width 84 height 18
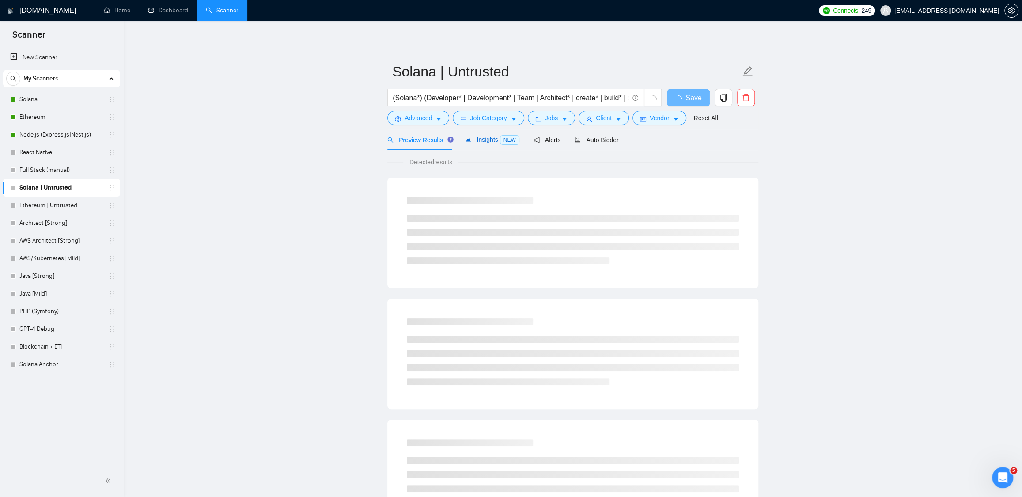
click at [478, 141] on span "Insights NEW" at bounding box center [492, 139] width 54 height 7
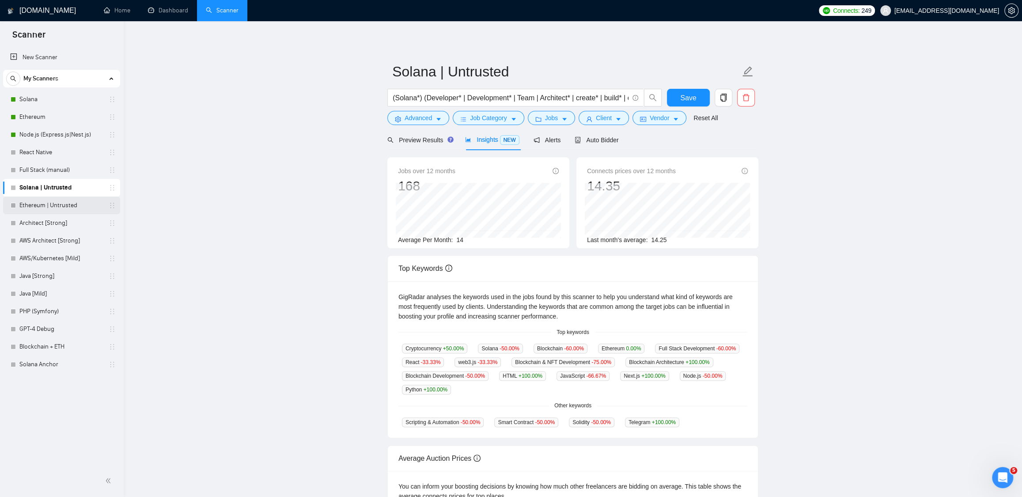
click at [39, 201] on link "Ethereum | Untrusted" at bounding box center [61, 205] width 84 height 18
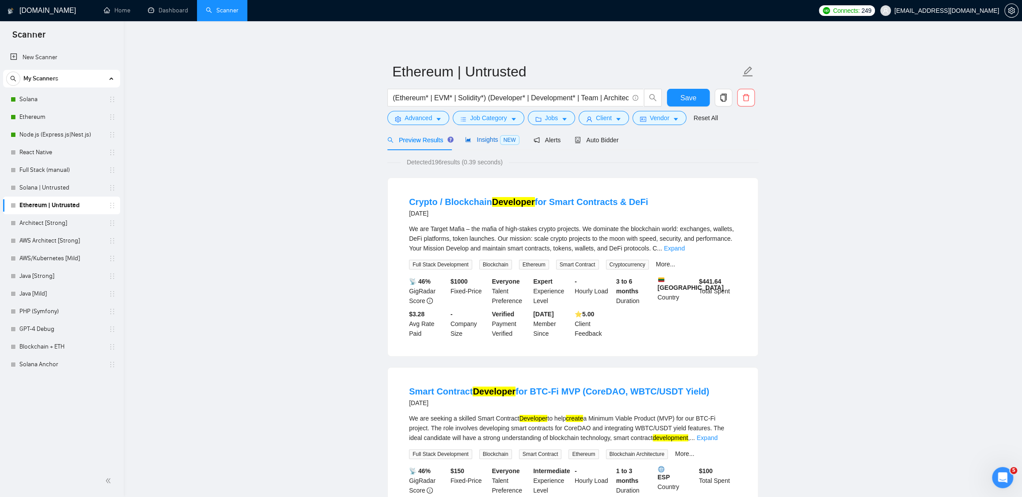
click at [494, 138] on span "Insights NEW" at bounding box center [492, 139] width 54 height 7
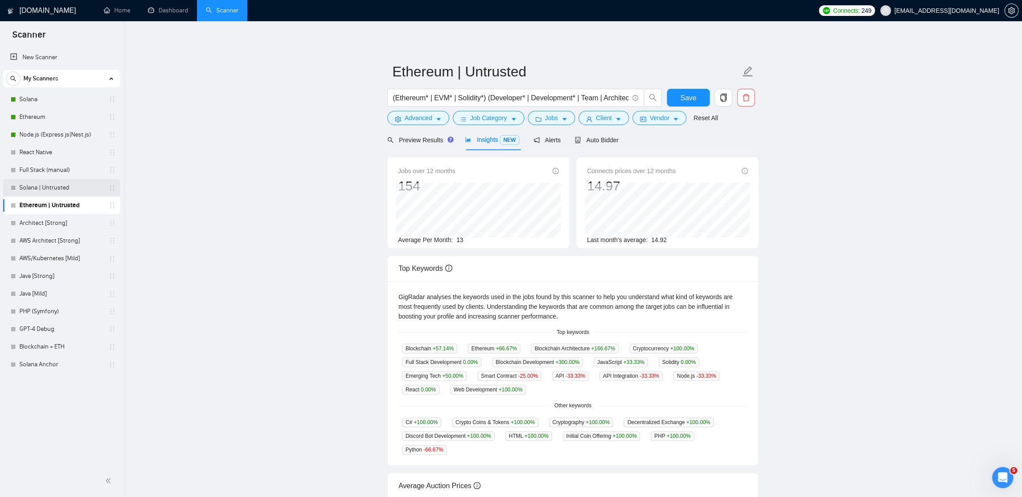
click at [55, 190] on link "Solana | Untrusted" at bounding box center [61, 188] width 84 height 18
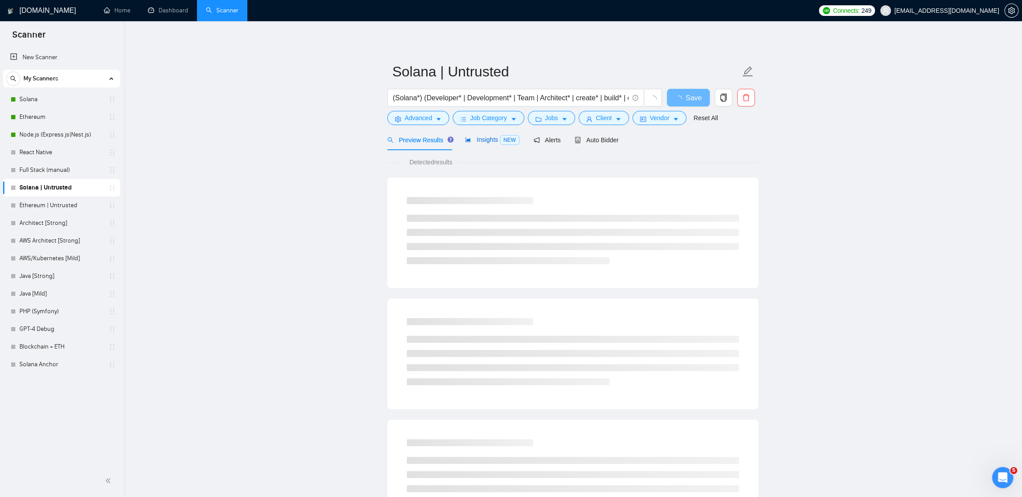
click at [476, 139] on span "Insights NEW" at bounding box center [492, 139] width 54 height 7
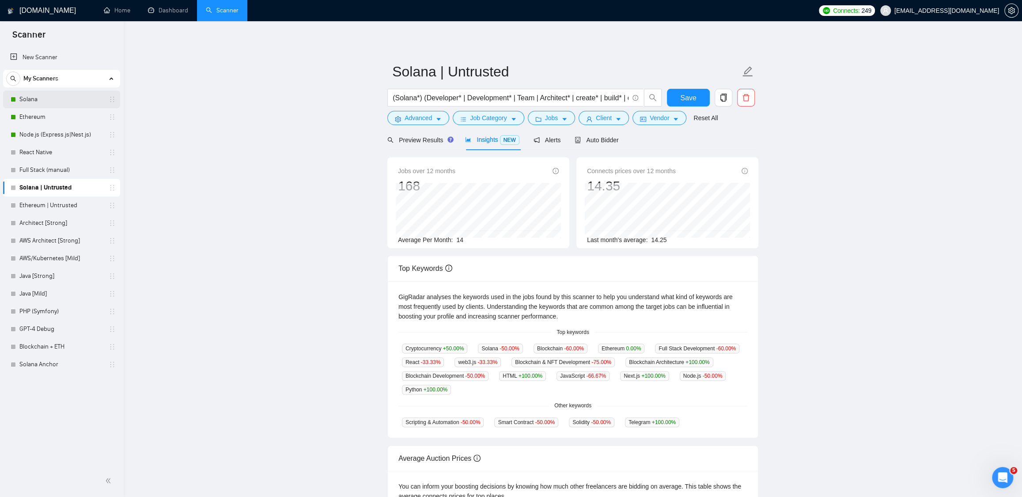
click at [41, 100] on link "Solana" at bounding box center [61, 99] width 84 height 18
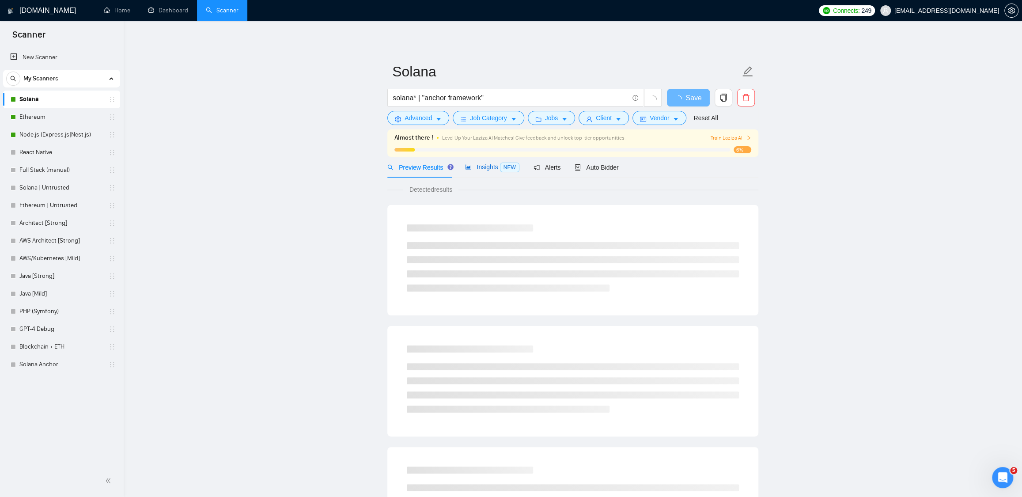
click at [489, 166] on span "Insights NEW" at bounding box center [492, 166] width 54 height 7
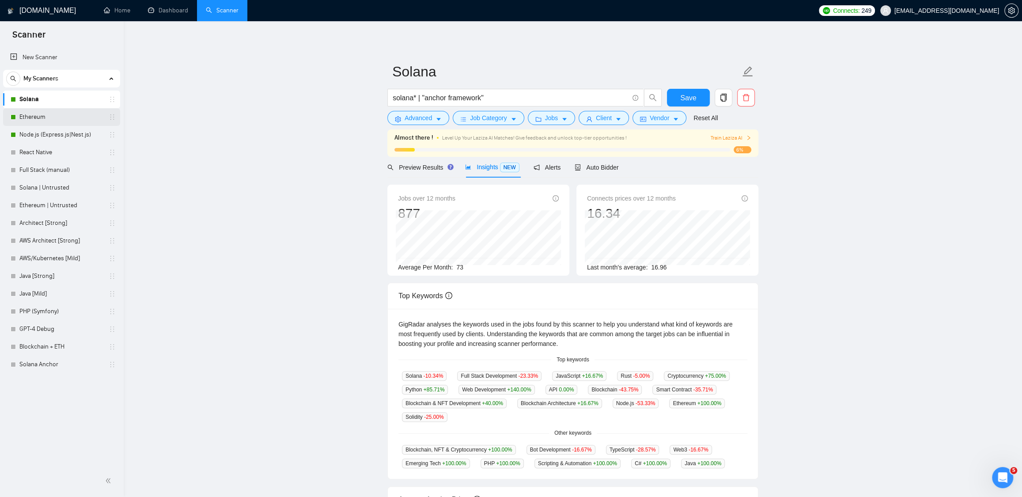
click at [40, 119] on link "Ethereum" at bounding box center [61, 117] width 84 height 18
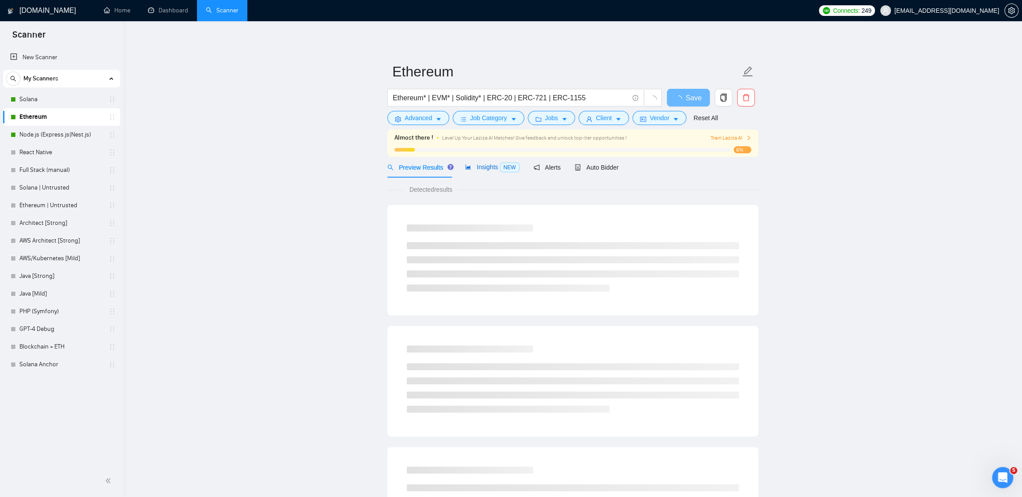
click at [477, 167] on span "Insights NEW" at bounding box center [492, 166] width 54 height 7
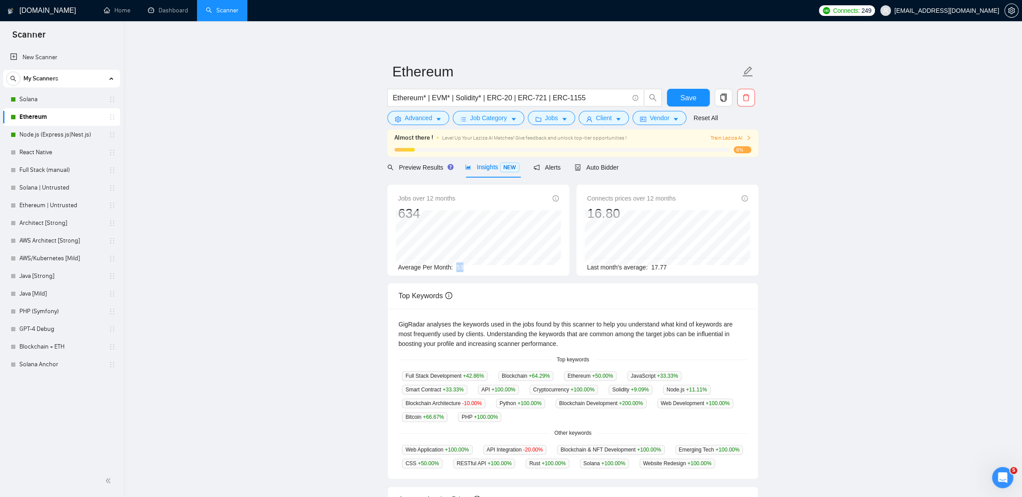
drag, startPoint x: 459, startPoint y: 268, endPoint x: 479, endPoint y: 265, distance: 20.5
click at [479, 265] on div "Average Per Month: 53" at bounding box center [478, 267] width 161 height 10
click at [479, 270] on div "Average Per Month: 53" at bounding box center [478, 267] width 161 height 10
click at [38, 132] on link "Node.js (Express.js|Nest.js)" at bounding box center [61, 135] width 84 height 18
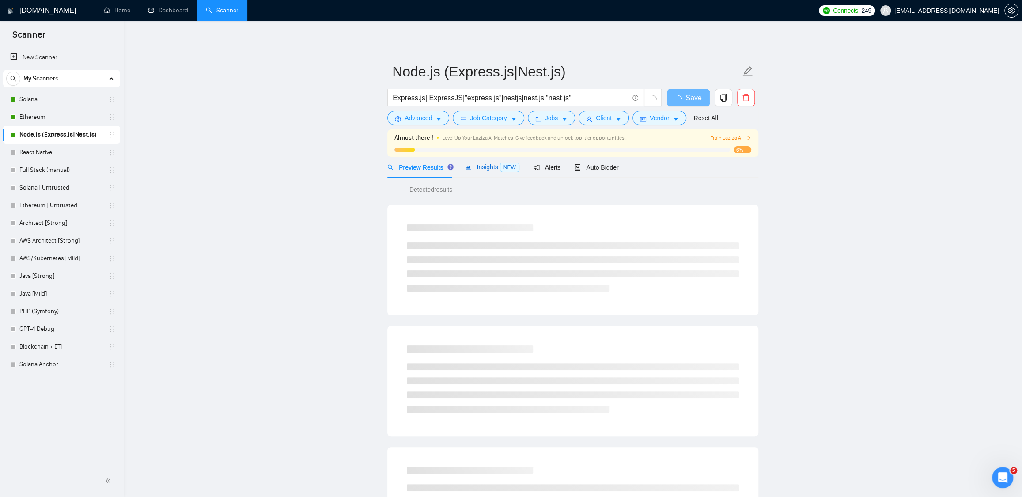
click at [486, 167] on span "Insights NEW" at bounding box center [492, 166] width 54 height 7
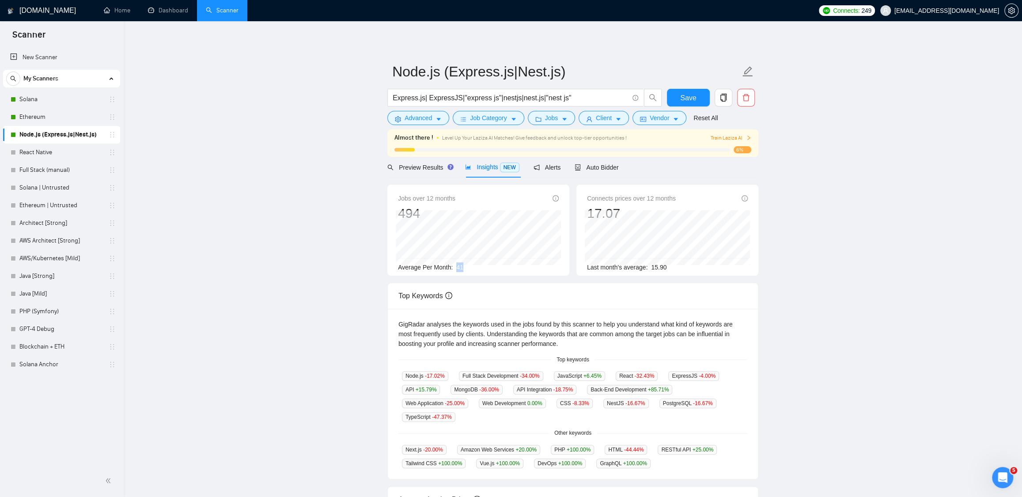
drag, startPoint x: 456, startPoint y: 264, endPoint x: 491, endPoint y: 265, distance: 35.3
click at [491, 265] on div "Average Per Month: 41" at bounding box center [478, 267] width 161 height 10
drag, startPoint x: 485, startPoint y: 268, endPoint x: 486, endPoint y: 281, distance: 12.4
click at [485, 268] on div "Average Per Month: 41" at bounding box center [478, 267] width 161 height 10
click at [54, 102] on link "Solana" at bounding box center [61, 99] width 84 height 18
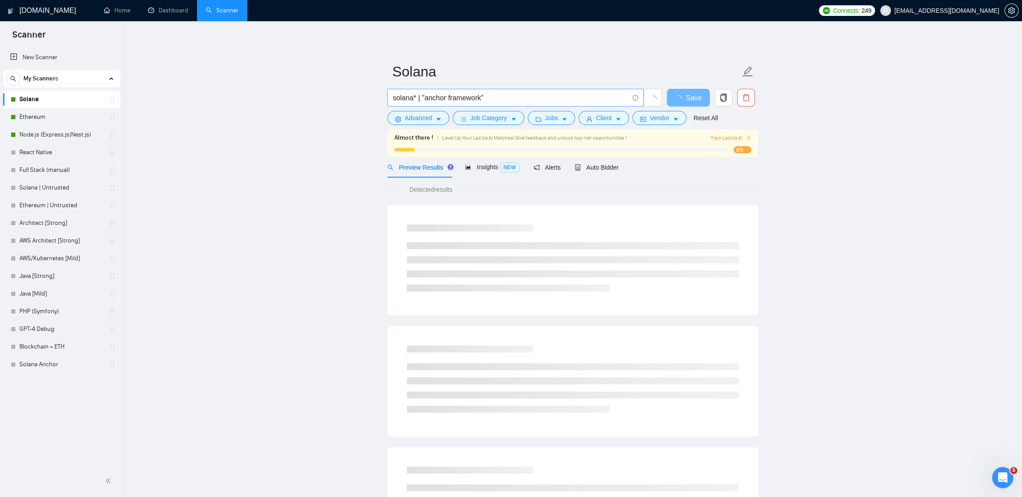
drag, startPoint x: 392, startPoint y: 98, endPoint x: 490, endPoint y: 95, distance: 98.5
click at [490, 95] on span "solana* | "anchor framework"" at bounding box center [515, 98] width 256 height 18
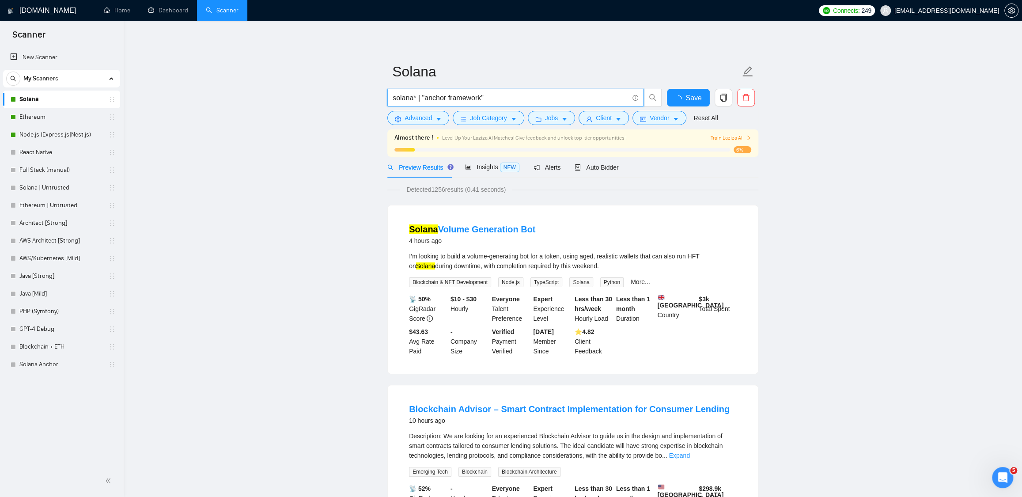
drag, startPoint x: 490, startPoint y: 97, endPoint x: 356, endPoint y: 97, distance: 134.6
click at [45, 117] on link "Ethereum" at bounding box center [61, 117] width 84 height 18
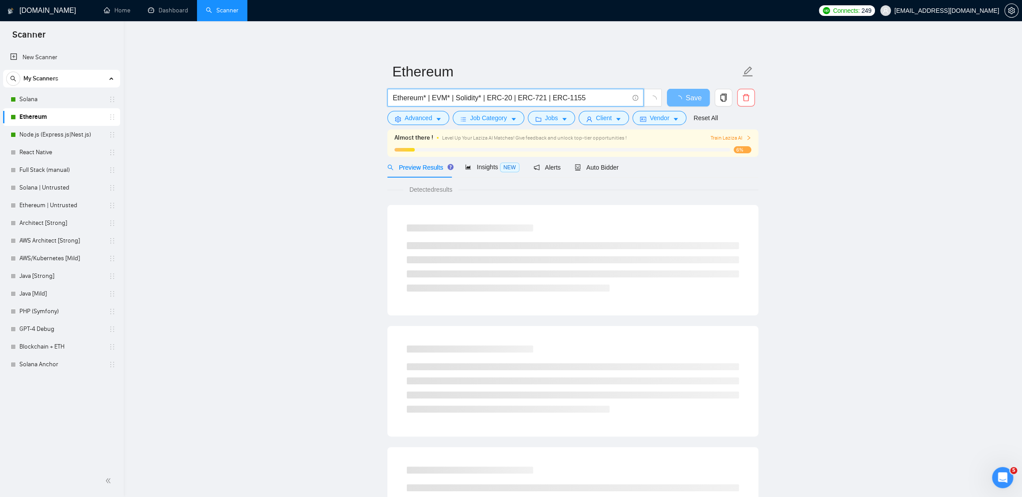
drag, startPoint x: 593, startPoint y: 98, endPoint x: 360, endPoint y: 98, distance: 233.5
click at [360, 98] on main "Ethereum Ethereum* | EVM* | Solidity* | ERC-20 | ERC-721 | ERC-1155 Save Advanc…" at bounding box center [573, 417] width 870 height 764
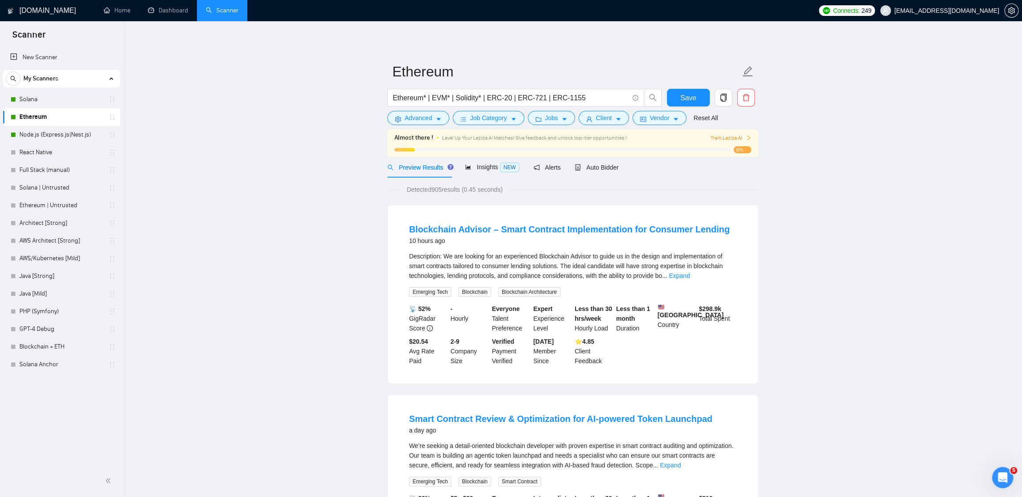
click at [56, 101] on link "Solana" at bounding box center [61, 99] width 84 height 18
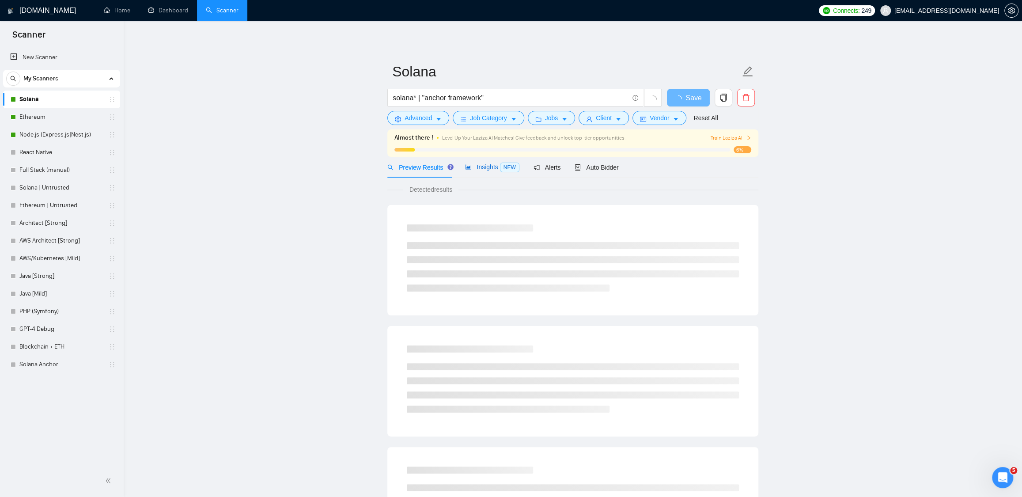
click at [479, 168] on span "Insights NEW" at bounding box center [492, 166] width 54 height 7
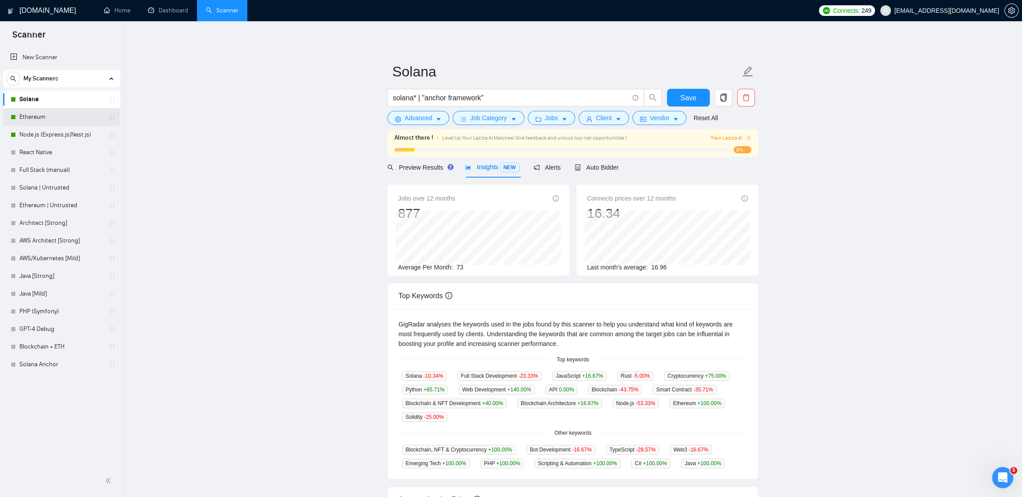
click at [49, 115] on link "Ethereum" at bounding box center [61, 117] width 84 height 18
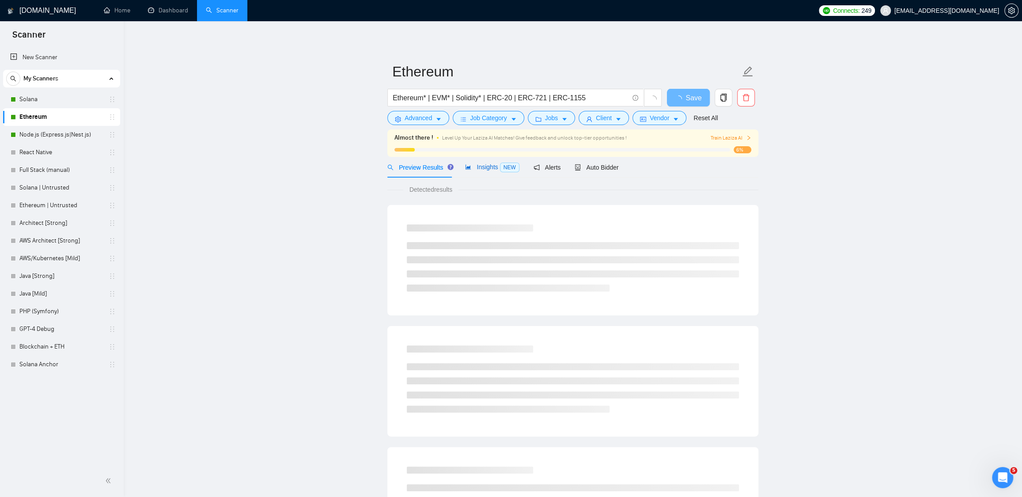
click at [482, 166] on span "Insights NEW" at bounding box center [492, 166] width 54 height 7
